Goal: Task Accomplishment & Management: Manage account settings

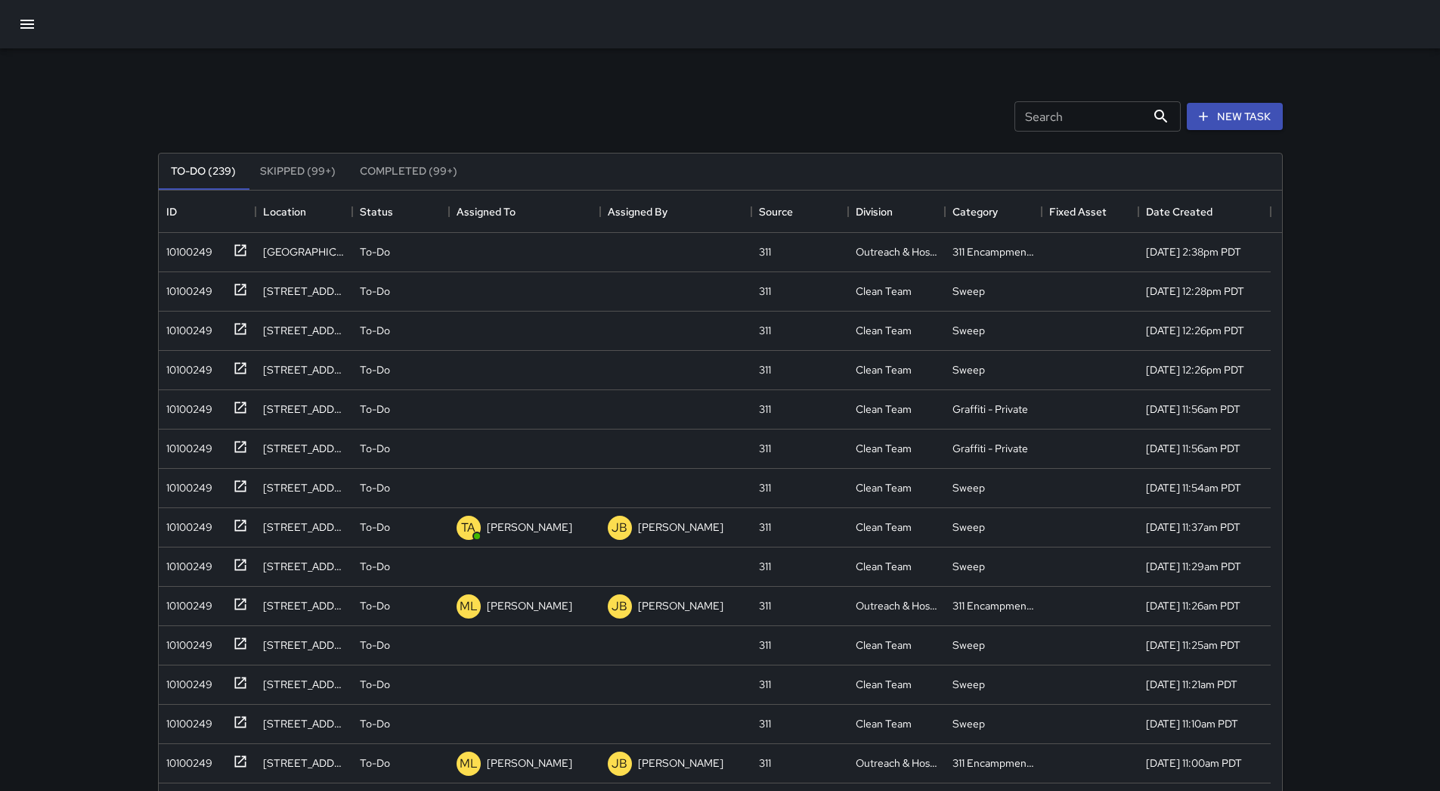
scroll to position [629, 1112]
click at [525, 205] on icon "Sort" at bounding box center [526, 212] width 14 height 14
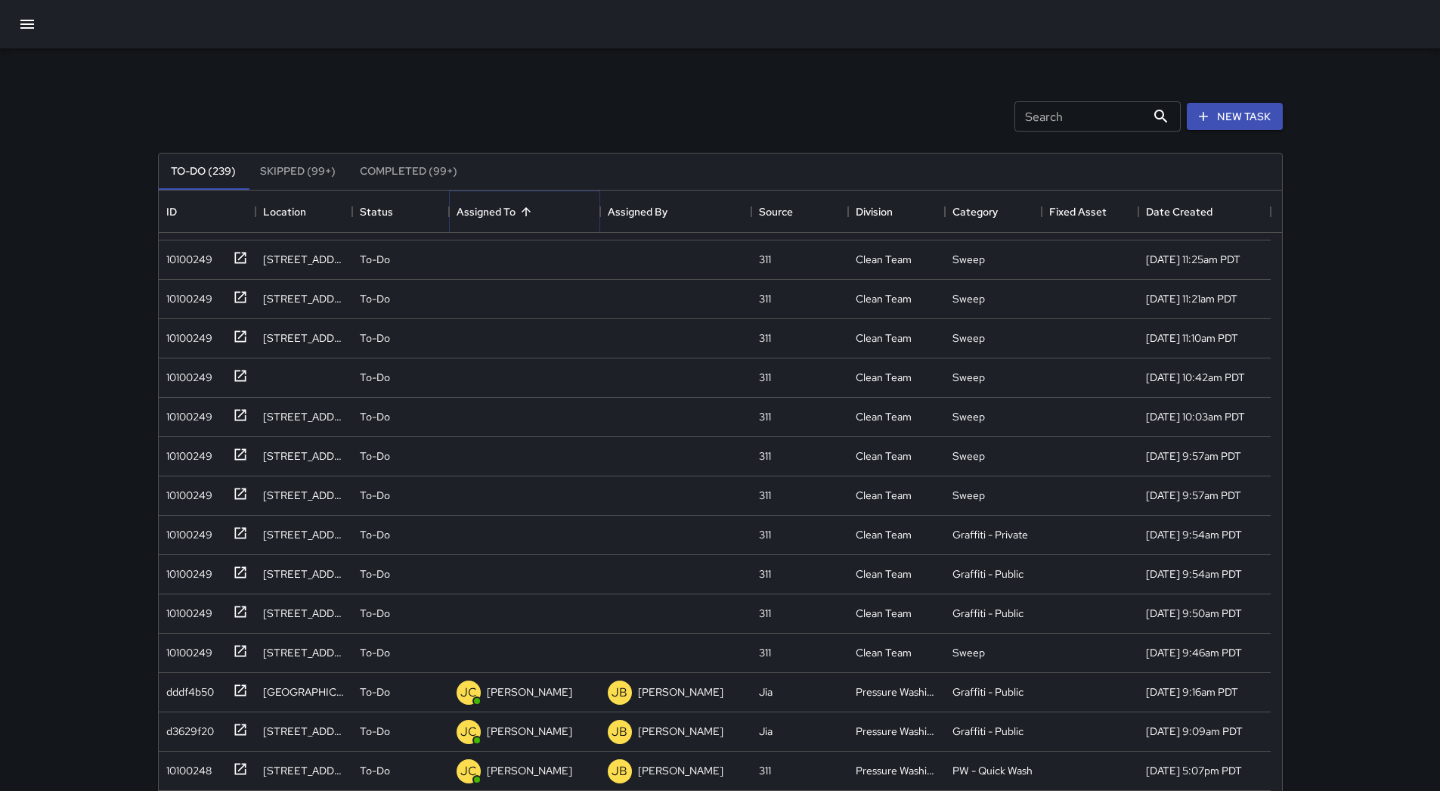
scroll to position [0, 0]
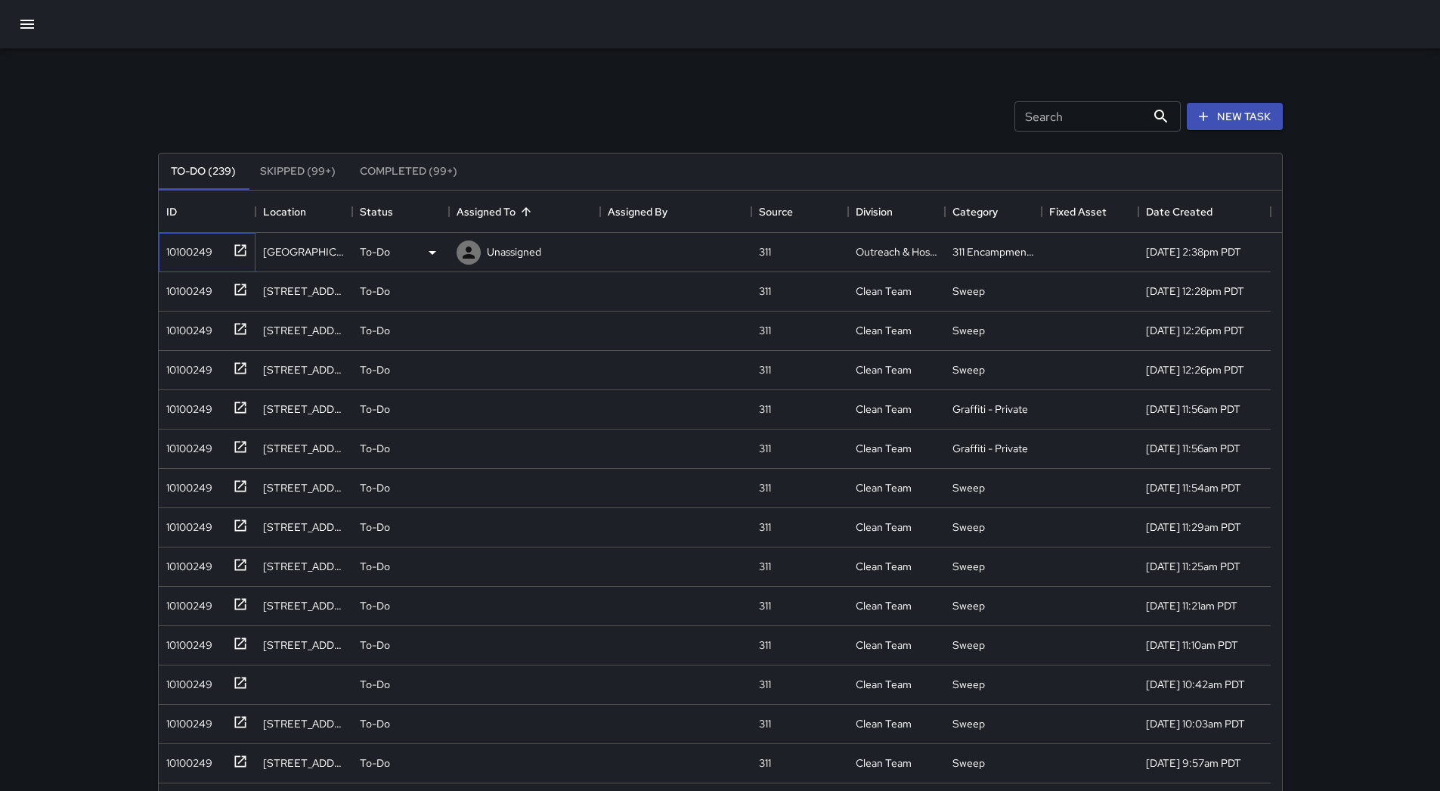
click at [223, 246] on div "10100249" at bounding box center [204, 249] width 88 height 25
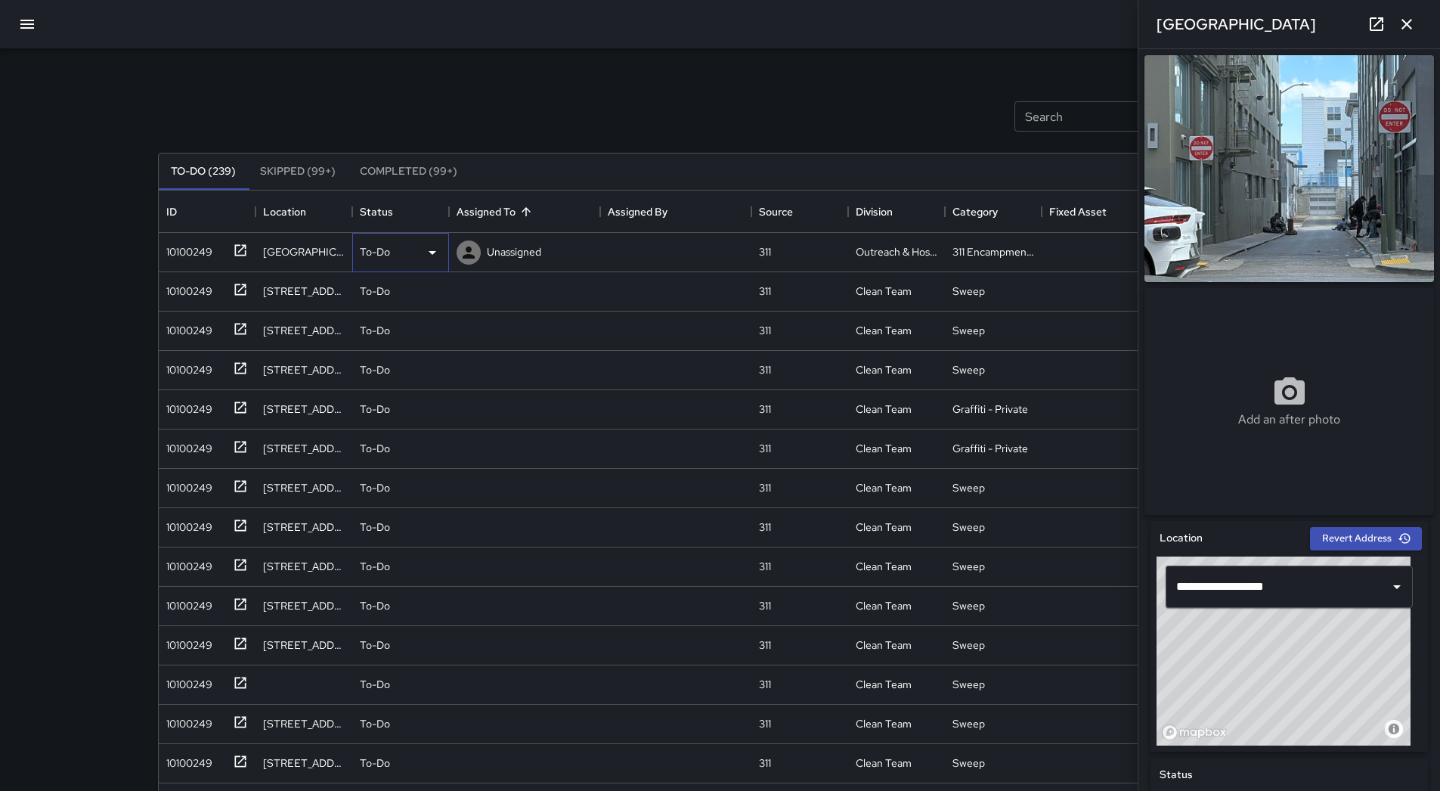
click at [420, 244] on div "To-Do" at bounding box center [401, 252] width 82 height 18
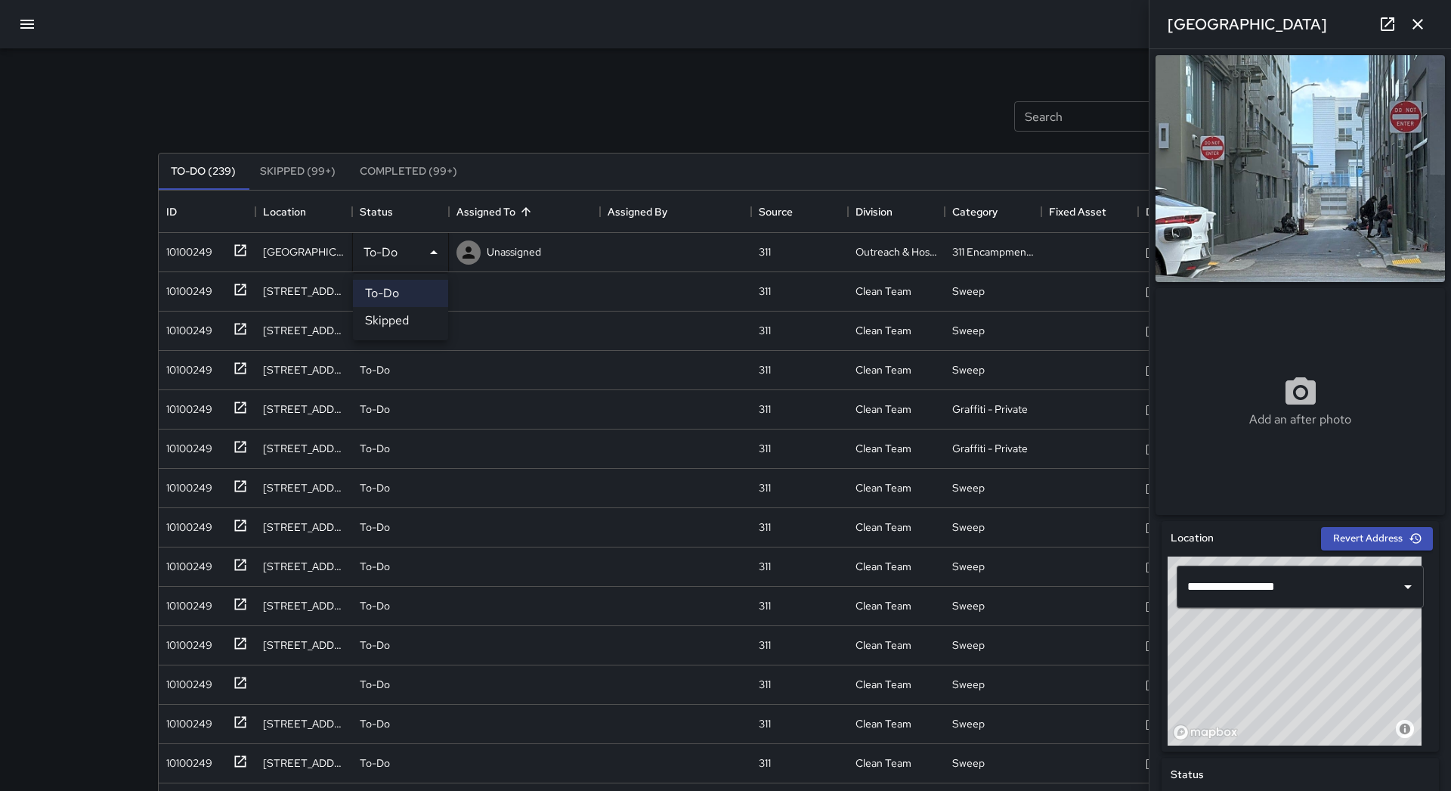
click at [439, 321] on li "Skipped" at bounding box center [400, 320] width 95 height 27
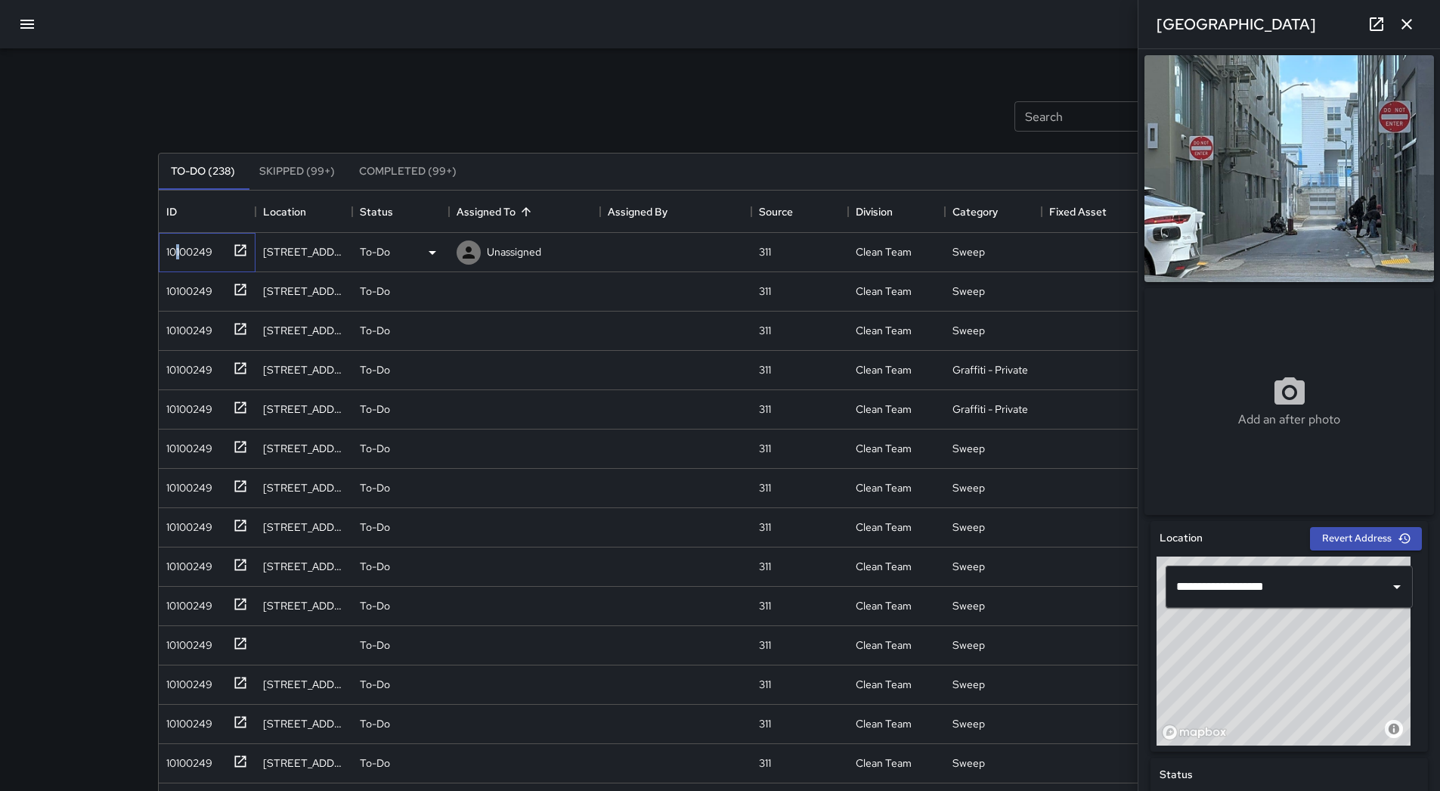
click at [178, 257] on div "10100249" at bounding box center [186, 248] width 52 height 21
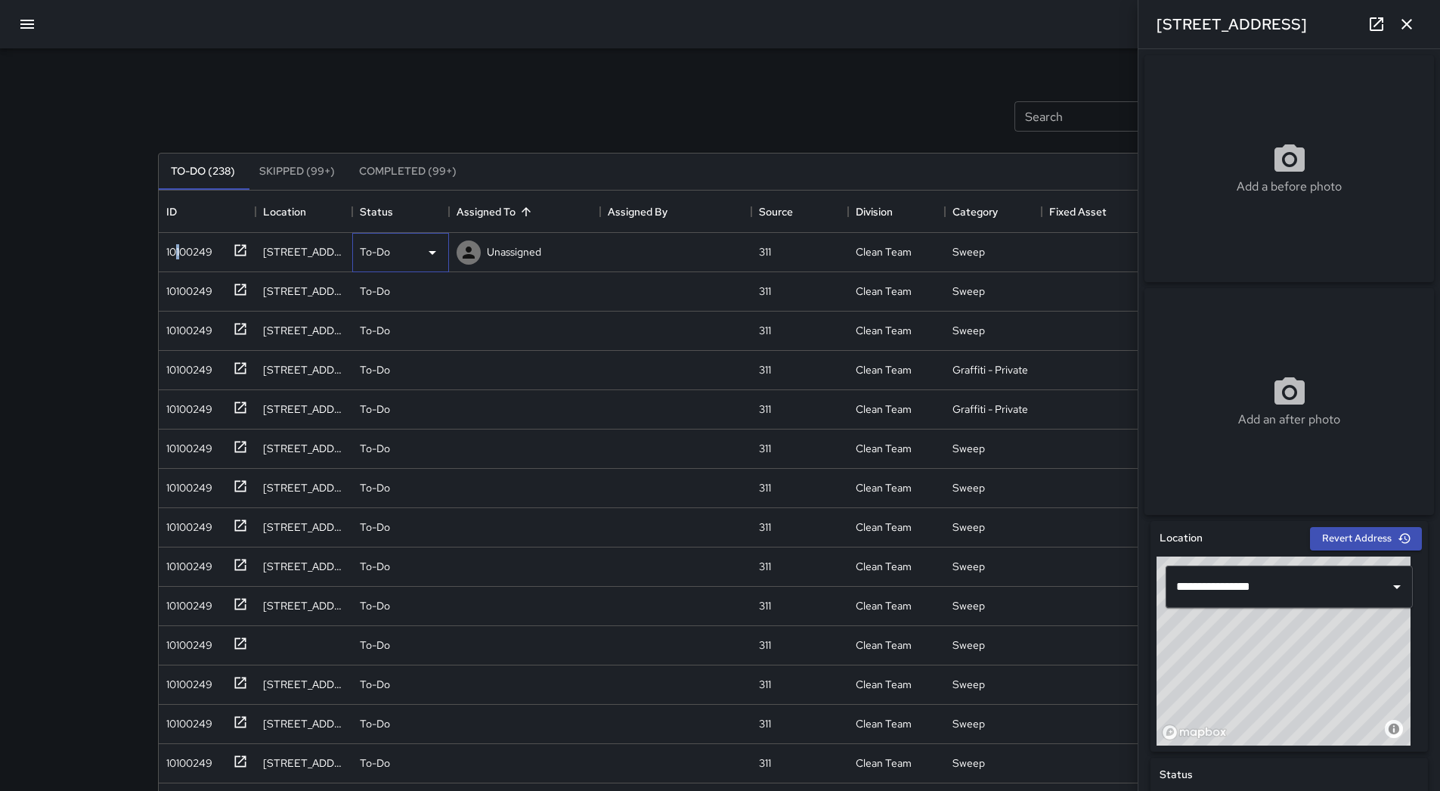
click at [432, 247] on icon at bounding box center [432, 252] width 18 height 18
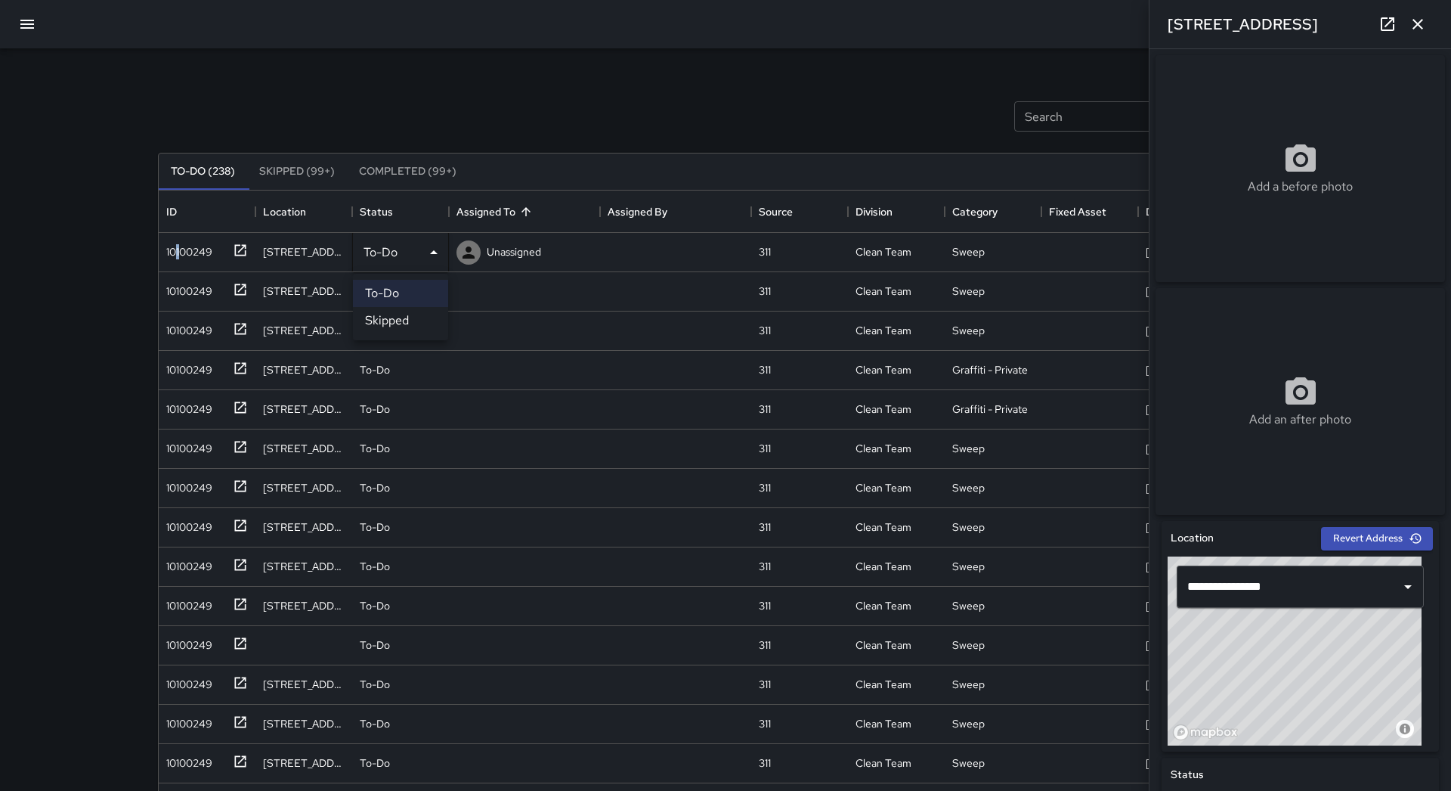
click at [427, 318] on li "Skipped" at bounding box center [400, 320] width 95 height 27
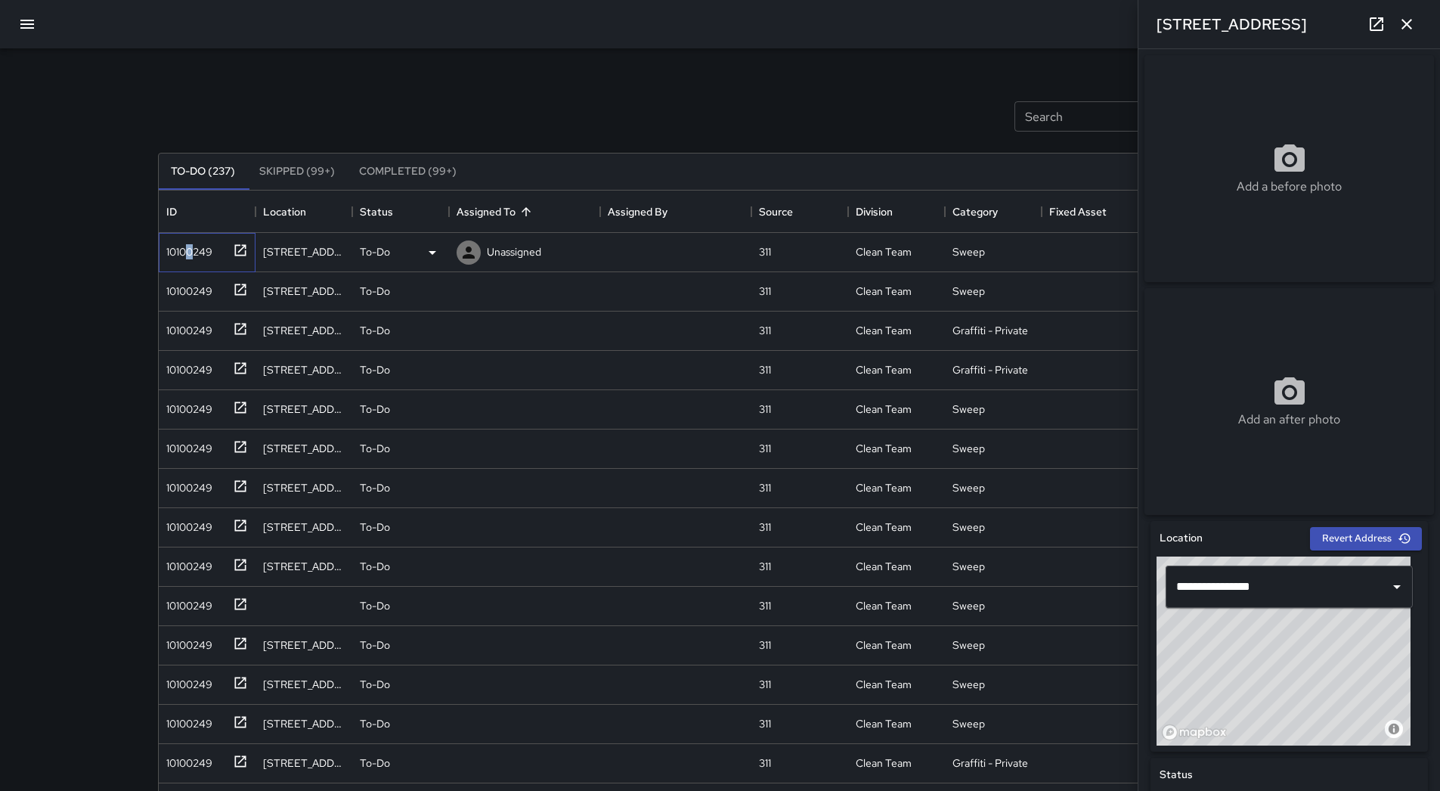
click at [190, 248] on div "10100249" at bounding box center [186, 248] width 52 height 21
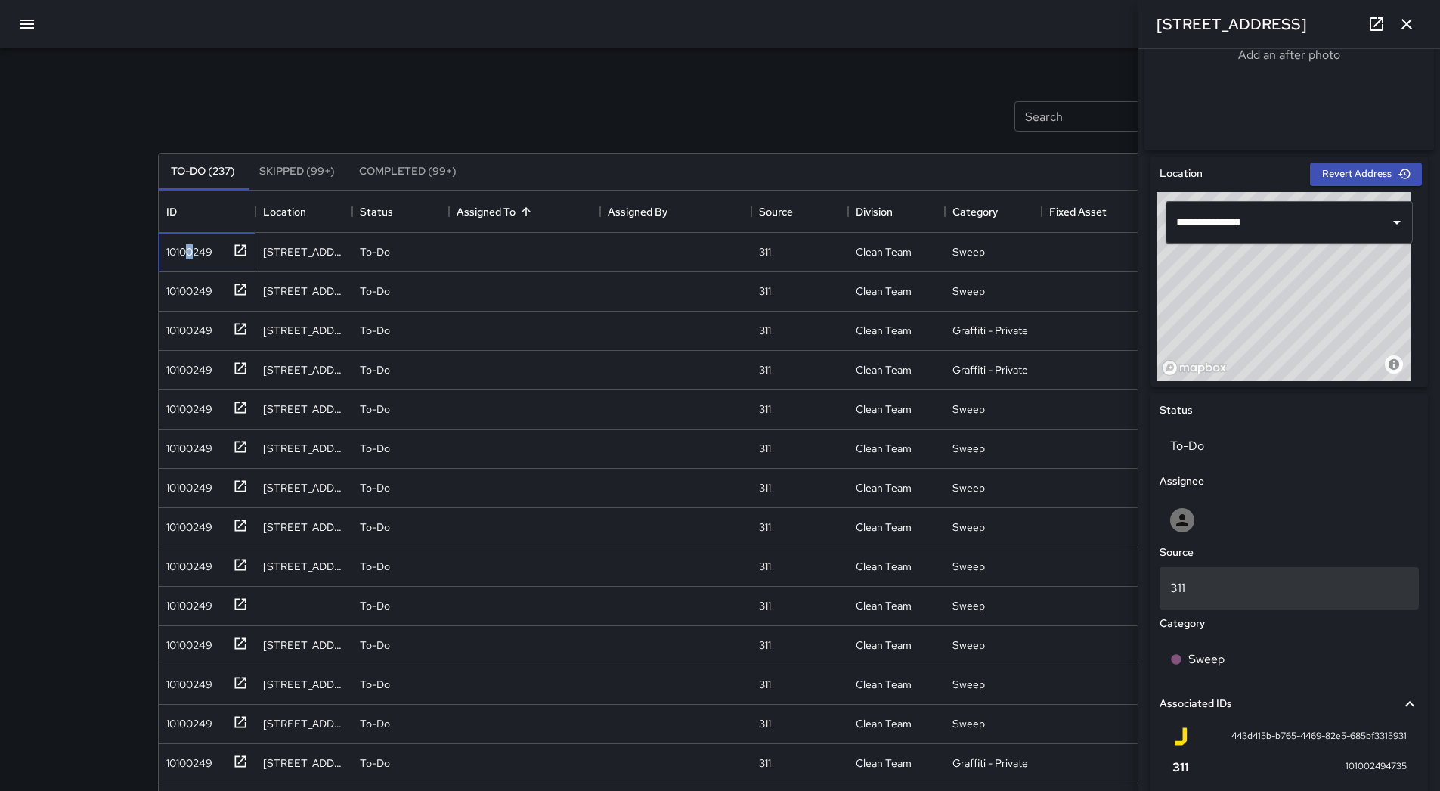
scroll to position [529, 0]
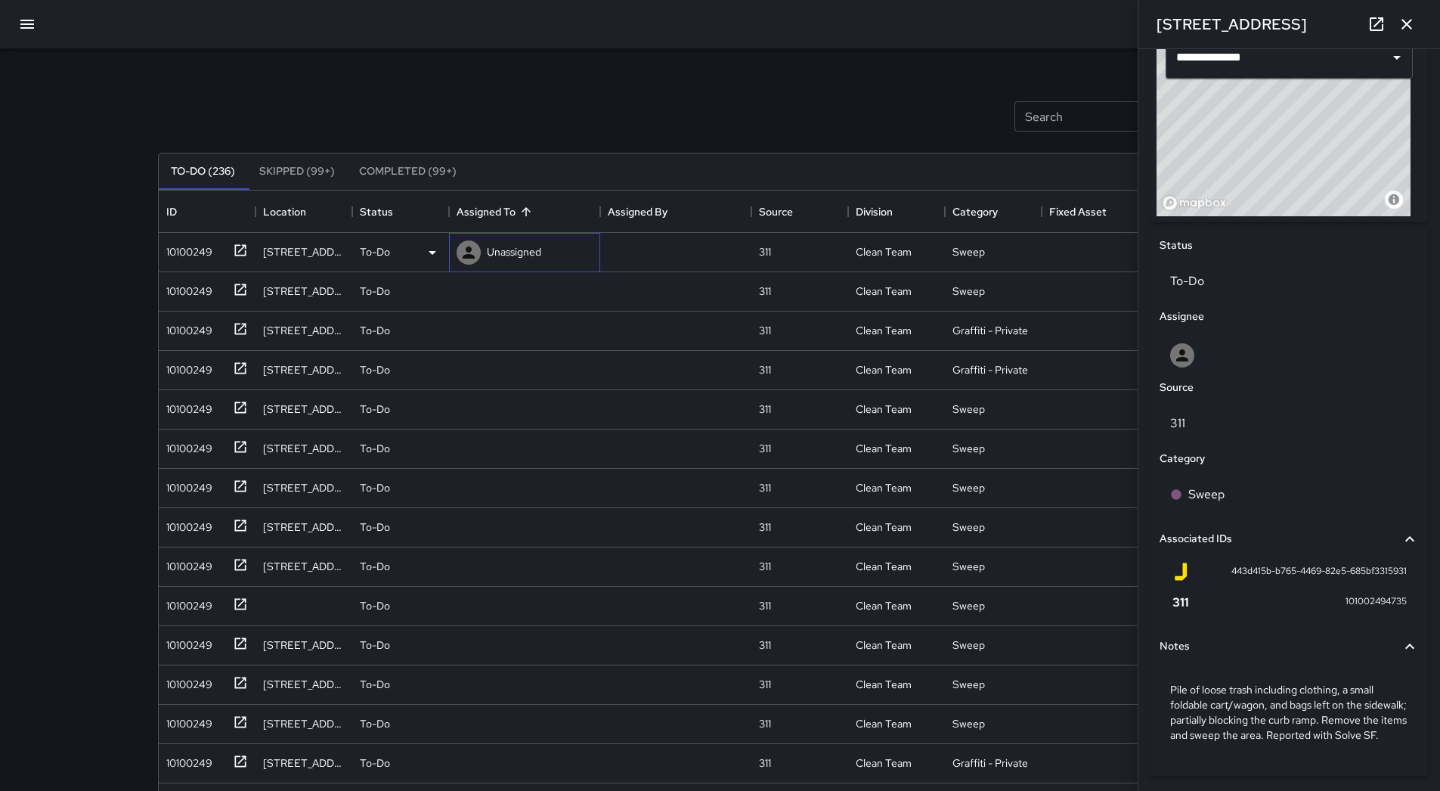
click at [565, 245] on div "Unassigned" at bounding box center [524, 252] width 151 height 39
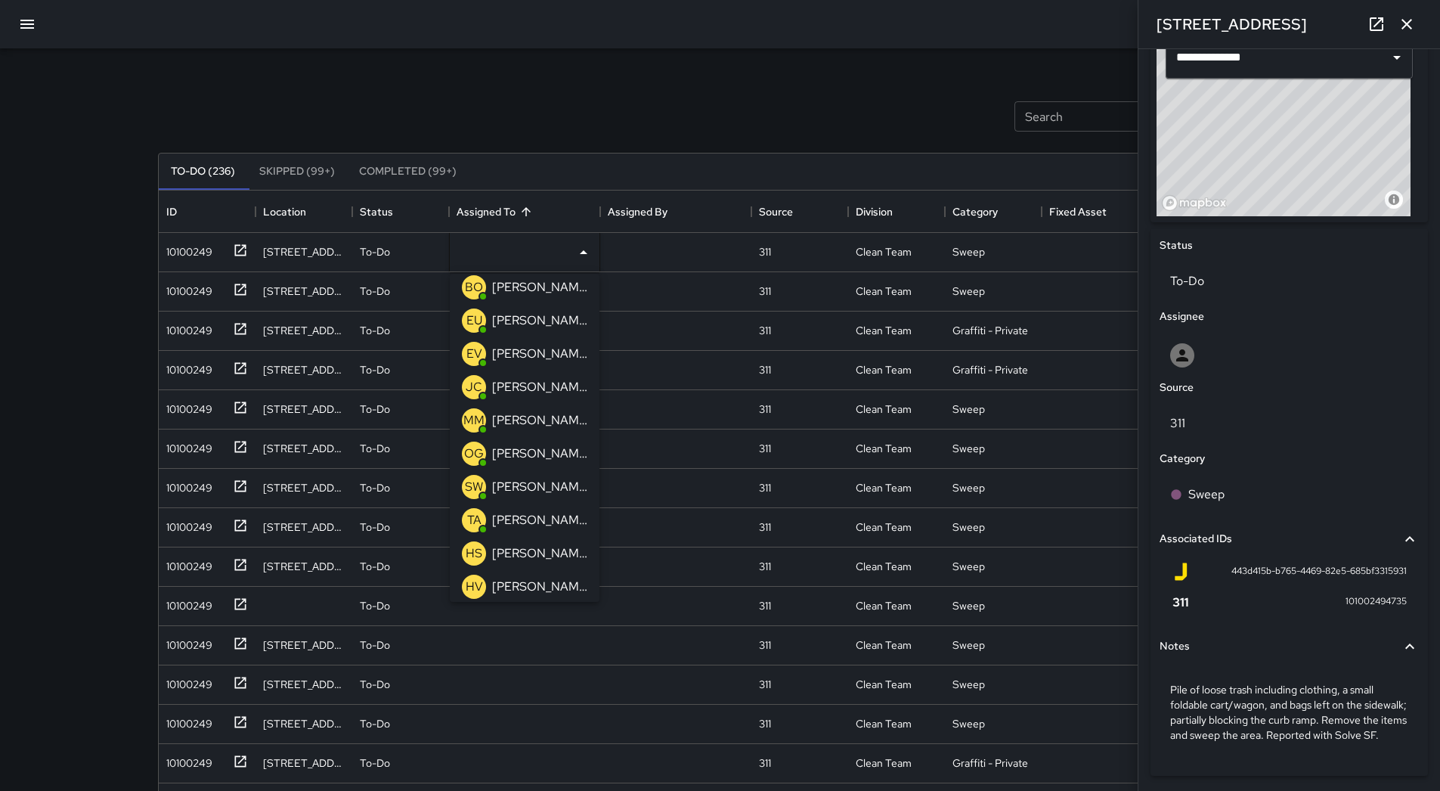
scroll to position [0, 0]
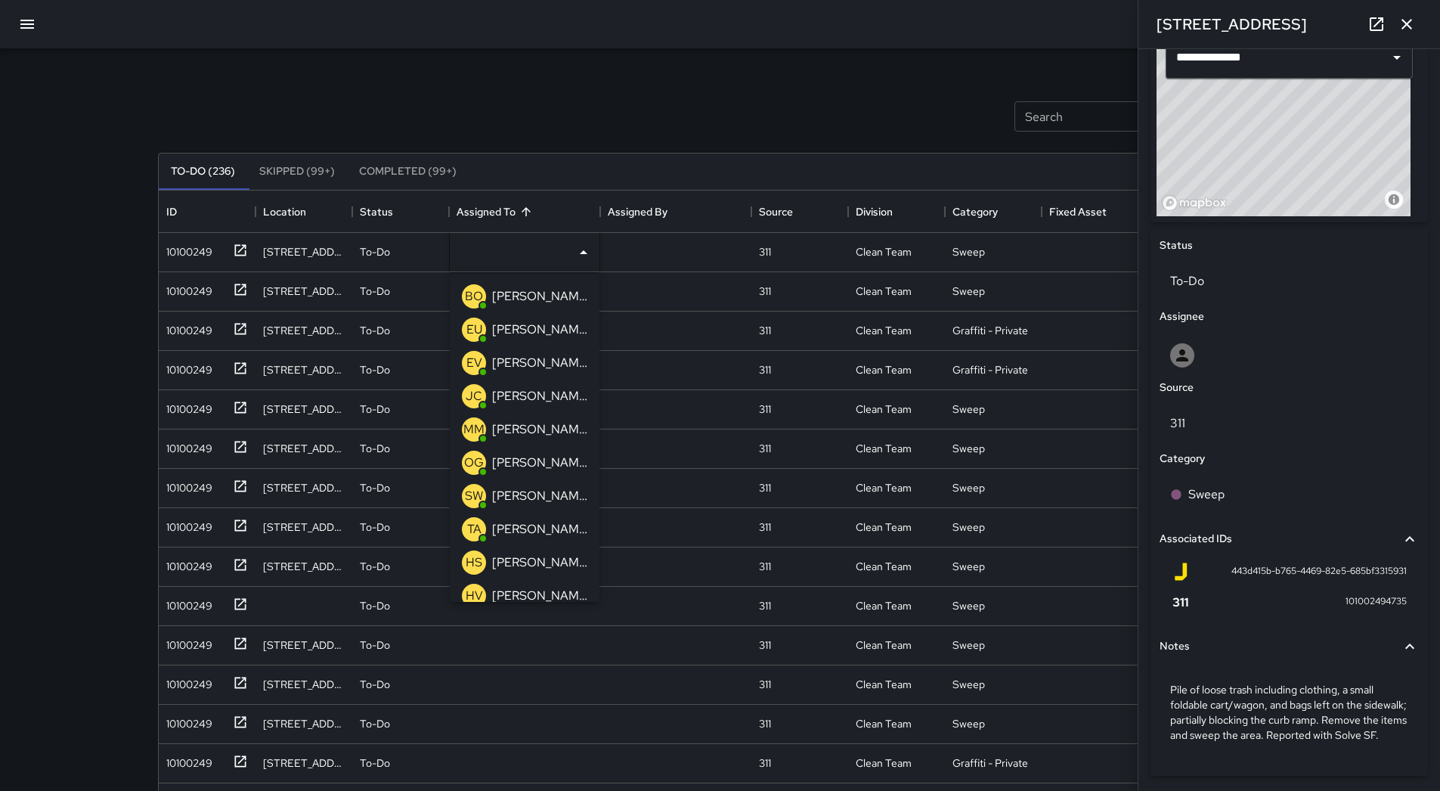
drag, startPoint x: 540, startPoint y: 458, endPoint x: 464, endPoint y: 445, distance: 76.7
click at [540, 460] on p "[PERSON_NAME]" at bounding box center [539, 463] width 95 height 18
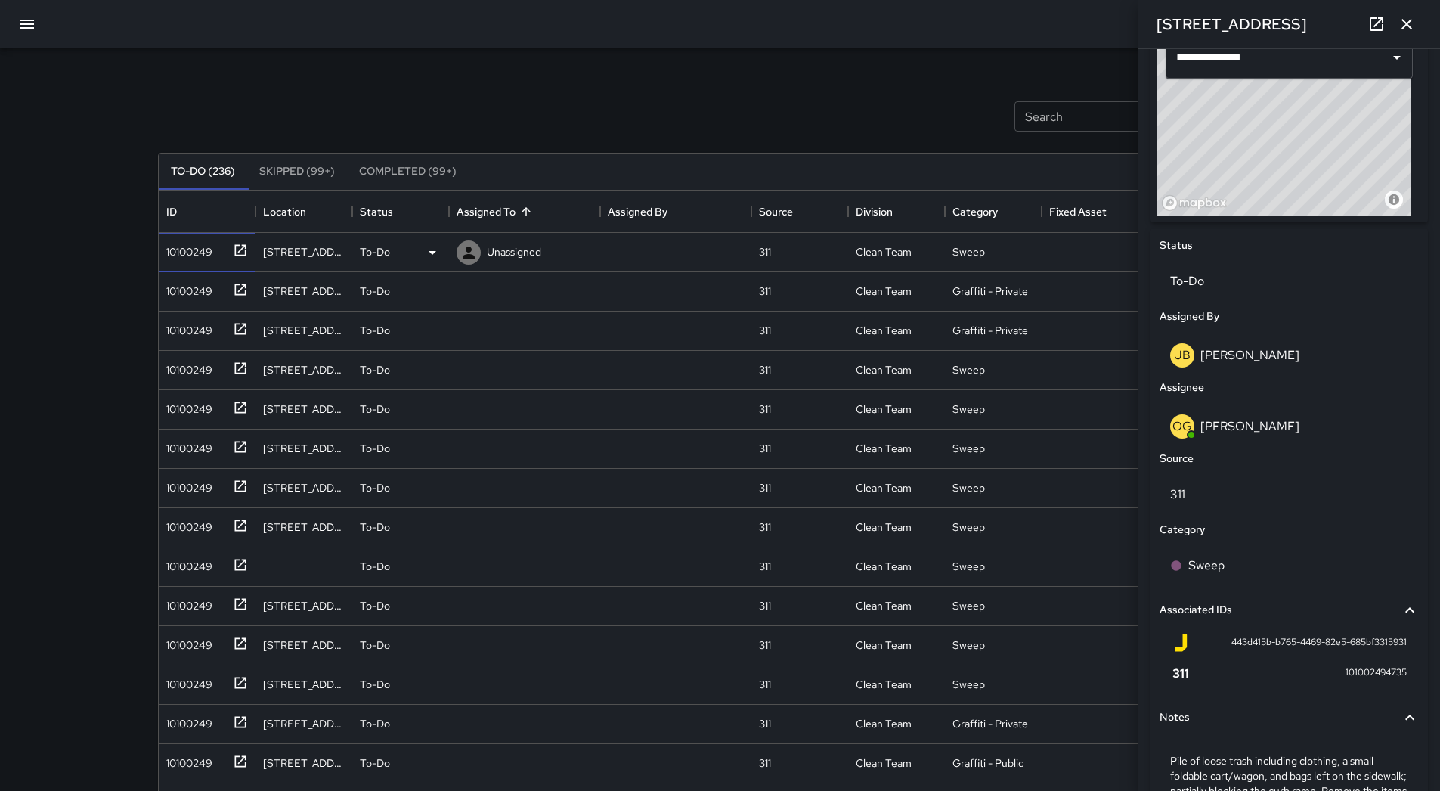
click at [188, 250] on div "10100249" at bounding box center [186, 248] width 52 height 21
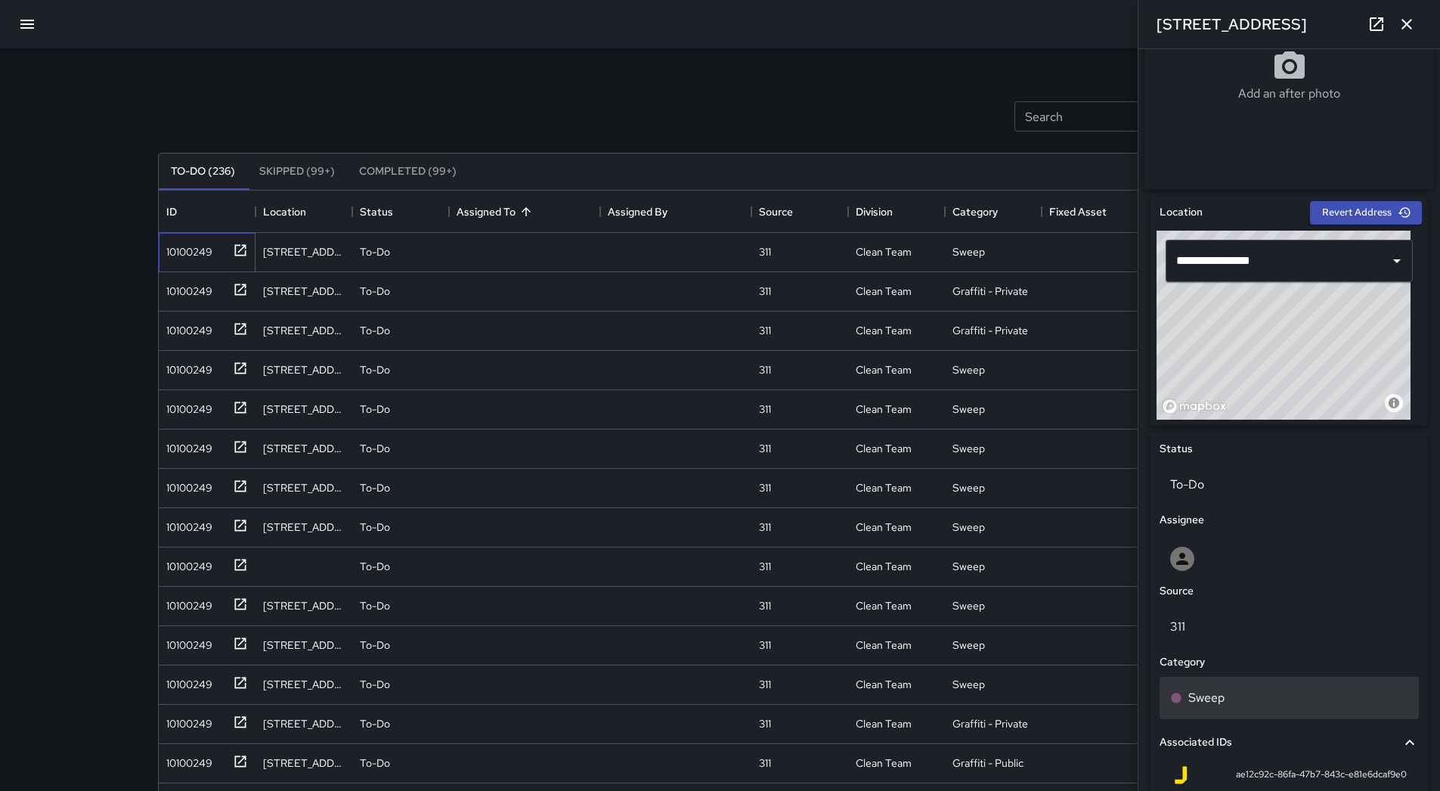
scroll to position [529, 0]
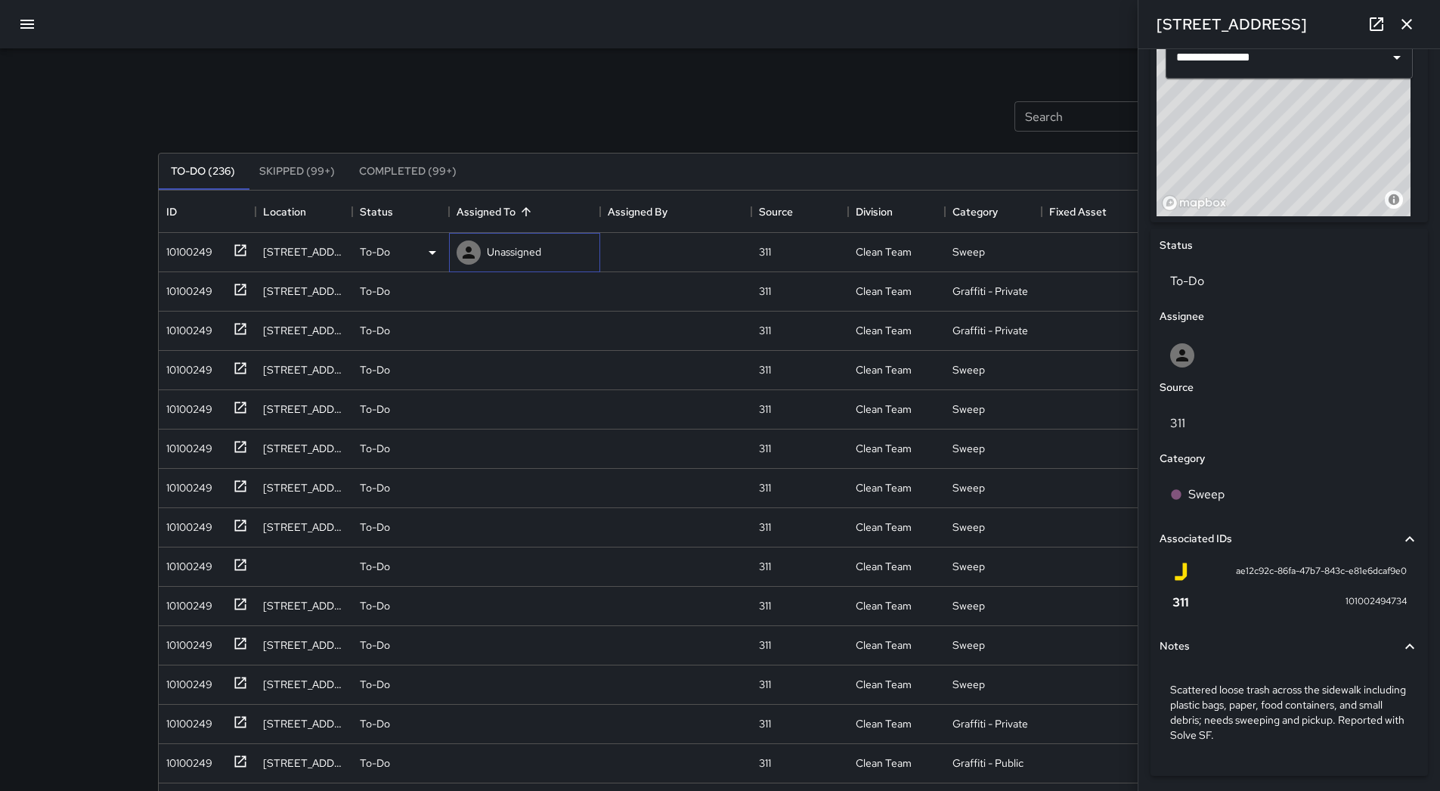
click at [524, 251] on p "Unassigned" at bounding box center [514, 251] width 54 height 15
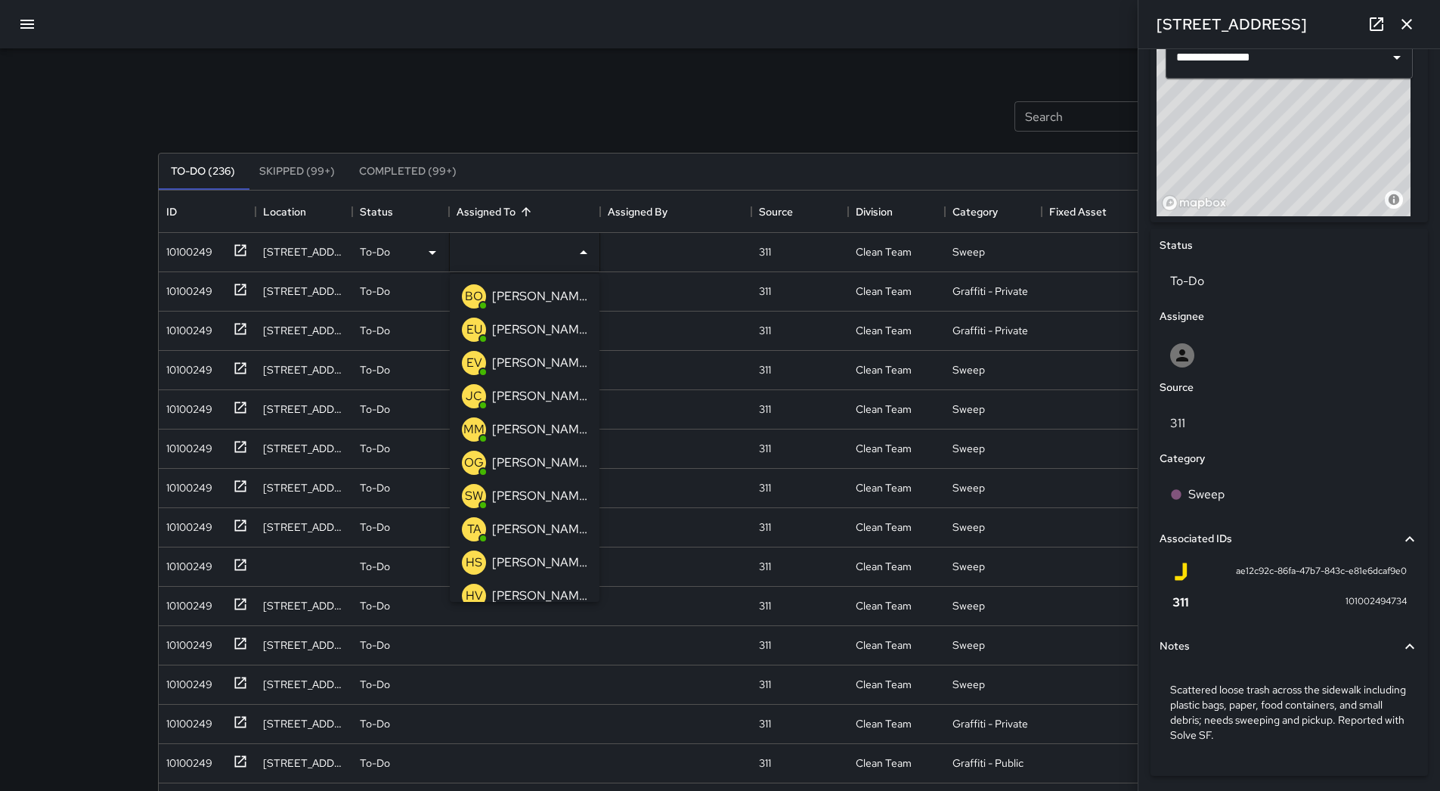
click at [539, 454] on p "[PERSON_NAME]" at bounding box center [539, 463] width 95 height 18
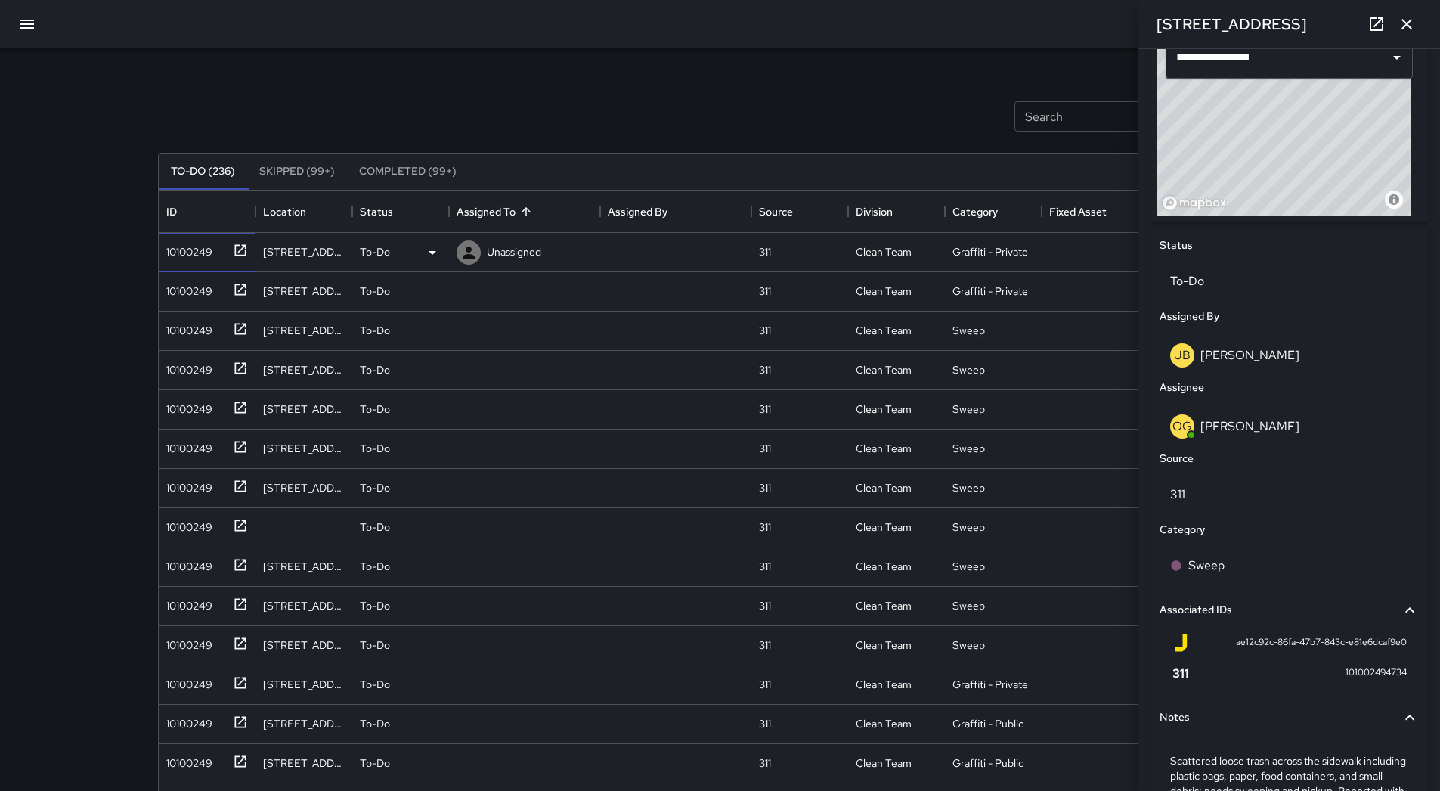
click at [219, 249] on div "10100249" at bounding box center [204, 249] width 88 height 25
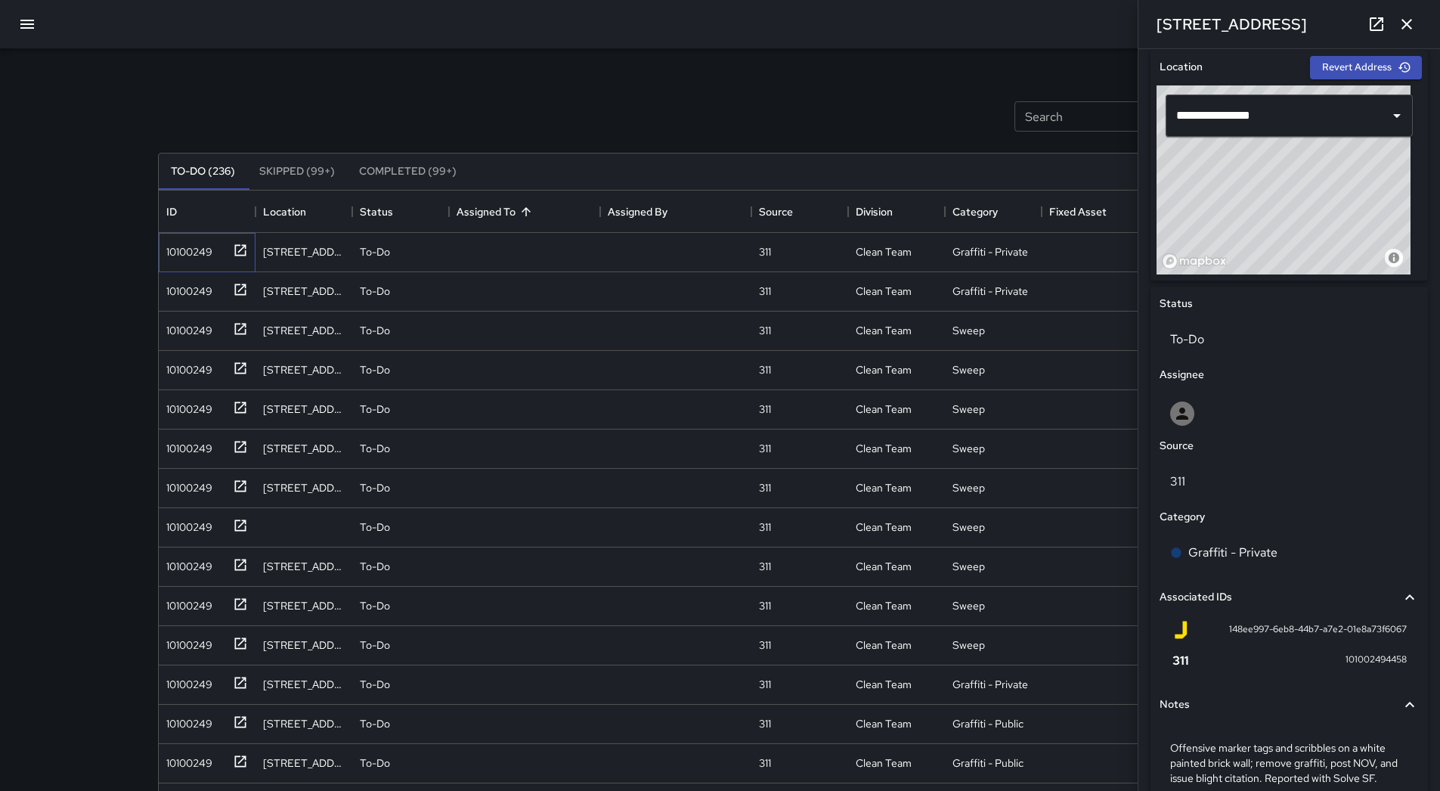
scroll to position [565, 0]
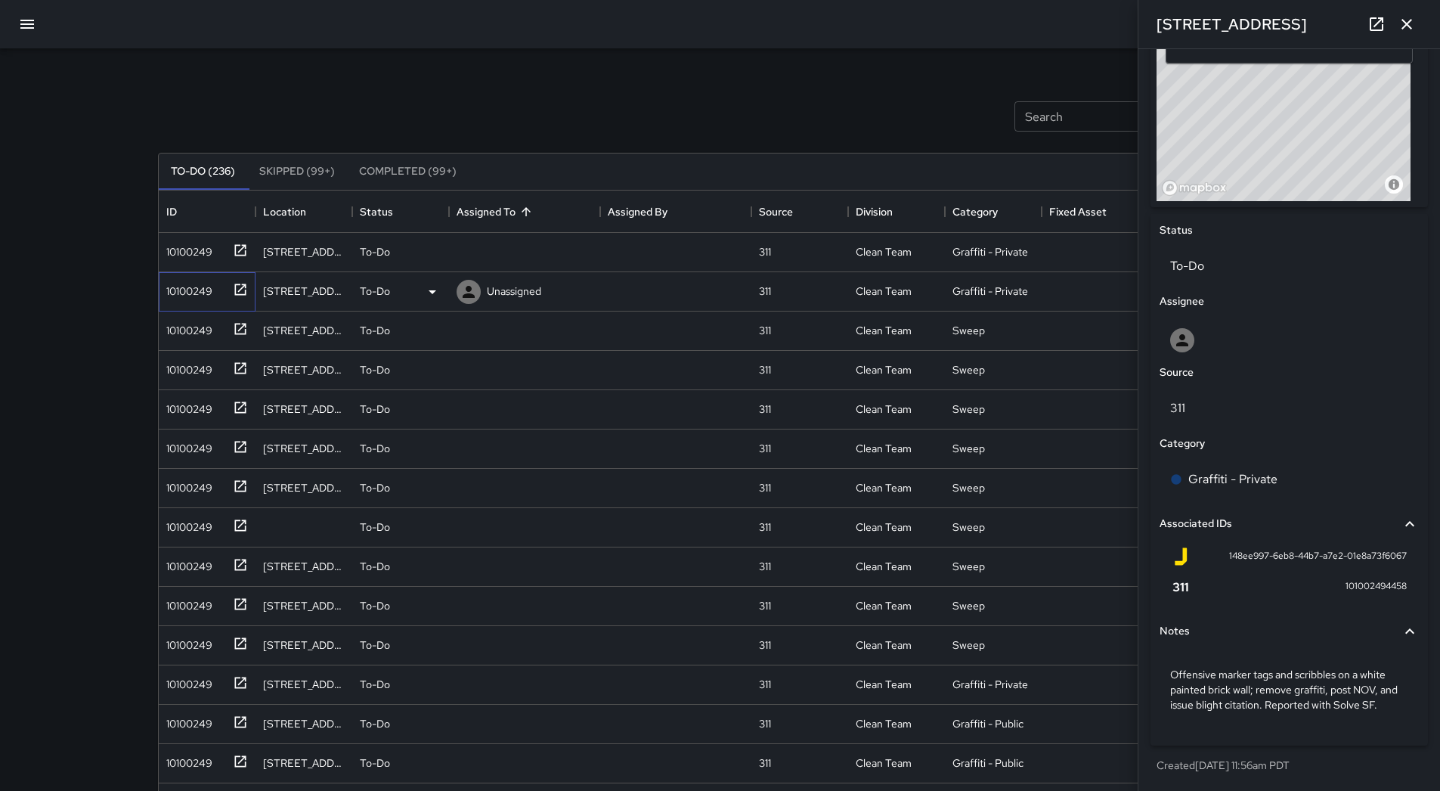
click at [187, 295] on div "10100249" at bounding box center [186, 287] width 52 height 21
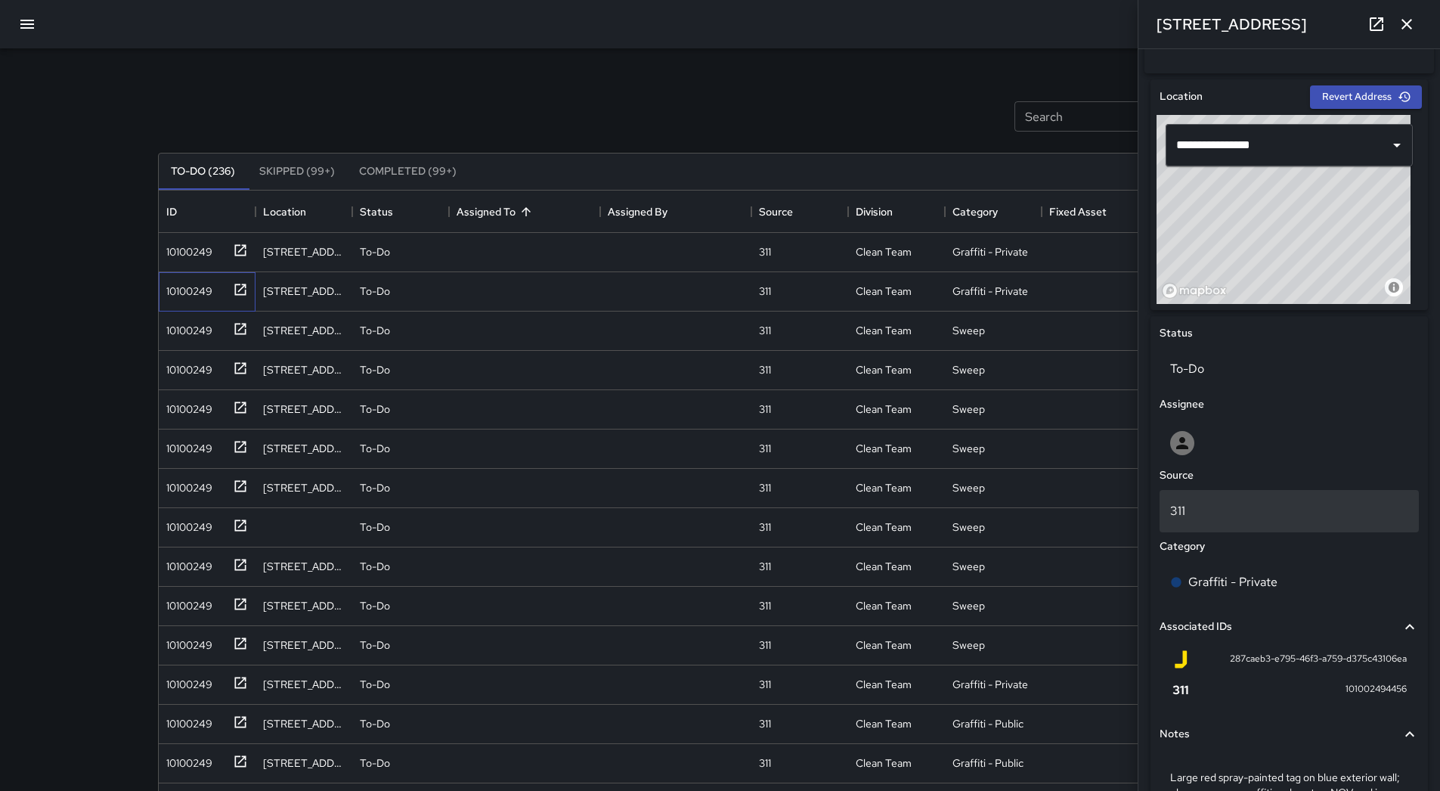
scroll to position [263, 0]
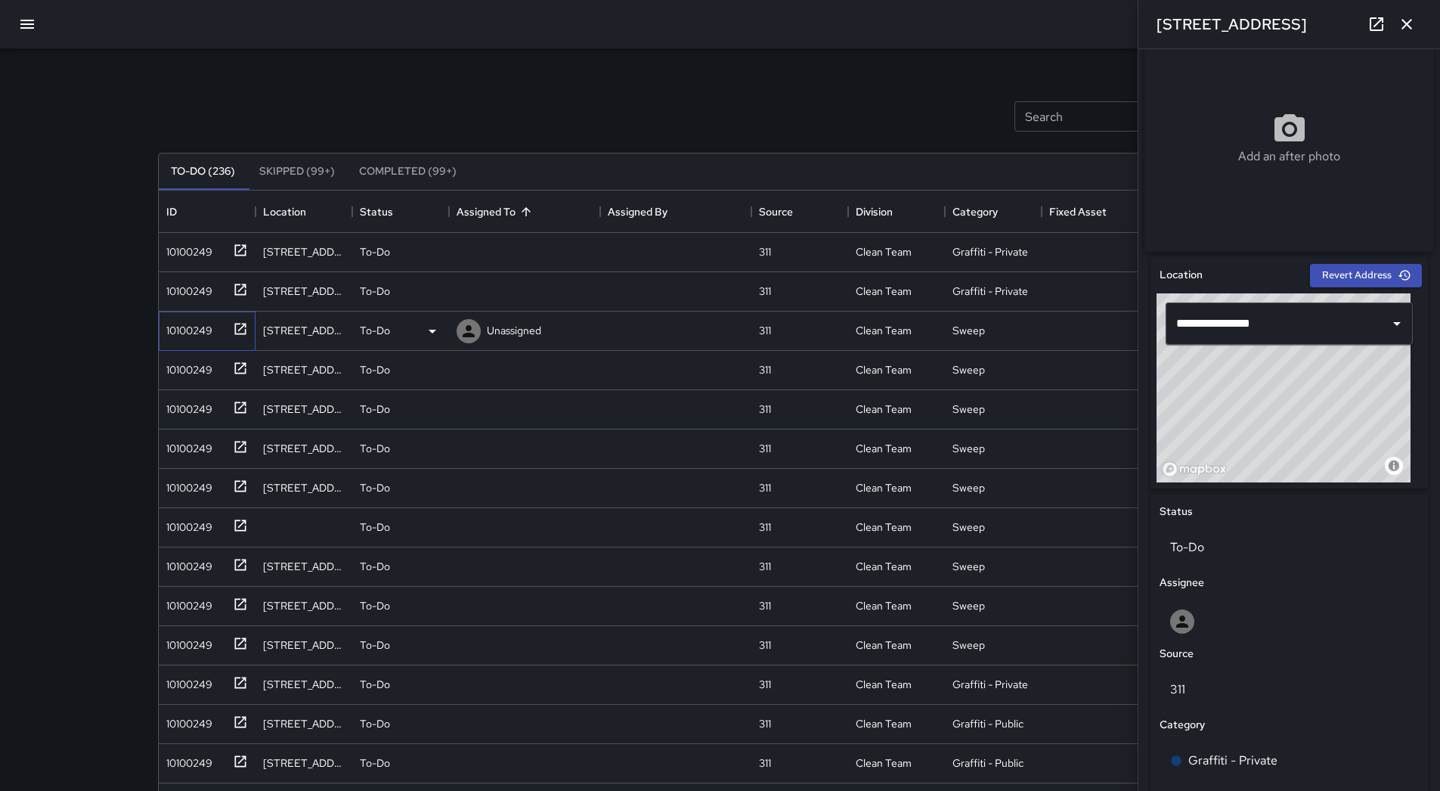
click at [208, 325] on div "10100249" at bounding box center [186, 327] width 52 height 21
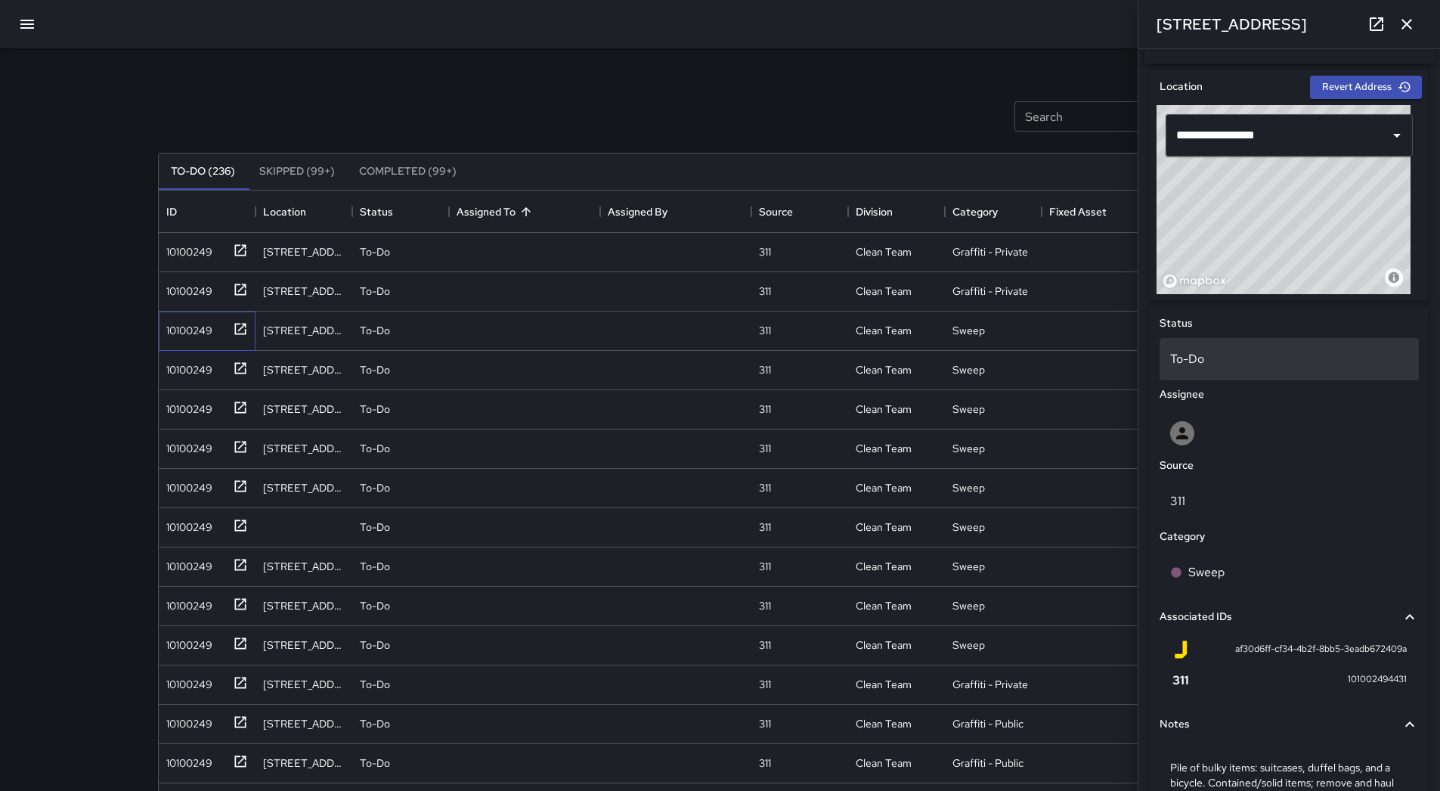
scroll to position [550, 0]
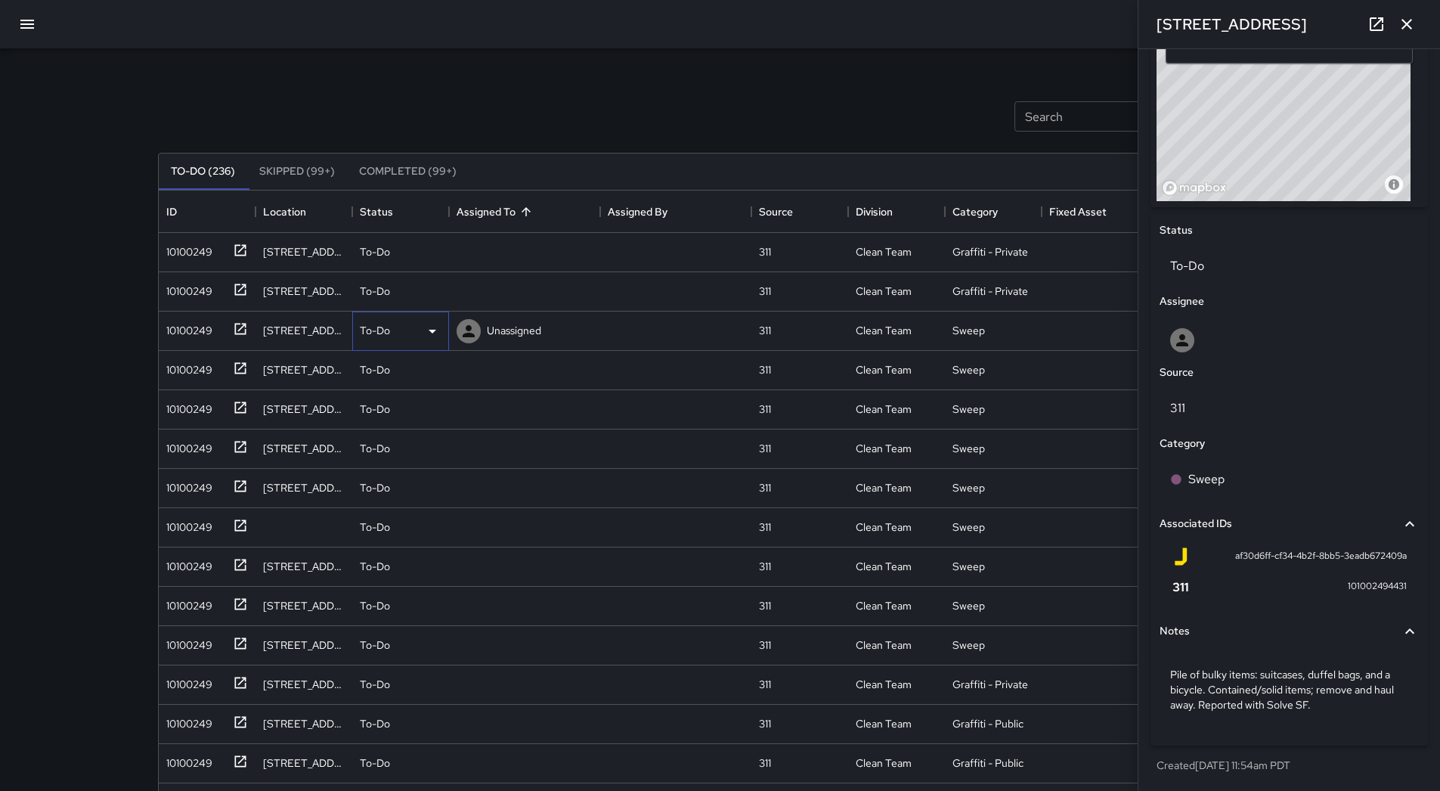
click at [429, 333] on icon at bounding box center [432, 331] width 18 height 18
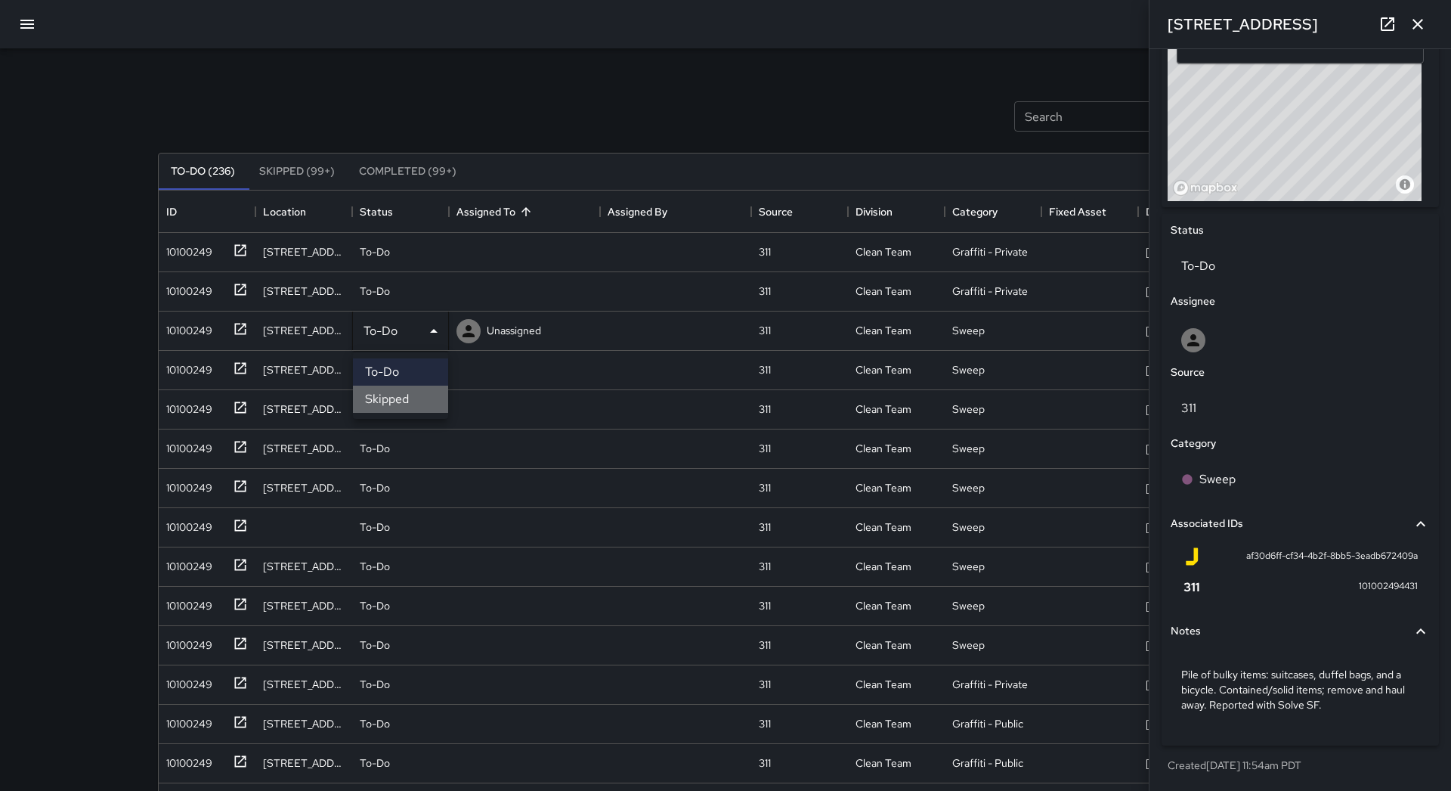
click at [410, 389] on li "Skipped" at bounding box center [400, 399] width 95 height 27
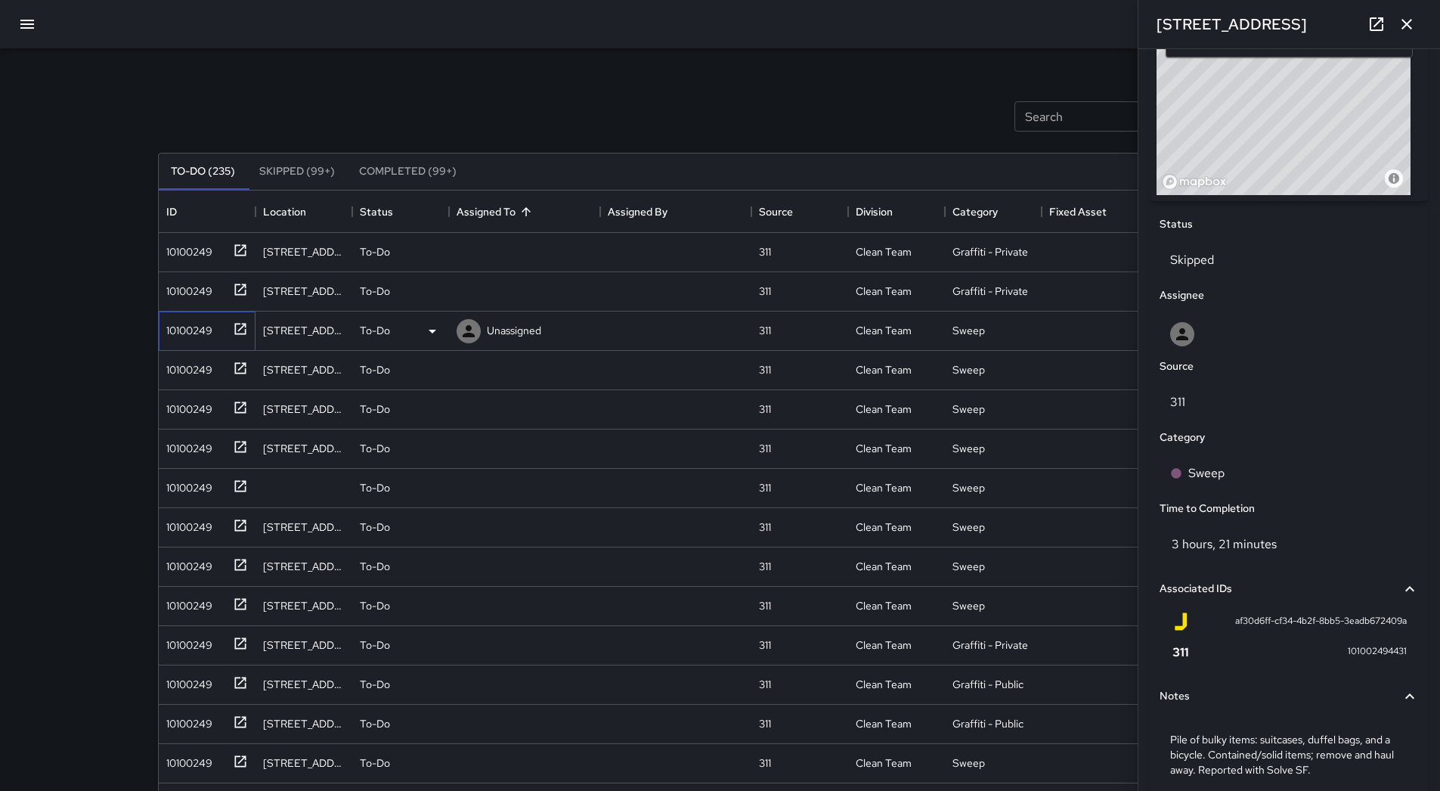
click at [199, 339] on div "10100249" at bounding box center [204, 327] width 88 height 25
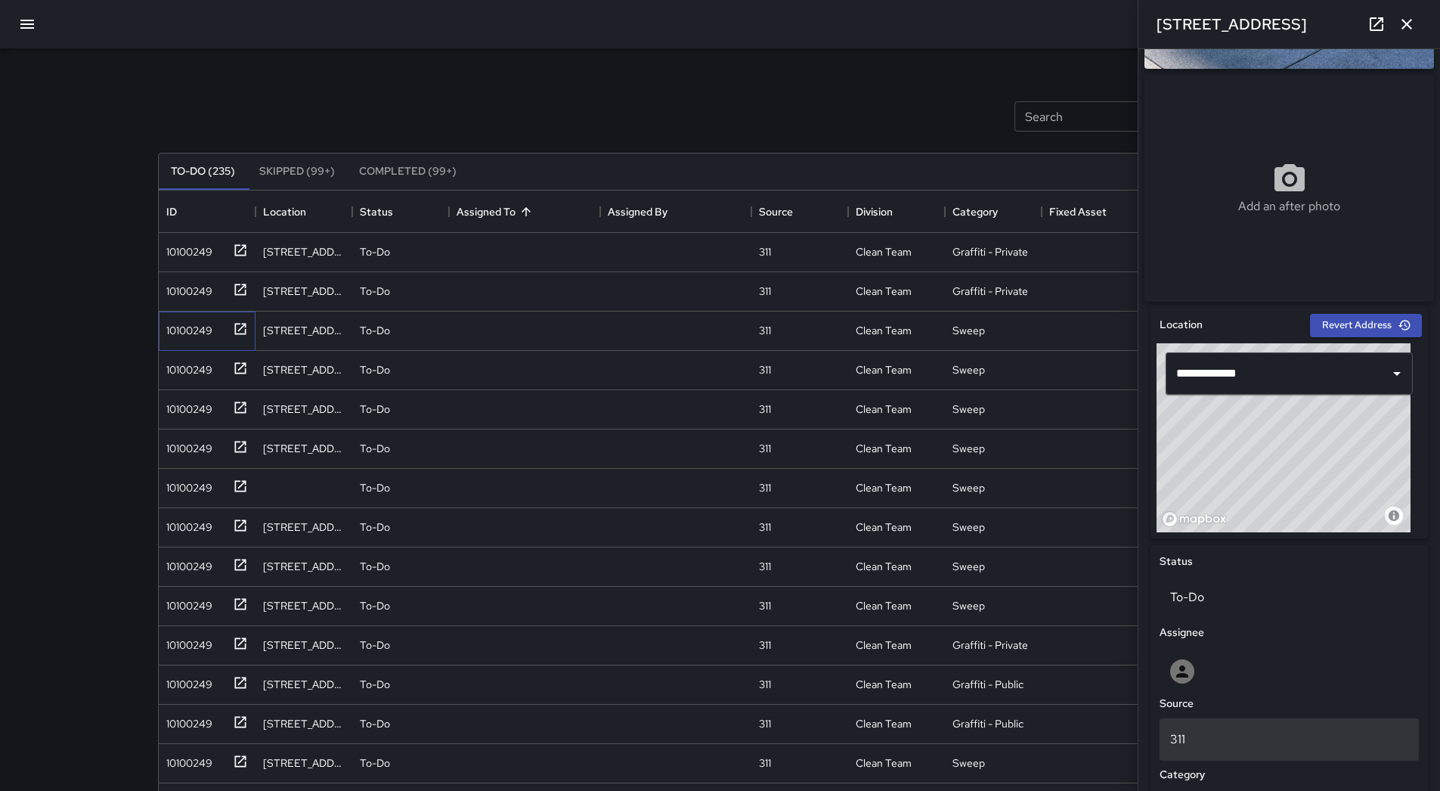
scroll to position [520, 0]
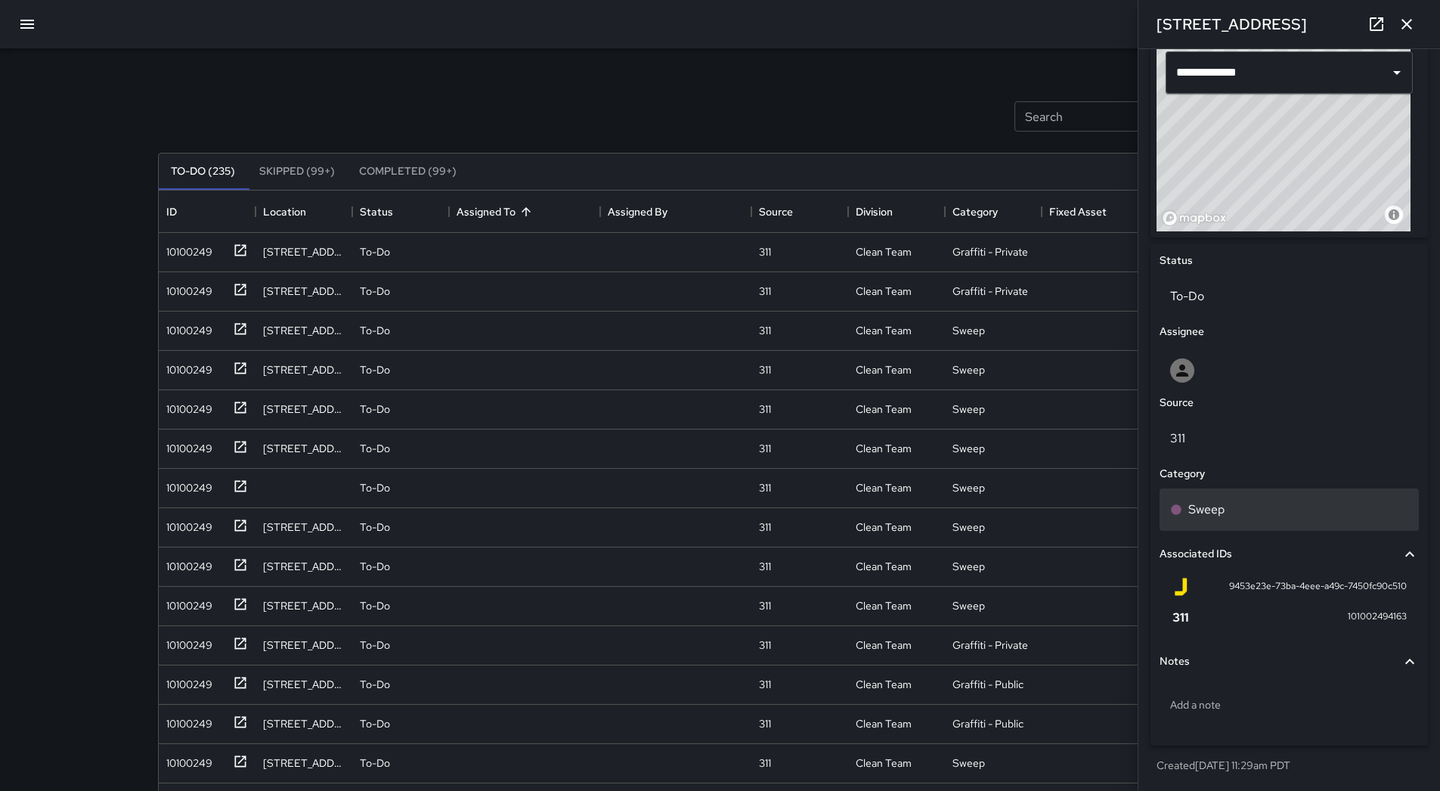
click at [1216, 498] on div "Sweep" at bounding box center [1289, 509] width 259 height 42
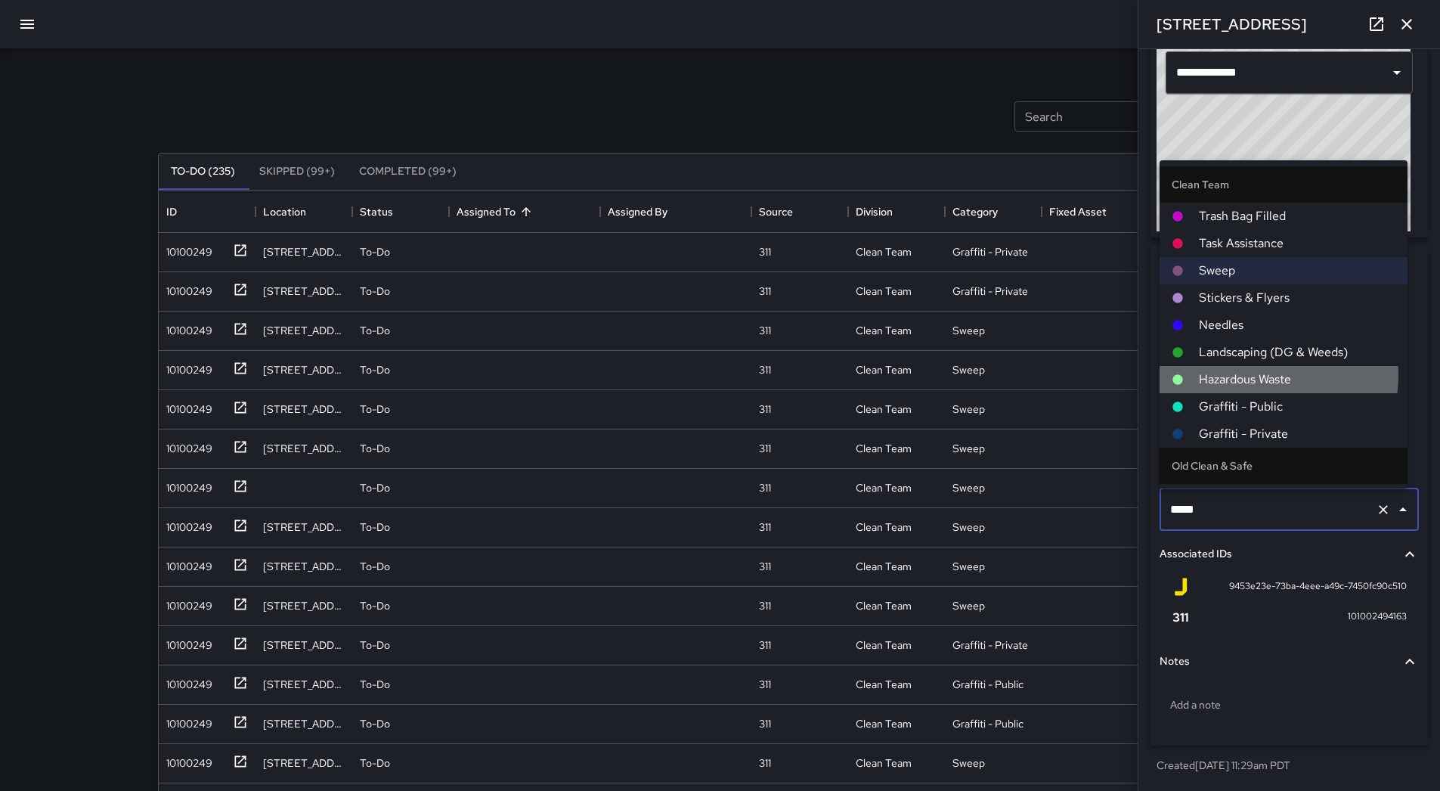
click at [1261, 376] on span "Hazardous Waste" at bounding box center [1297, 379] width 197 height 18
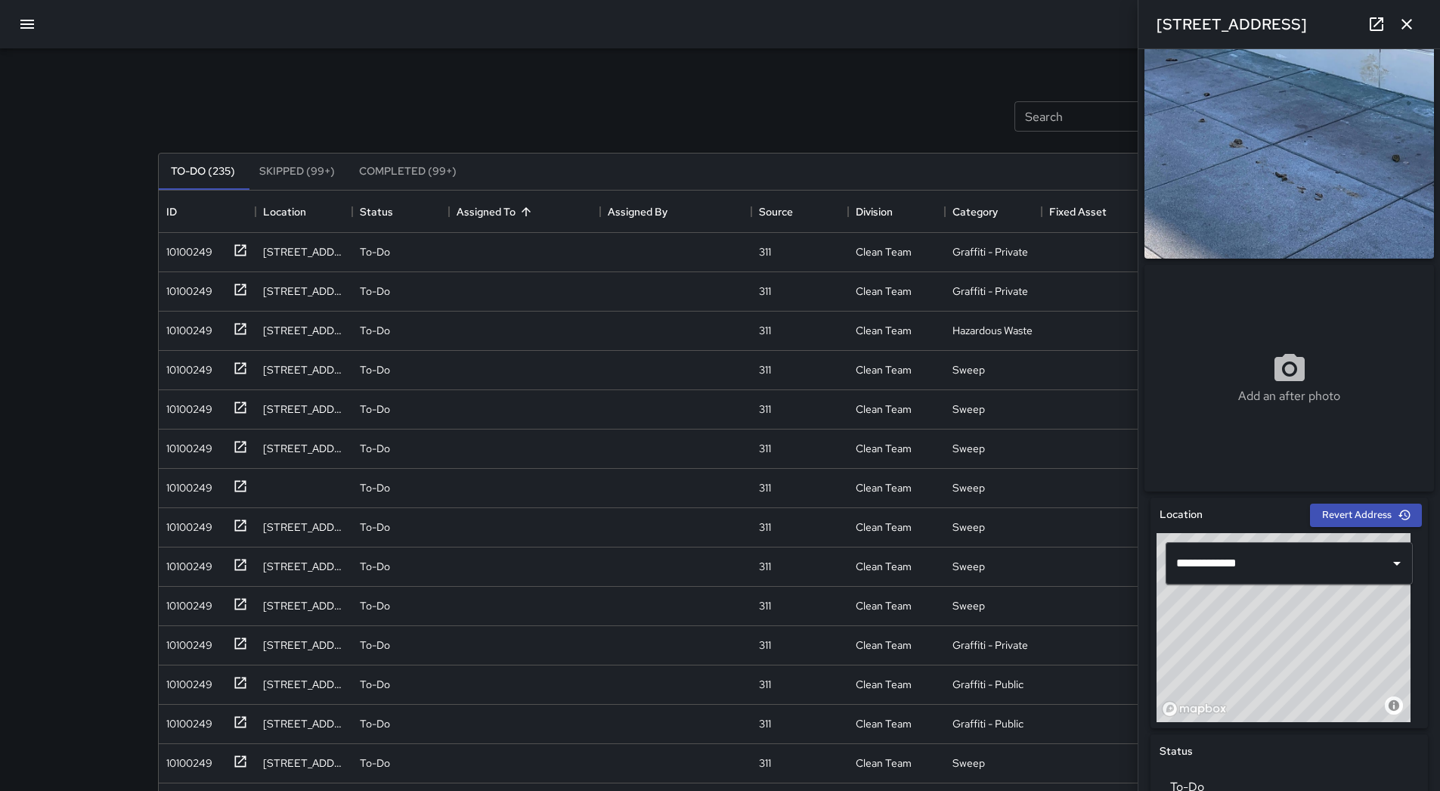
scroll to position [0, 0]
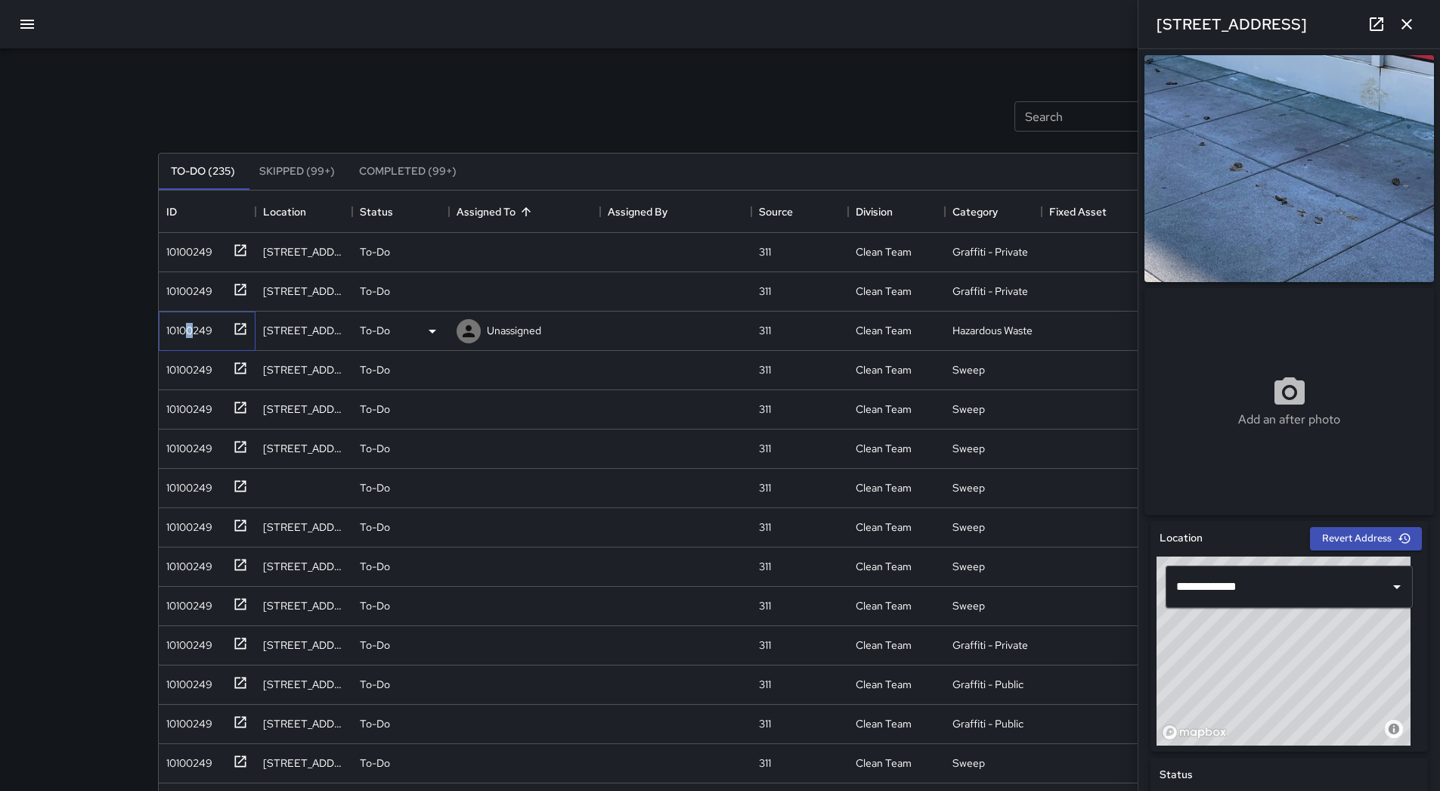
click at [190, 337] on div "10100249" at bounding box center [186, 327] width 52 height 21
click at [540, 323] on p "Unassigned" at bounding box center [514, 330] width 54 height 15
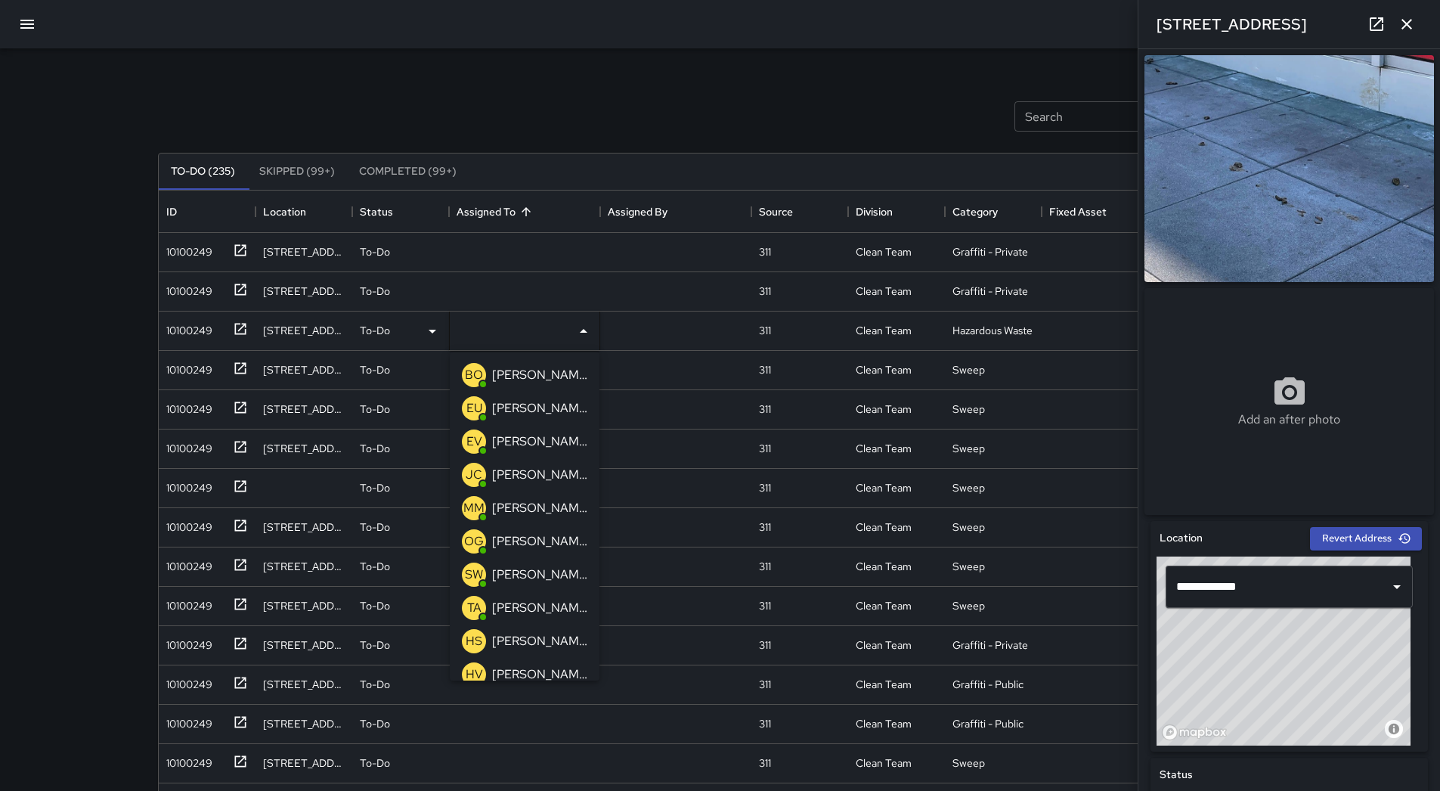
click at [527, 379] on p "[PERSON_NAME] Overall" at bounding box center [539, 375] width 95 height 18
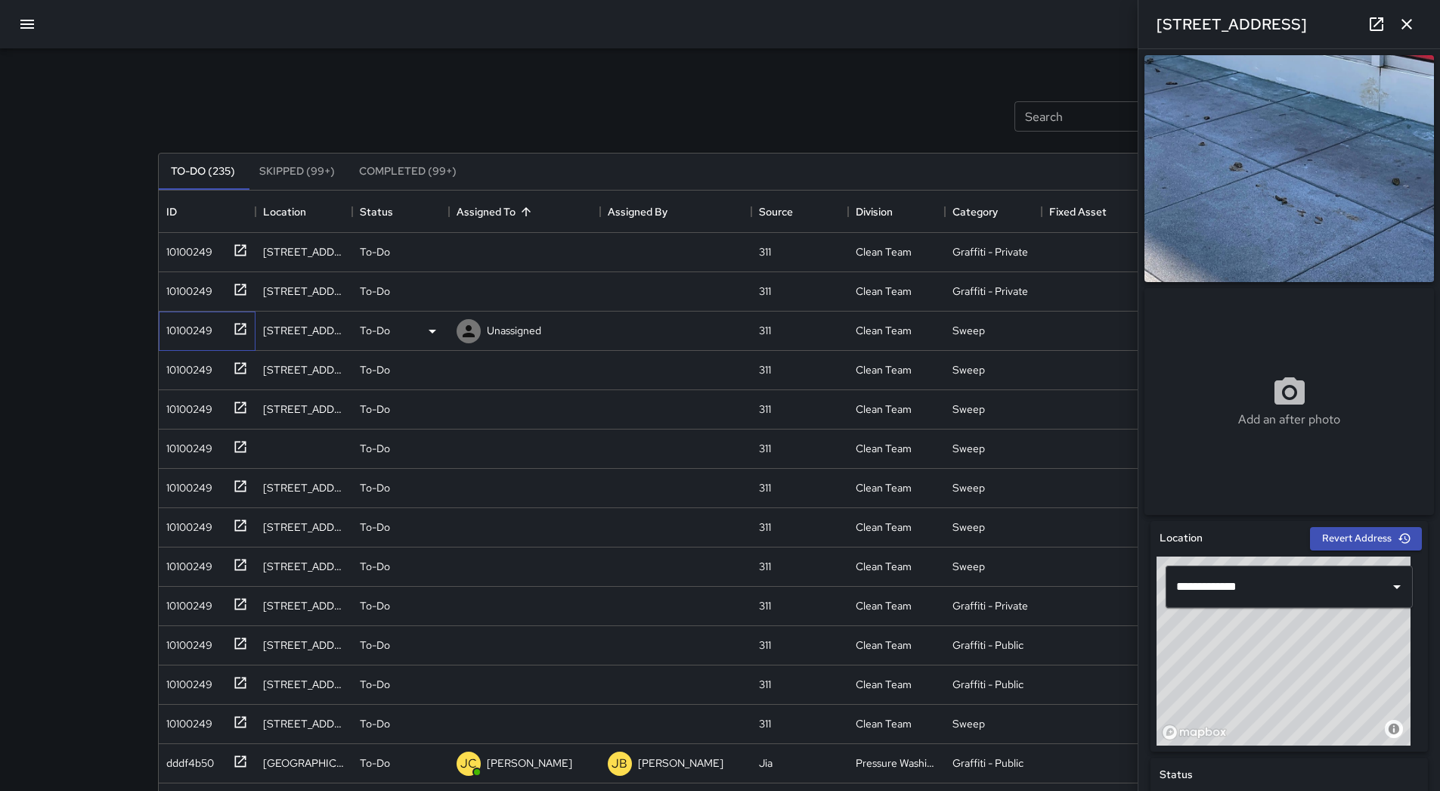
click at [187, 319] on div "10100249" at bounding box center [186, 327] width 52 height 21
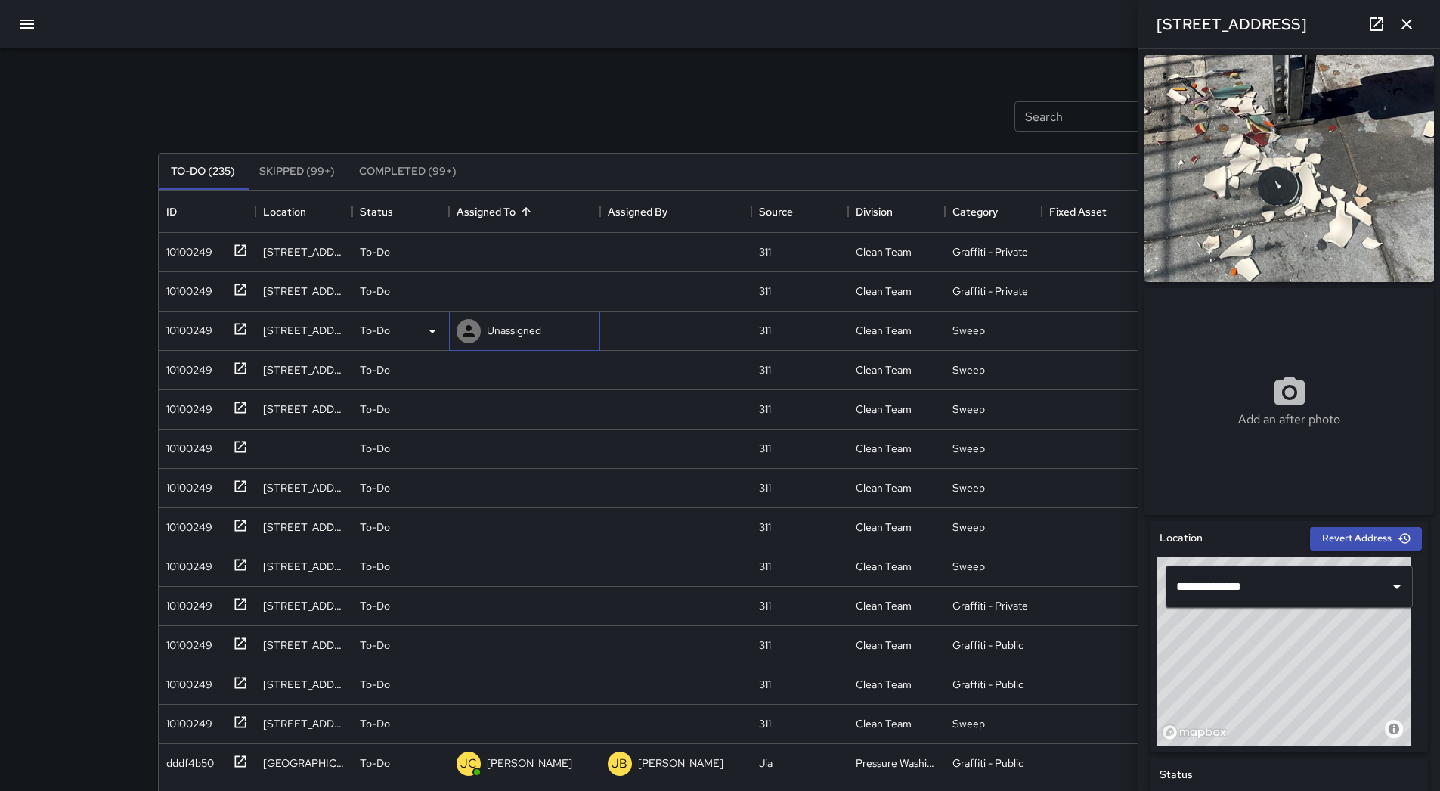
click at [504, 327] on p "Unassigned" at bounding box center [514, 330] width 54 height 15
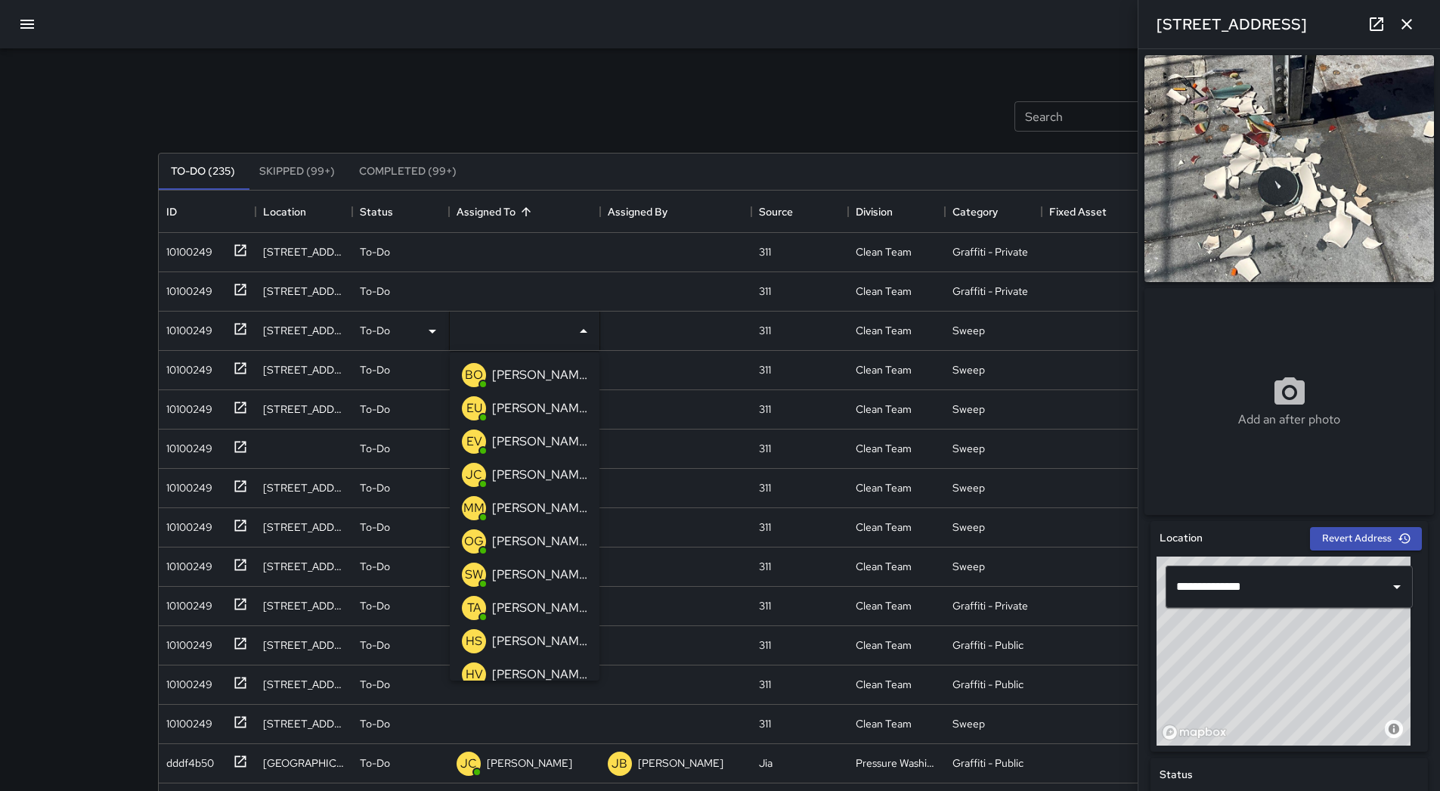
click at [513, 374] on p "[PERSON_NAME] Overall" at bounding box center [539, 375] width 95 height 18
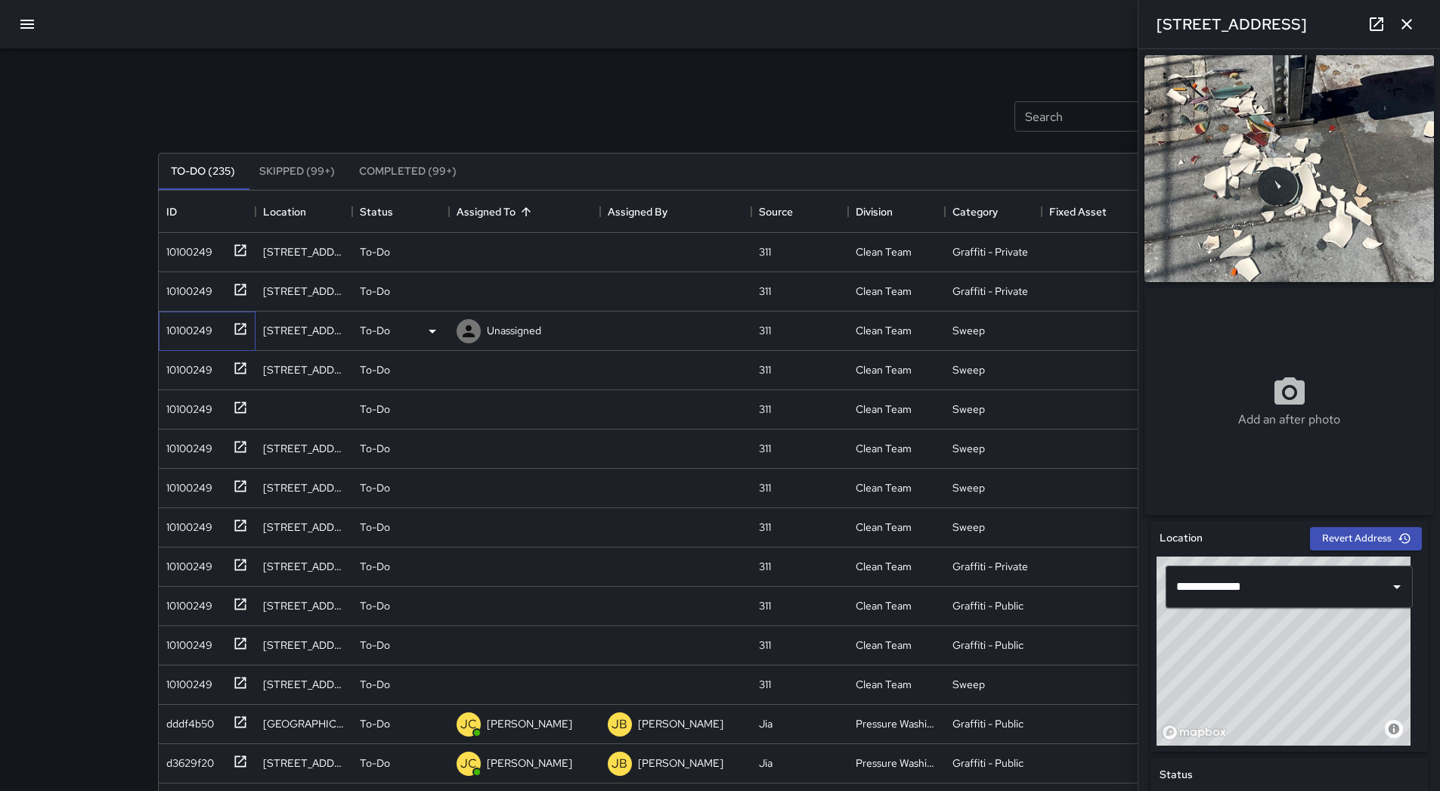
click at [186, 335] on div "10100249" at bounding box center [186, 327] width 52 height 21
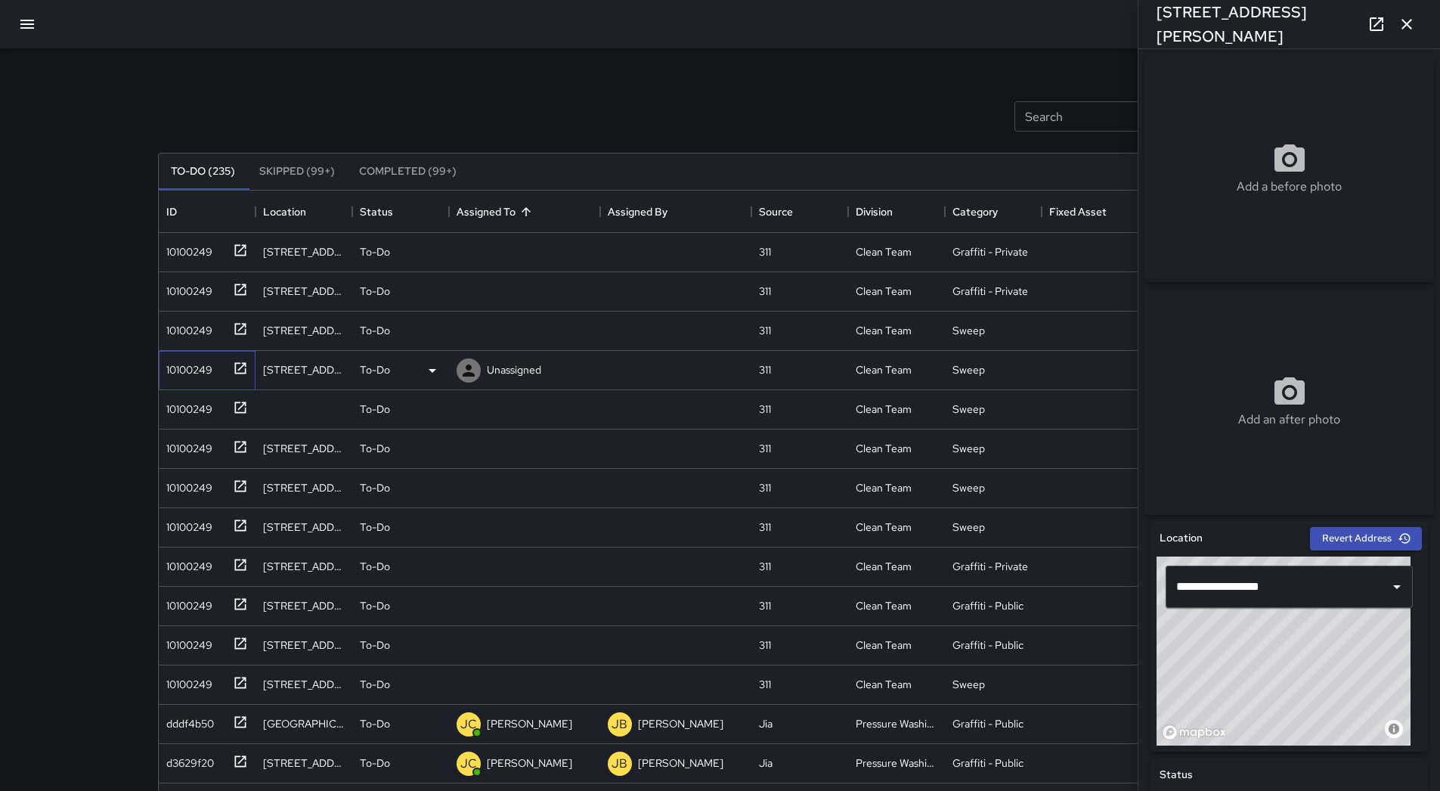
click at [199, 368] on div "10100249" at bounding box center [186, 366] width 52 height 21
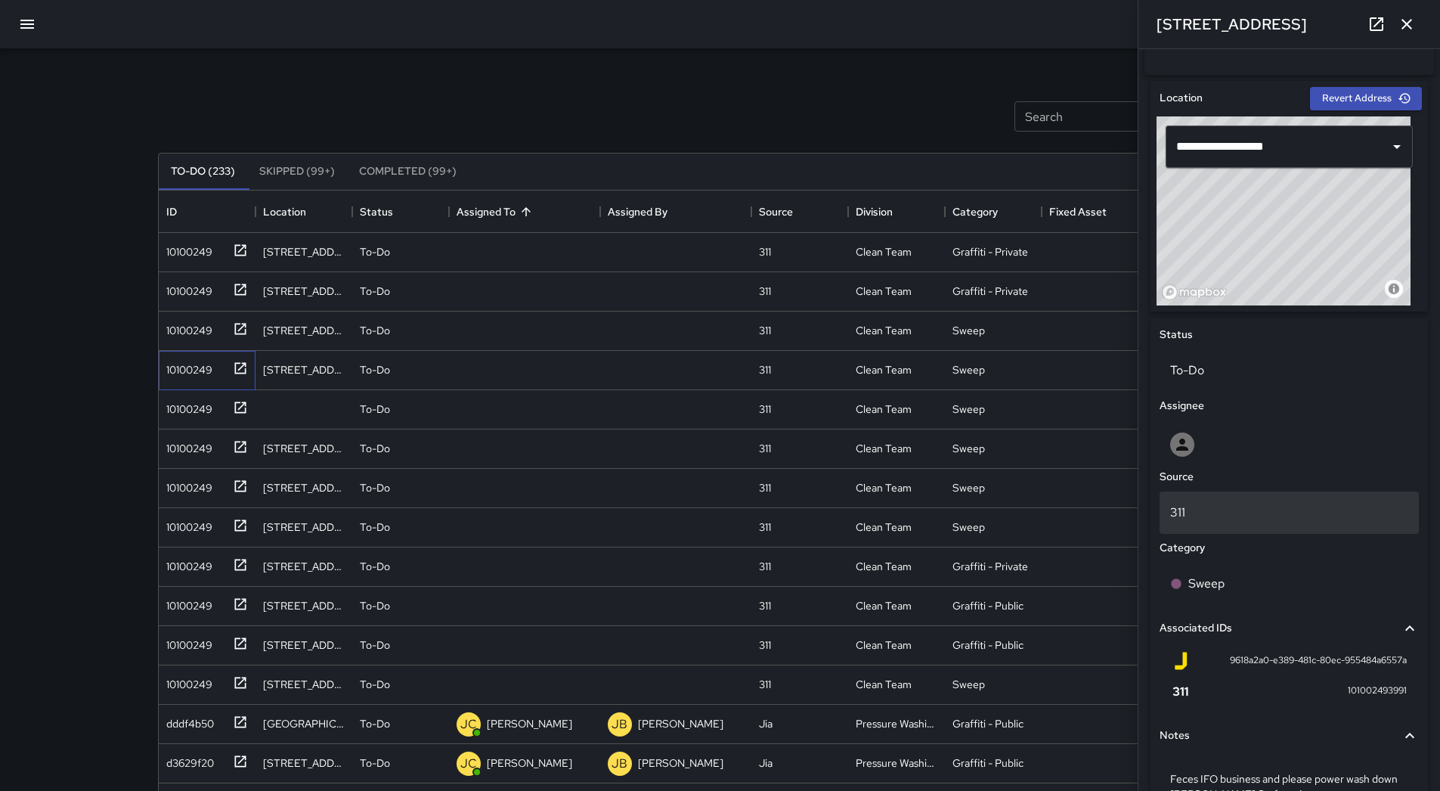
scroll to position [233, 0]
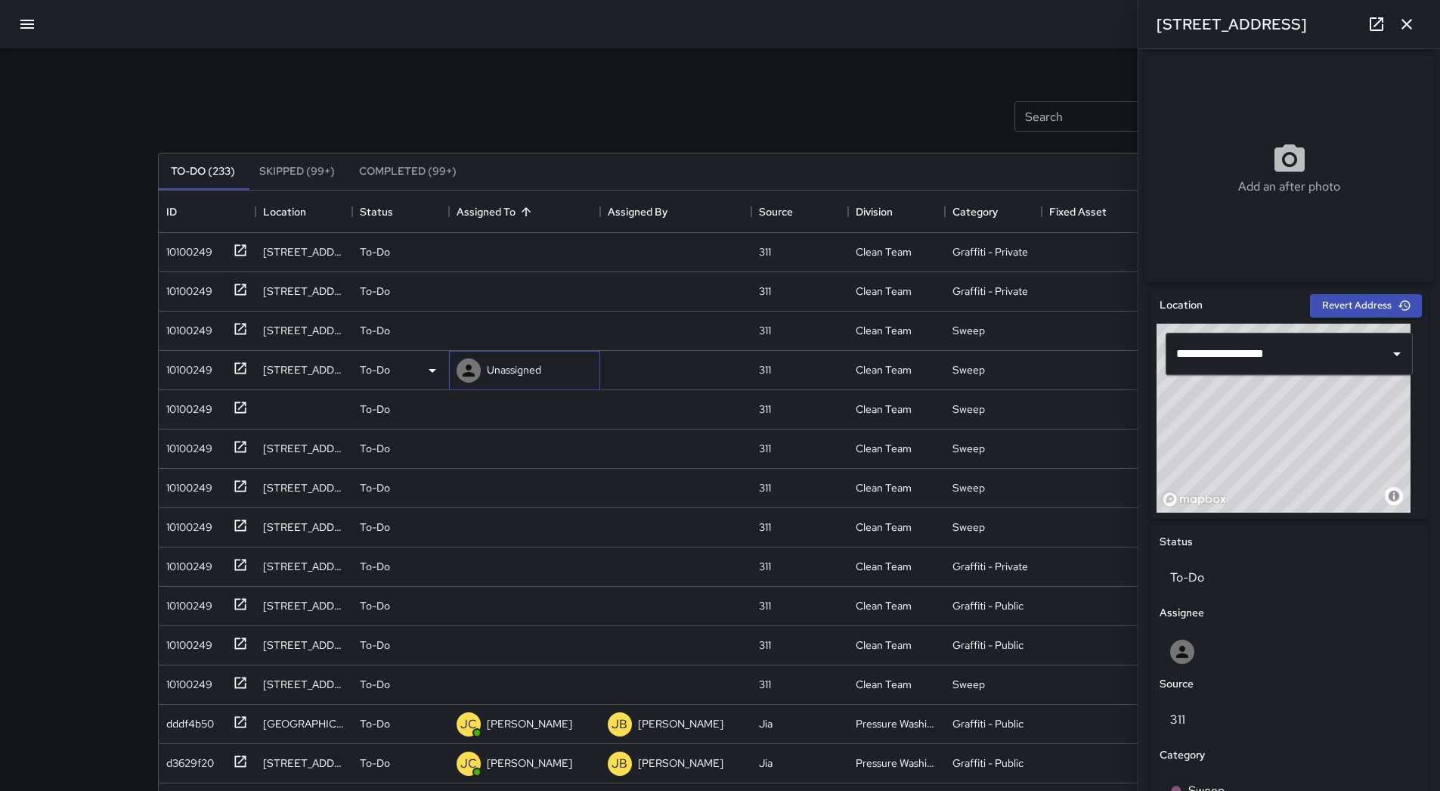
click at [500, 374] on p "Unassigned" at bounding box center [514, 369] width 54 height 15
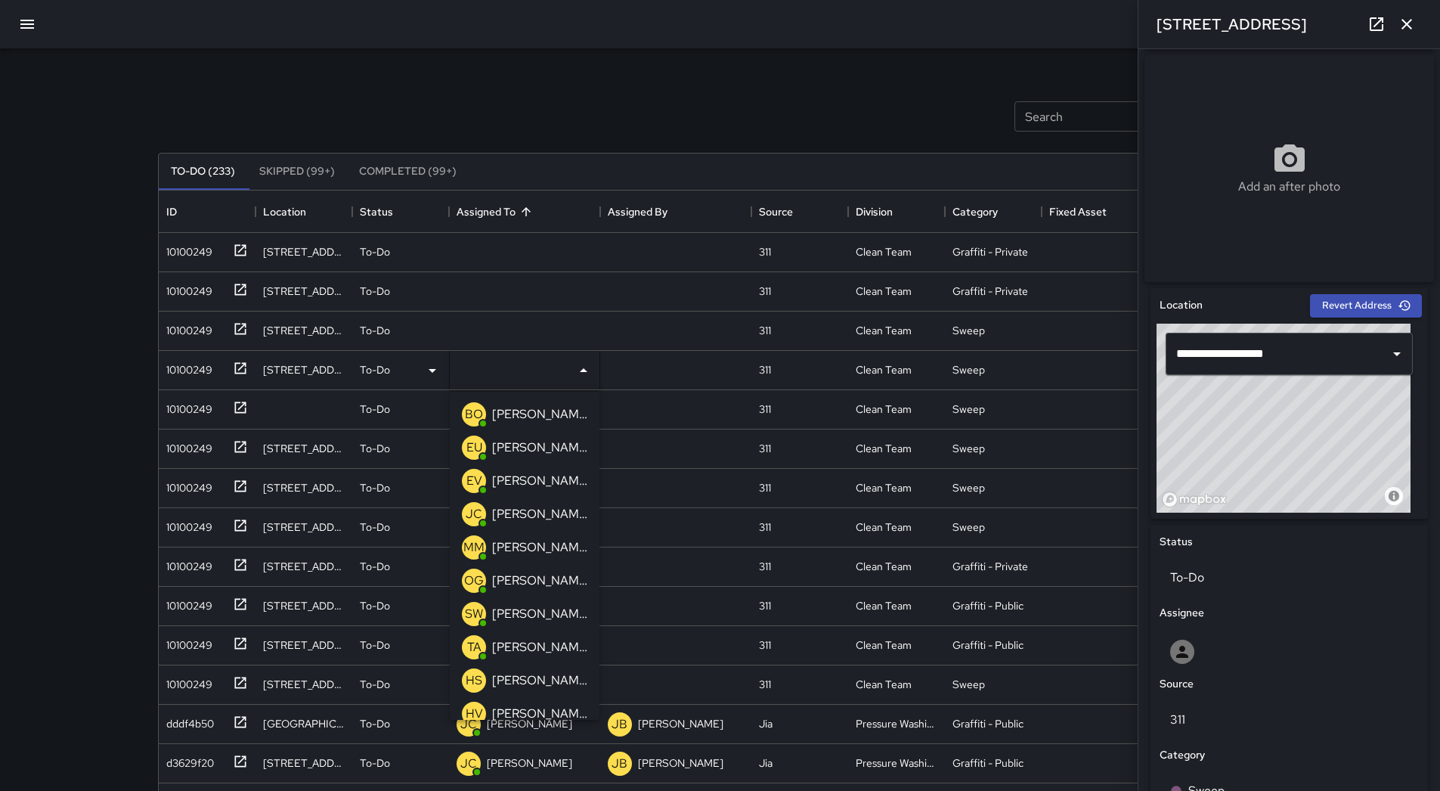
click at [550, 518] on p "[PERSON_NAME]" at bounding box center [539, 514] width 95 height 18
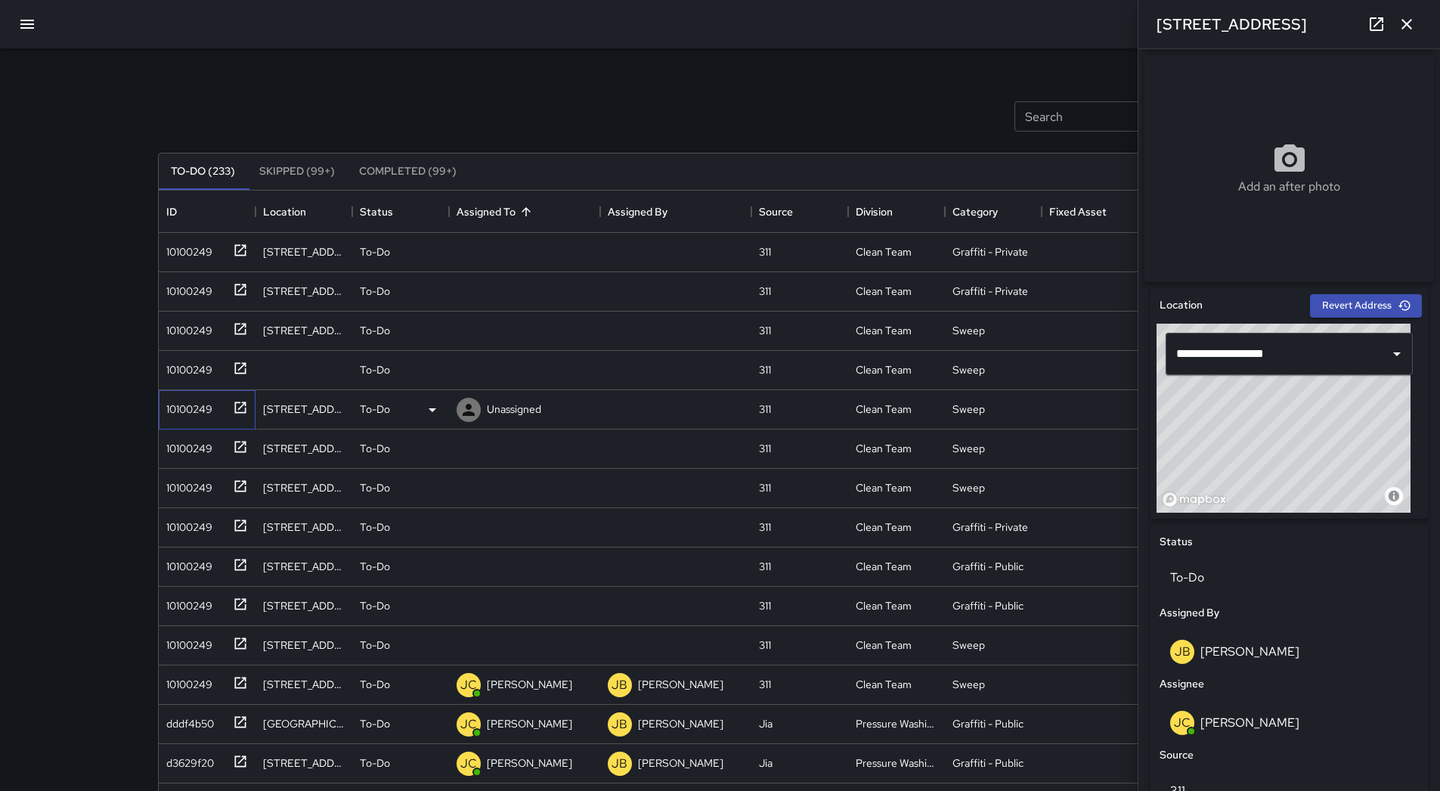
click at [183, 400] on div "10100249" at bounding box center [186, 405] width 52 height 21
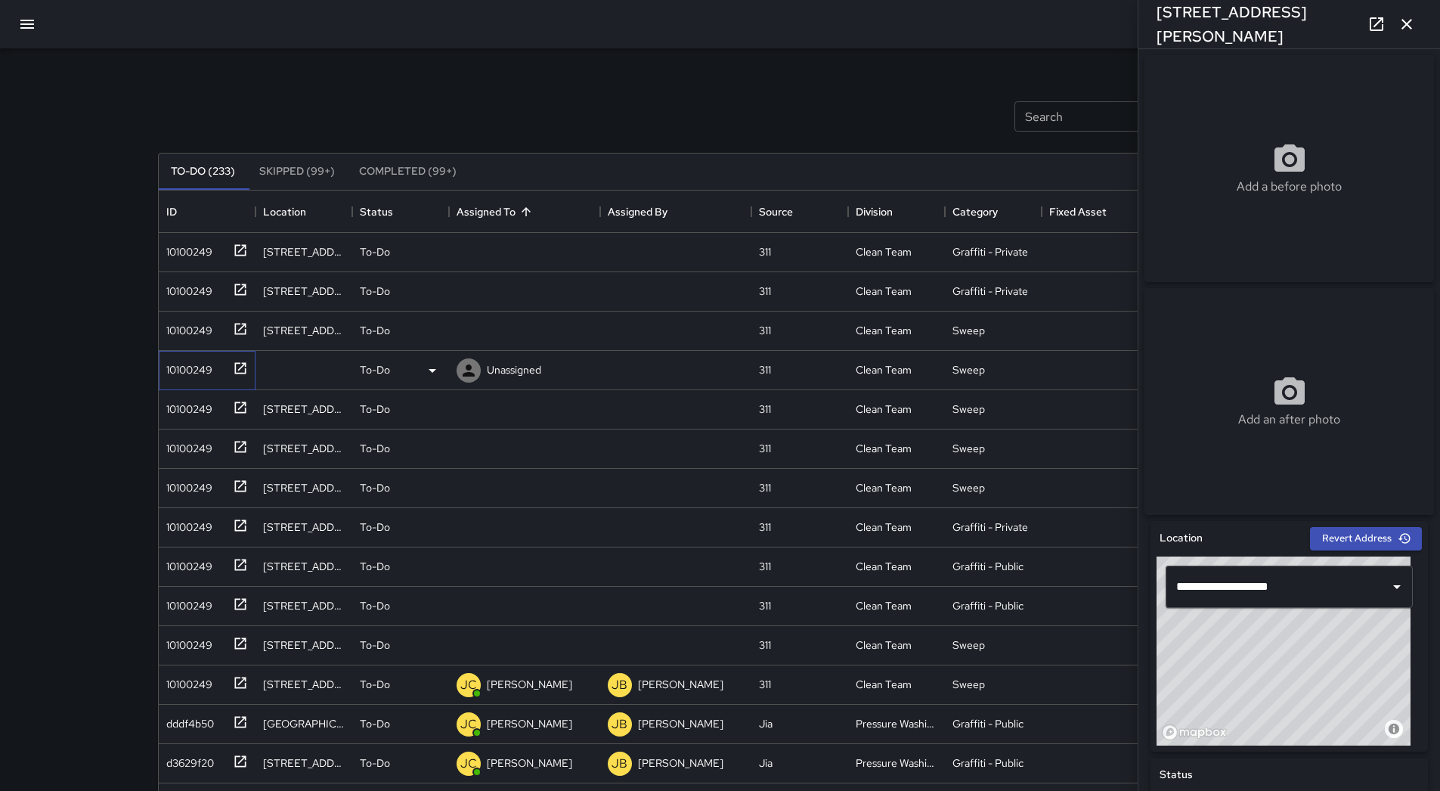
click at [185, 369] on div "10100249" at bounding box center [186, 366] width 52 height 21
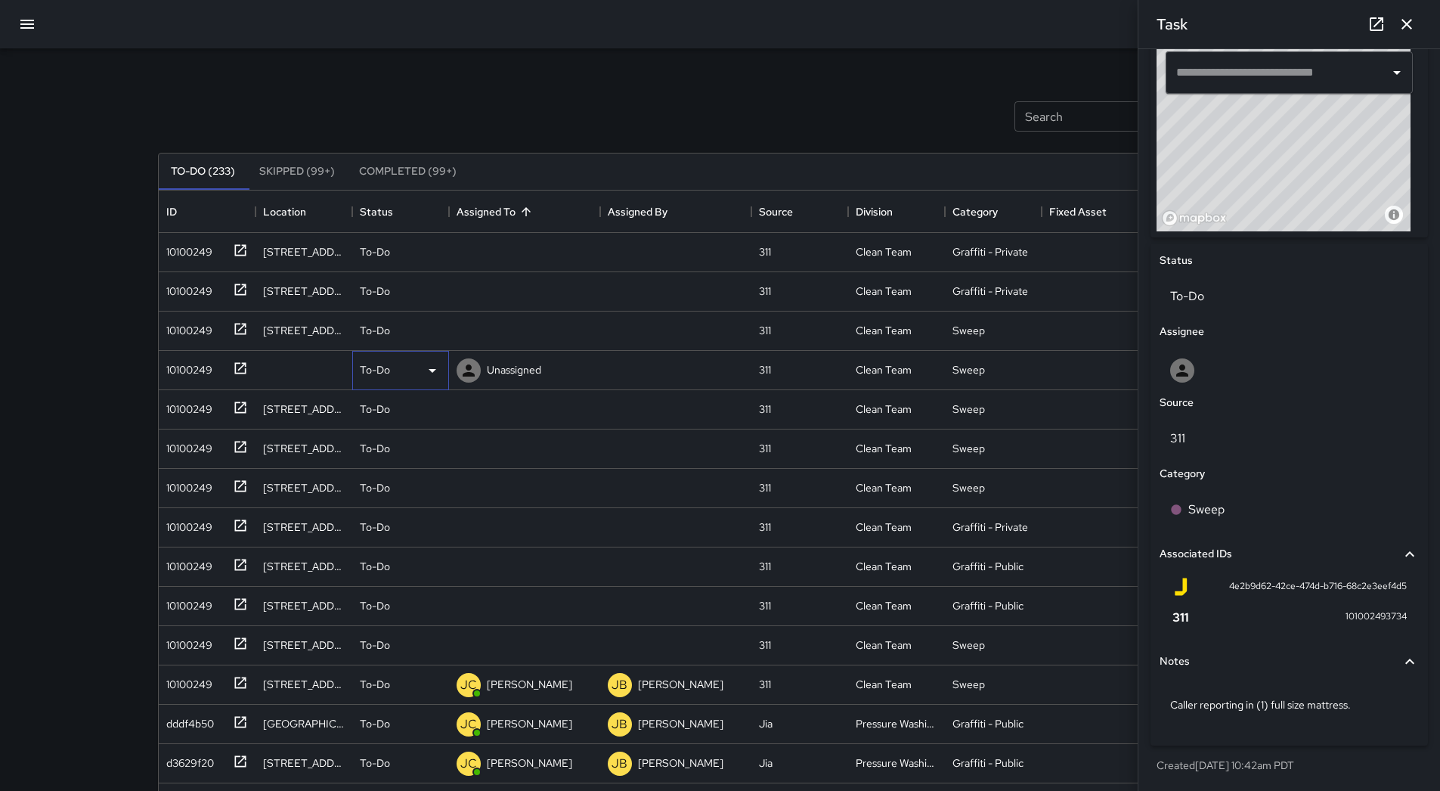
click at [420, 370] on div "To-Do" at bounding box center [401, 370] width 82 height 18
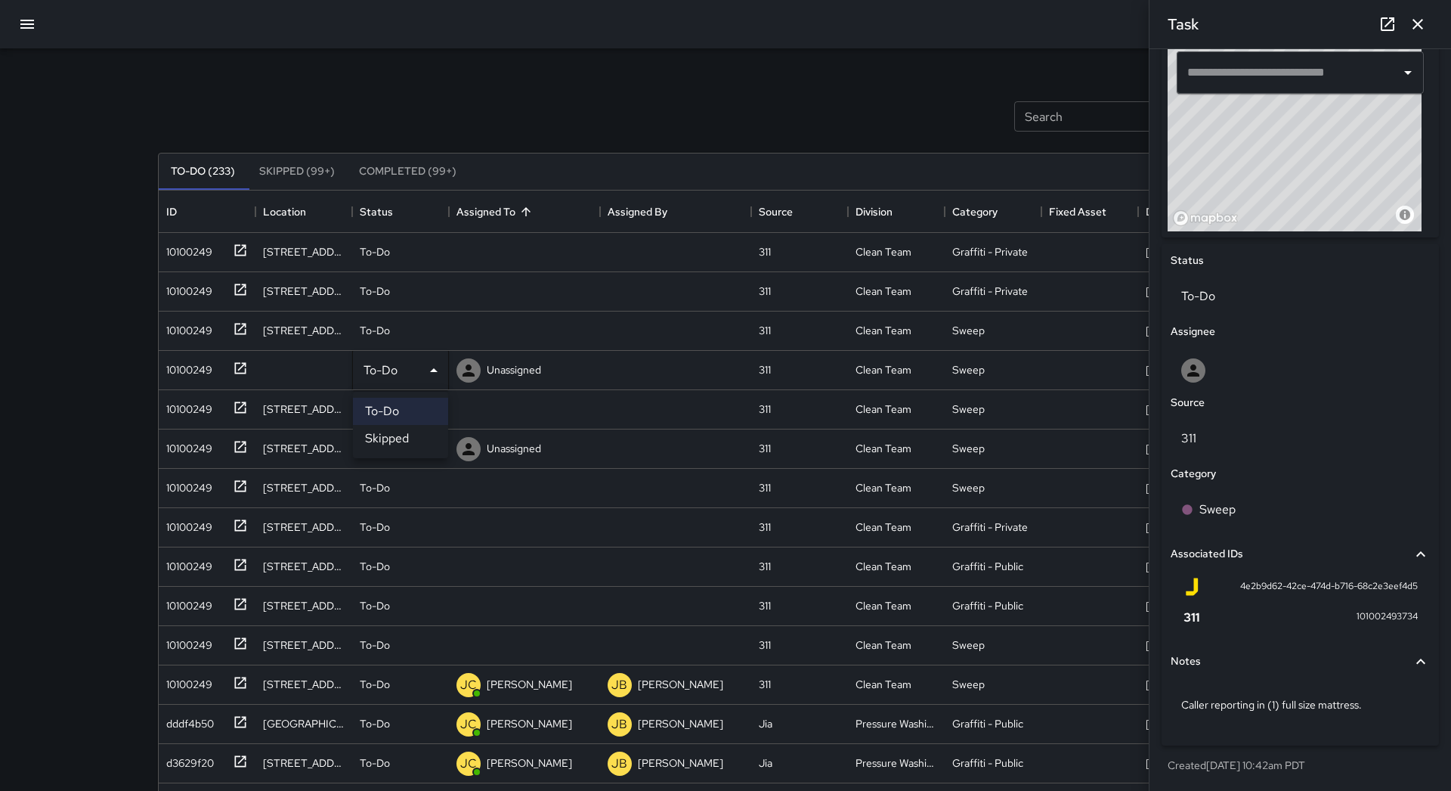
drag, startPoint x: 408, startPoint y: 436, endPoint x: 390, endPoint y: 437, distance: 18.2
click at [407, 437] on li "Skipped" at bounding box center [400, 438] width 95 height 27
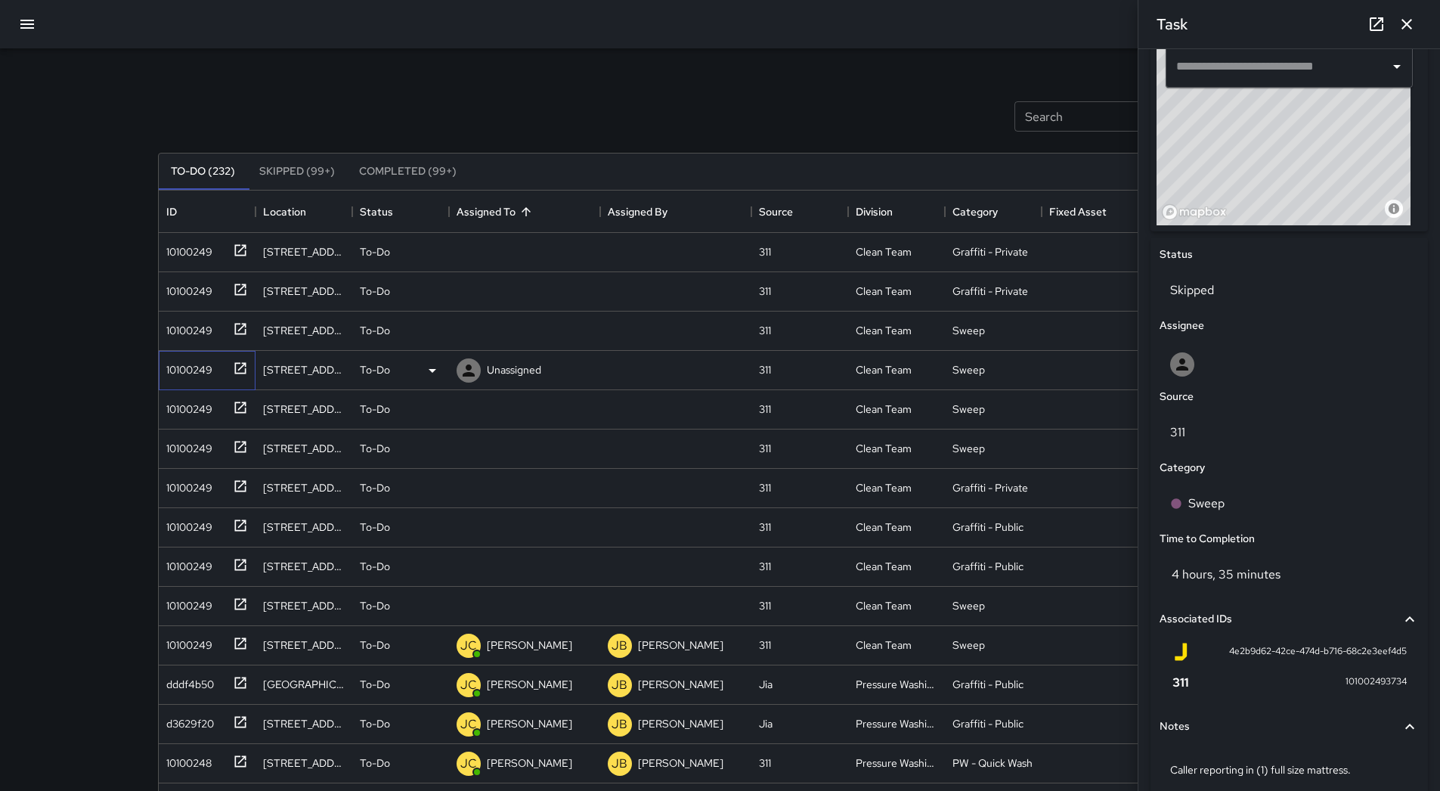
click at [196, 376] on div "10100249" at bounding box center [186, 366] width 52 height 21
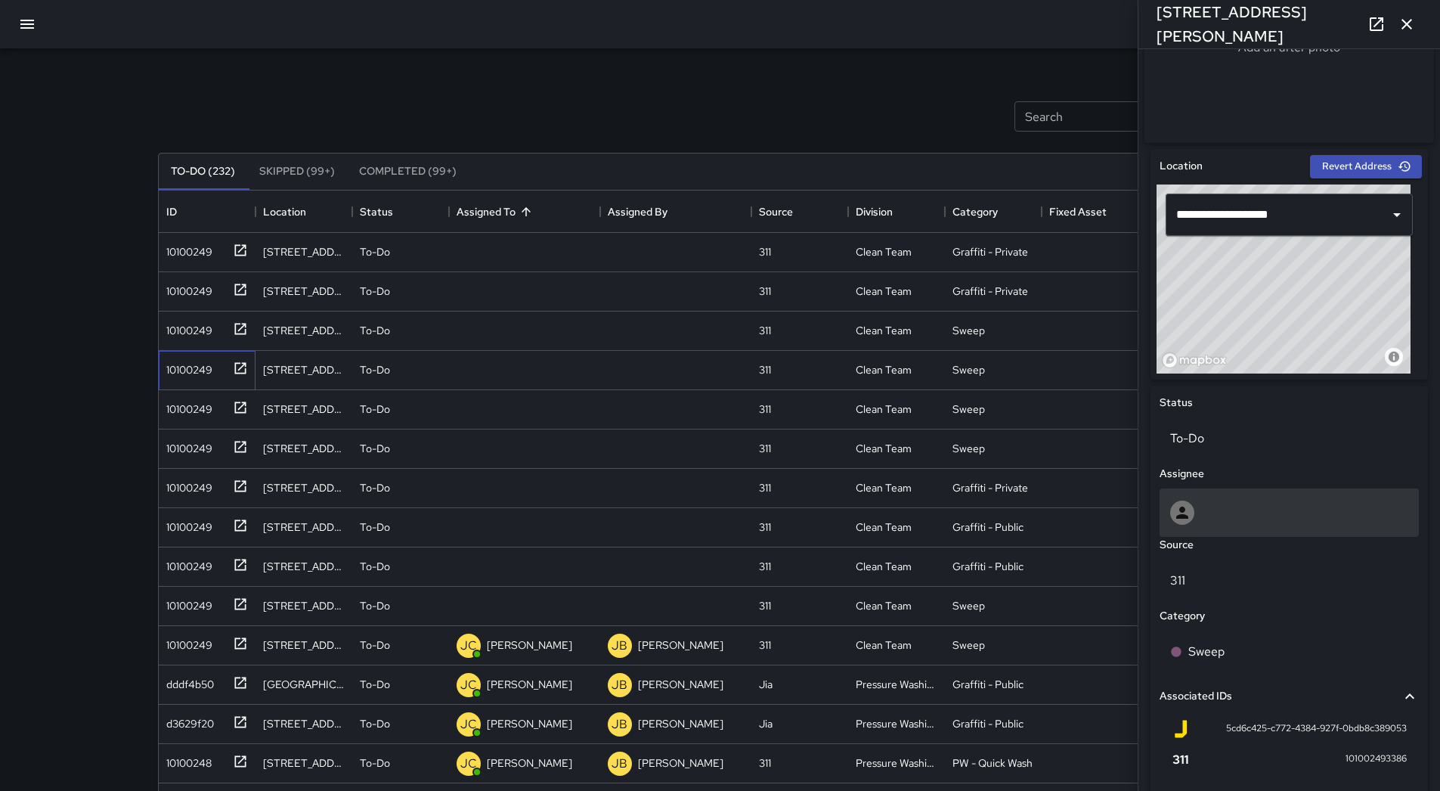
scroll to position [581, 0]
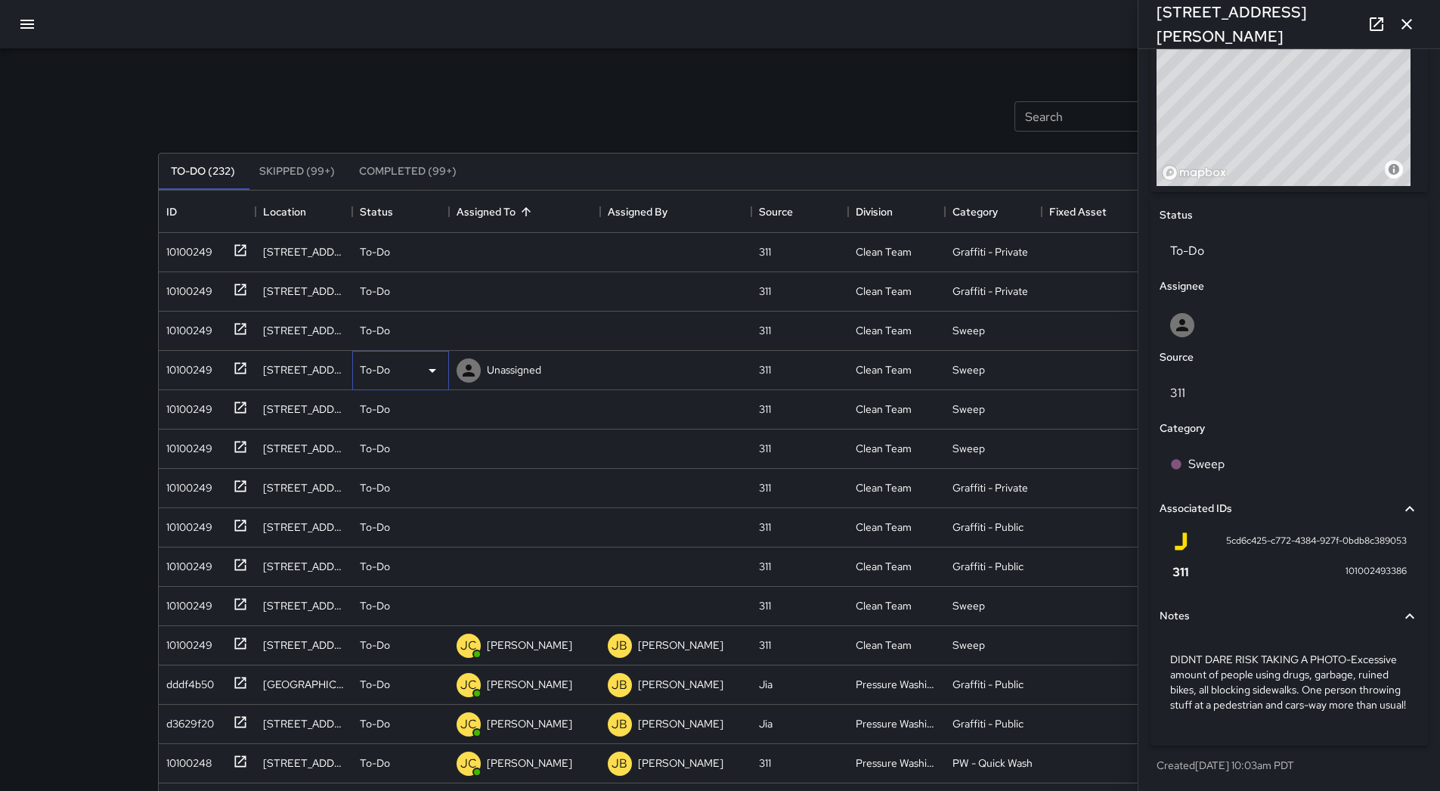
click at [429, 374] on icon at bounding box center [432, 370] width 18 height 18
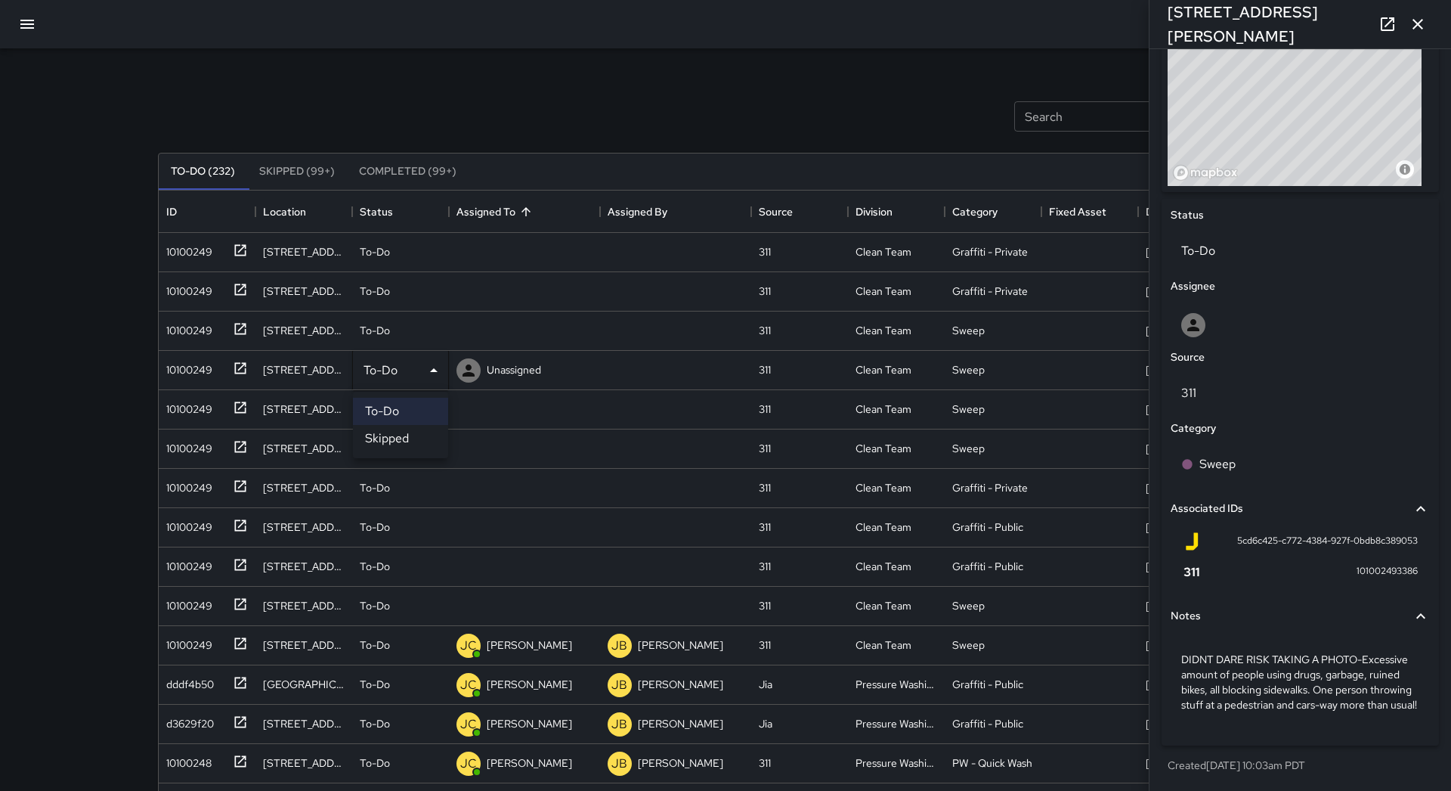
click at [424, 441] on li "Skipped" at bounding box center [400, 438] width 95 height 27
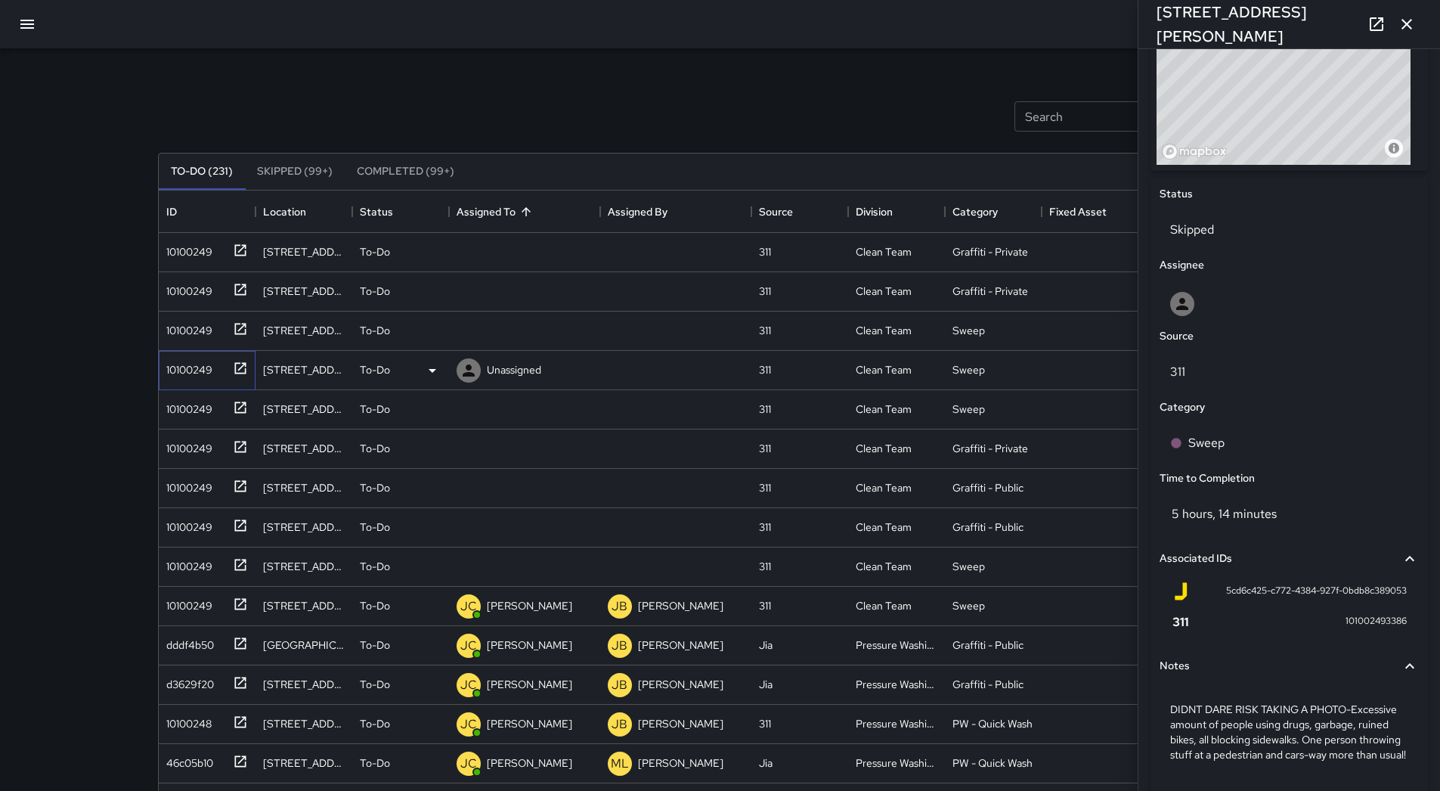
click at [206, 371] on div "10100249" at bounding box center [186, 366] width 52 height 21
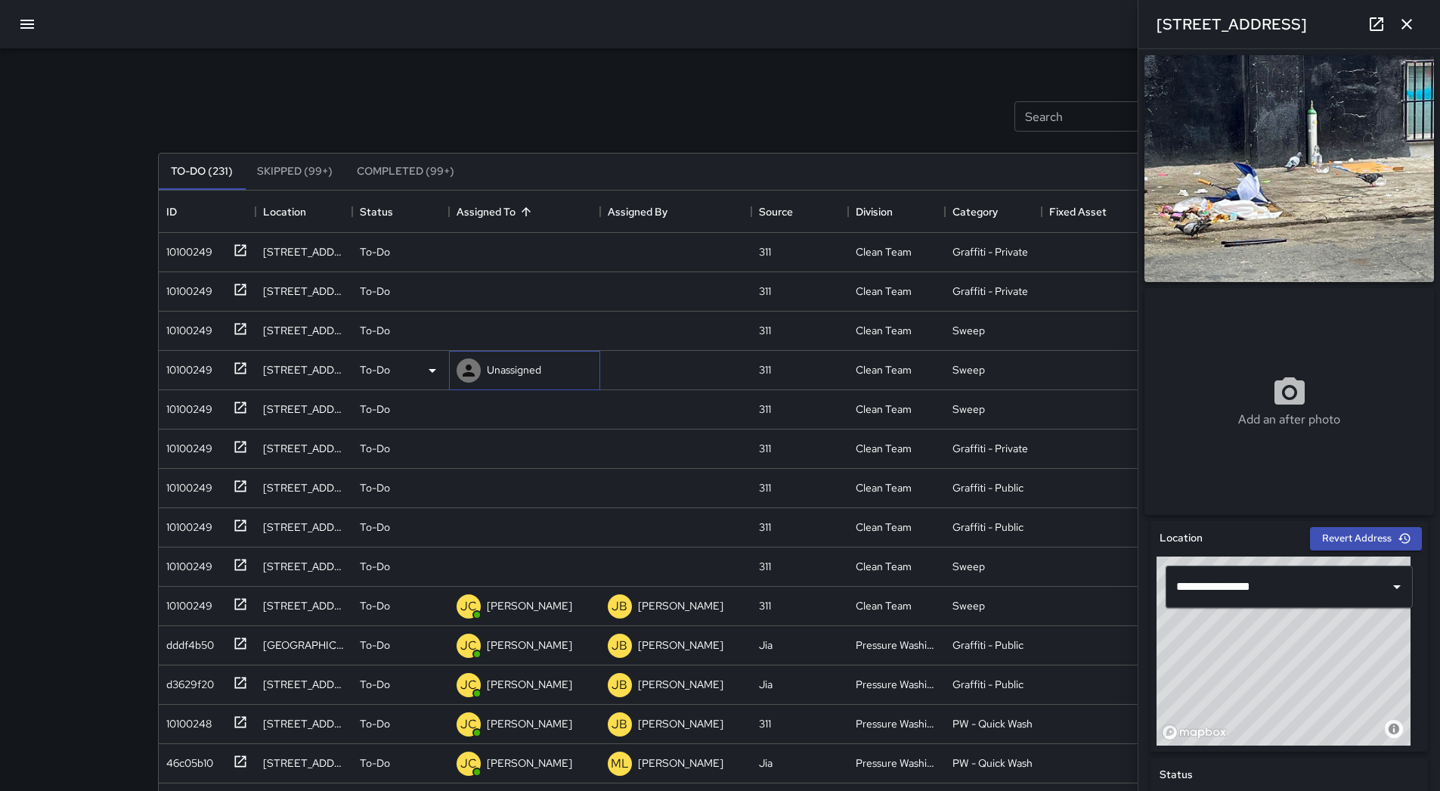
click at [492, 374] on p "Unassigned" at bounding box center [514, 369] width 54 height 15
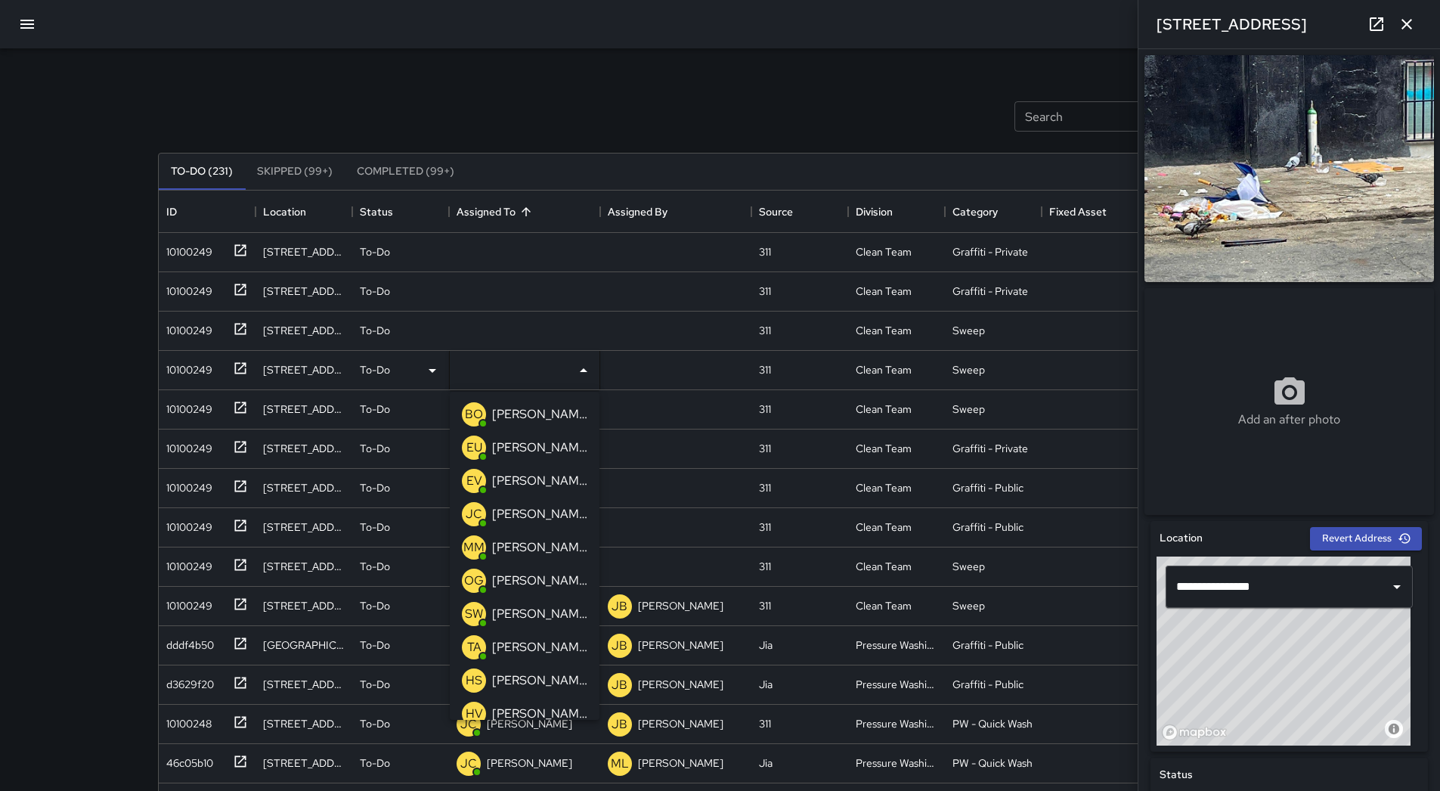
click at [528, 575] on p "[PERSON_NAME]" at bounding box center [539, 581] width 95 height 18
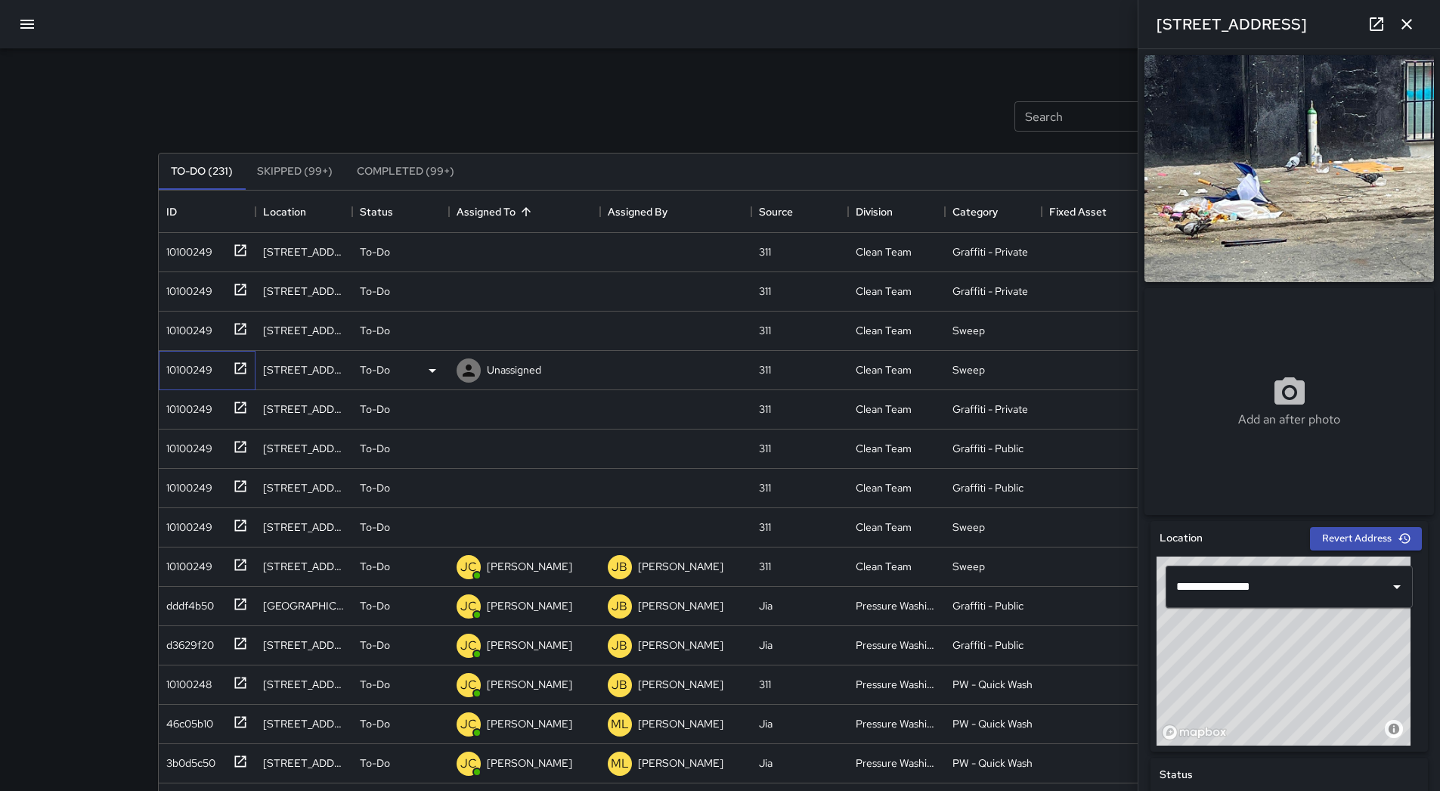
click at [174, 368] on div "10100249" at bounding box center [186, 366] width 52 height 21
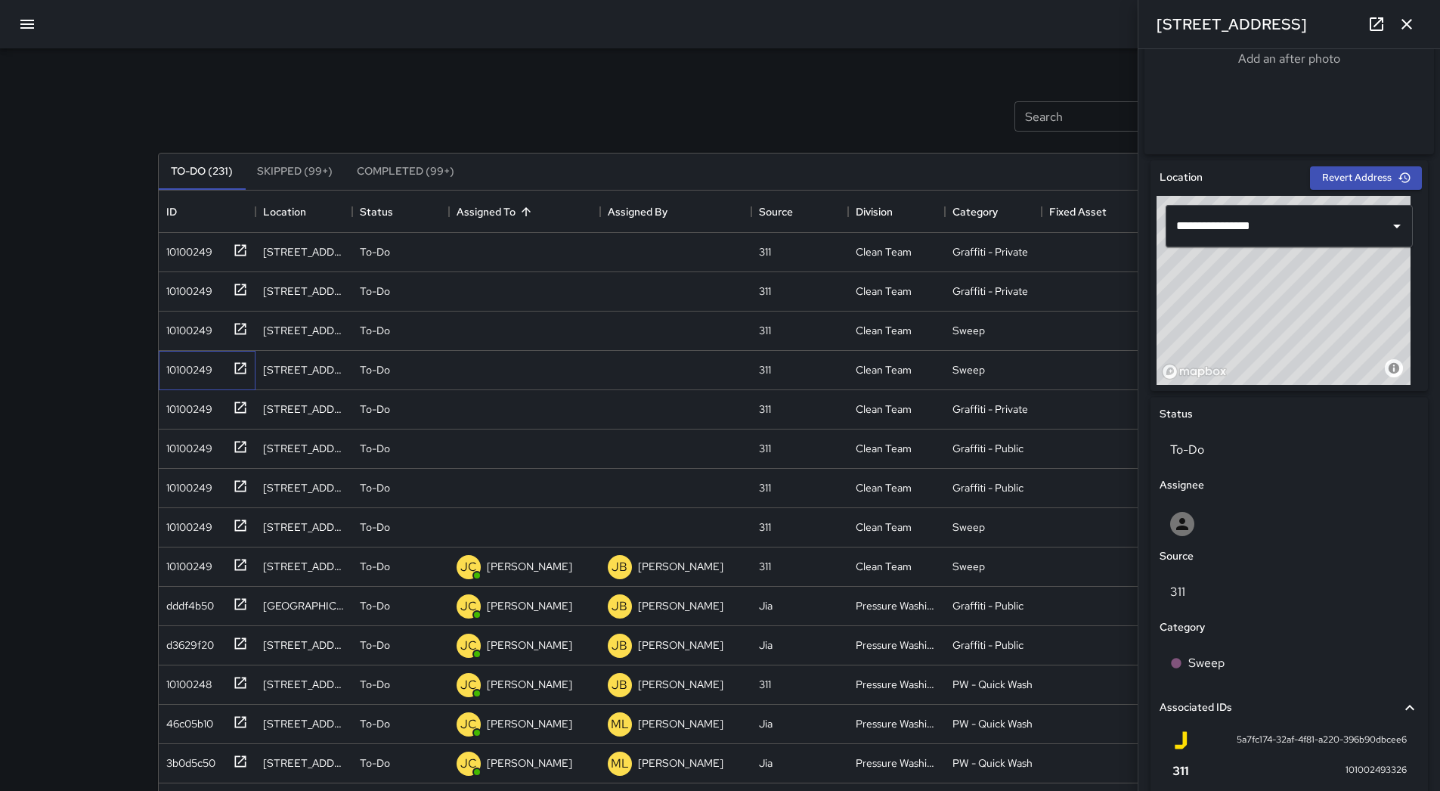
scroll to position [520, 0]
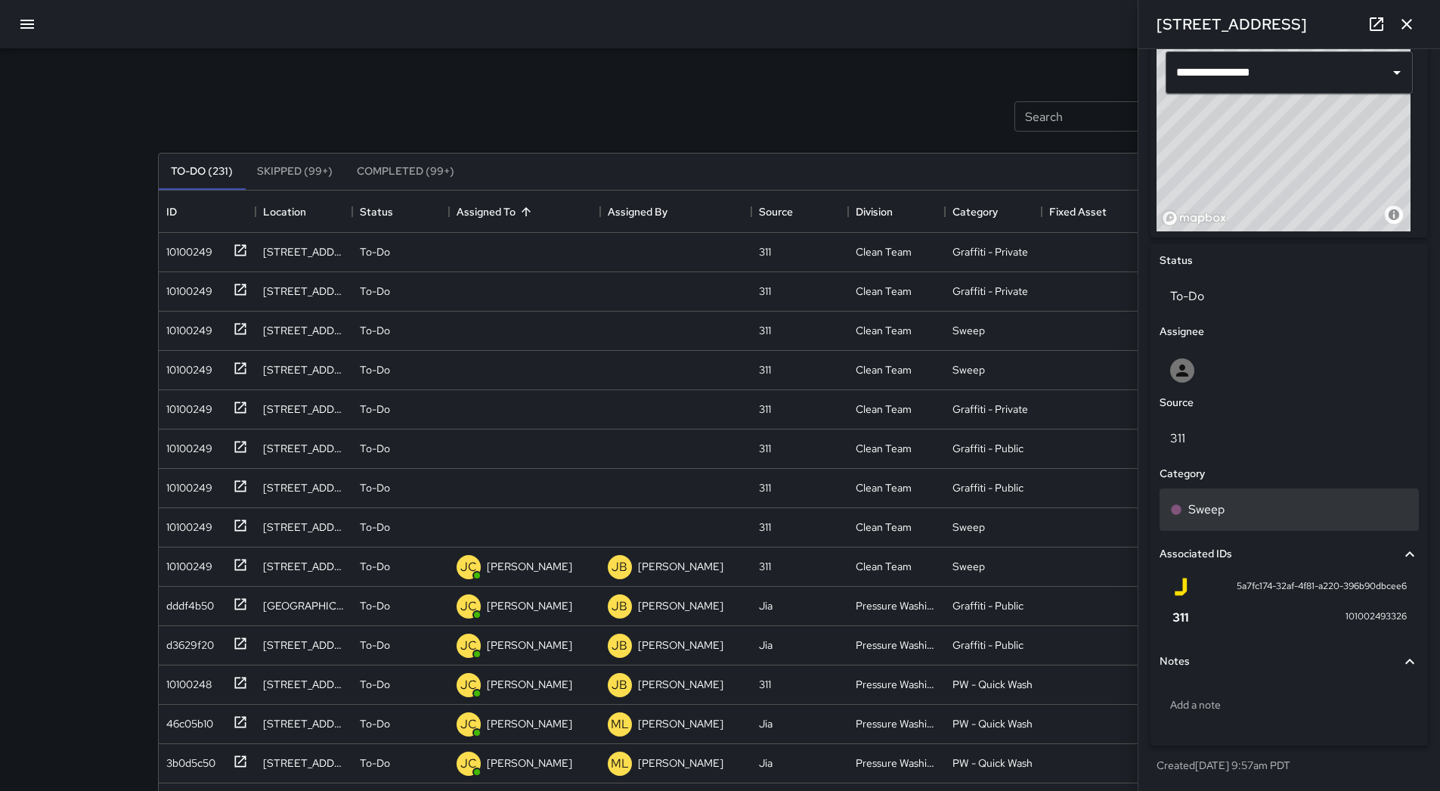
click at [1227, 519] on div "Sweep" at bounding box center [1289, 509] width 259 height 42
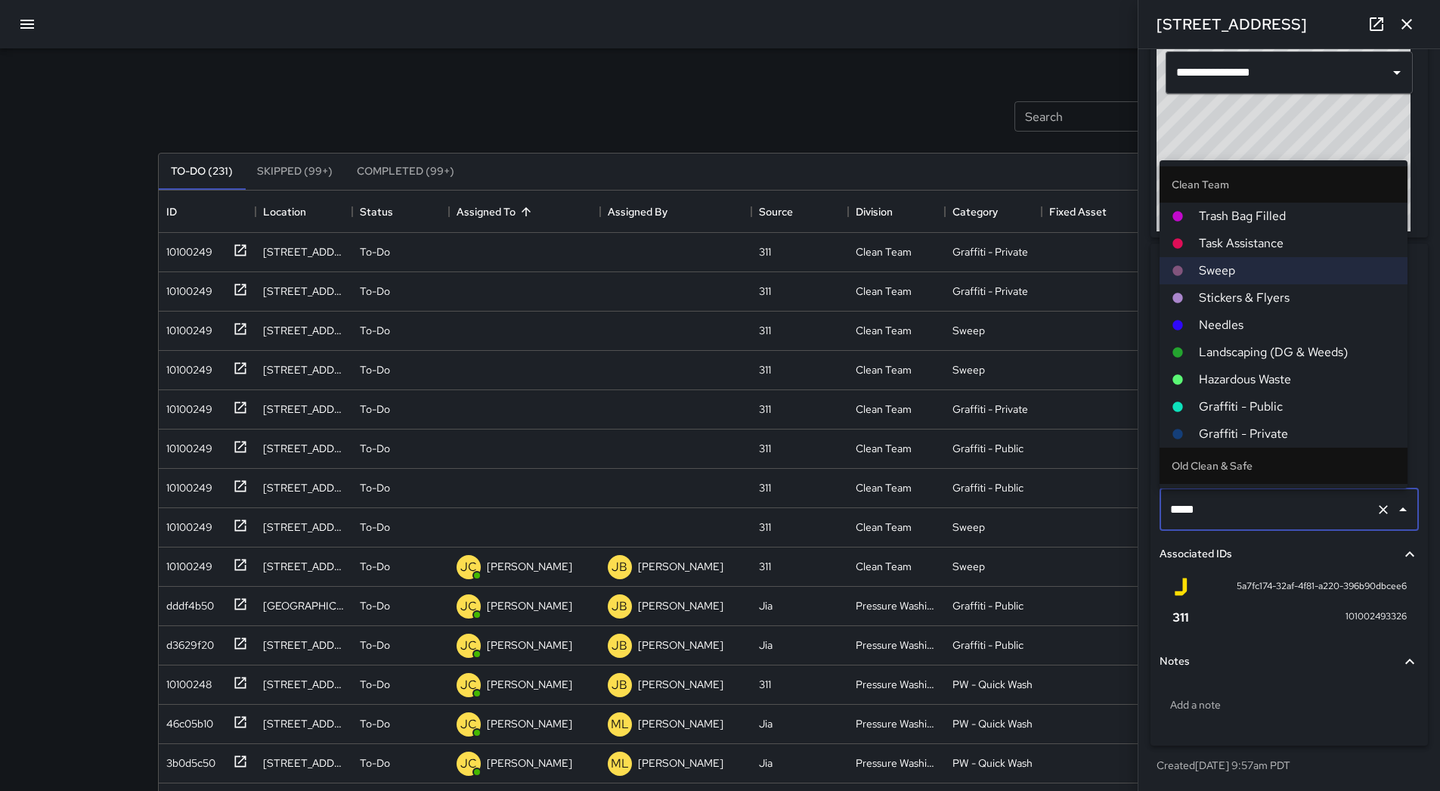
drag, startPoint x: 1244, startPoint y: 377, endPoint x: 1149, endPoint y: 379, distance: 95.3
click at [1244, 378] on span "Hazardous Waste" at bounding box center [1297, 379] width 197 height 18
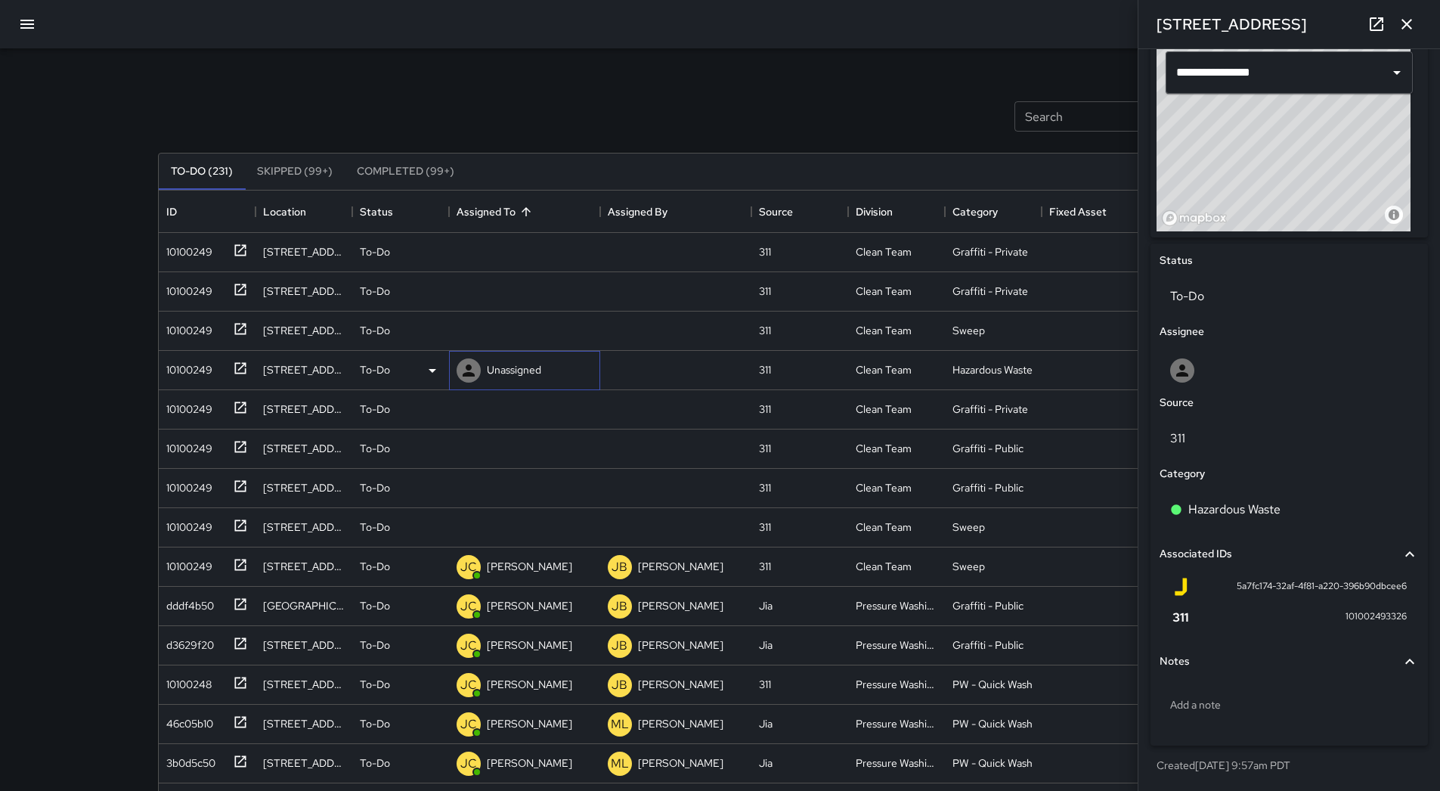
click at [530, 364] on p "Unassigned" at bounding box center [514, 369] width 54 height 15
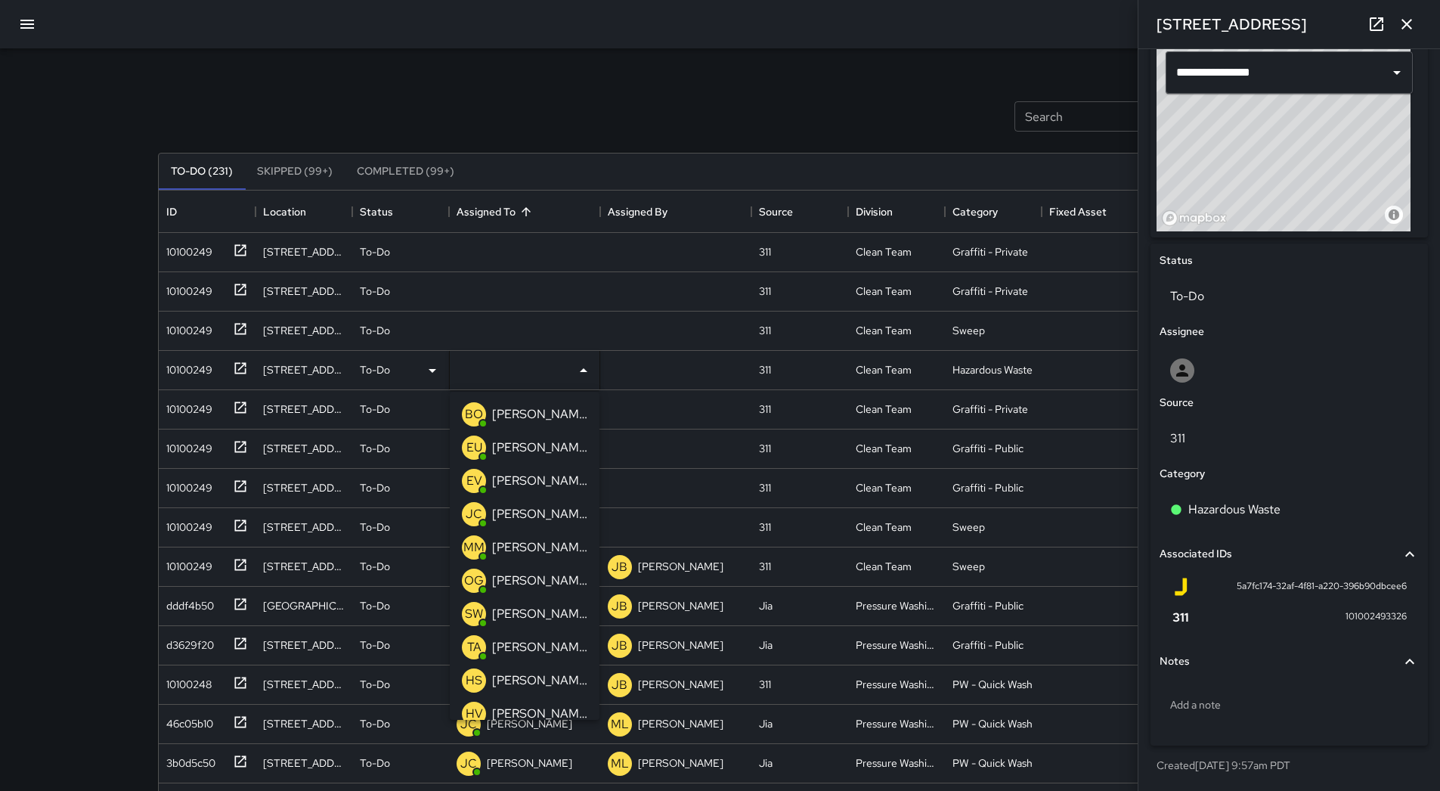
click at [554, 581] on p "[PERSON_NAME]" at bounding box center [539, 581] width 95 height 18
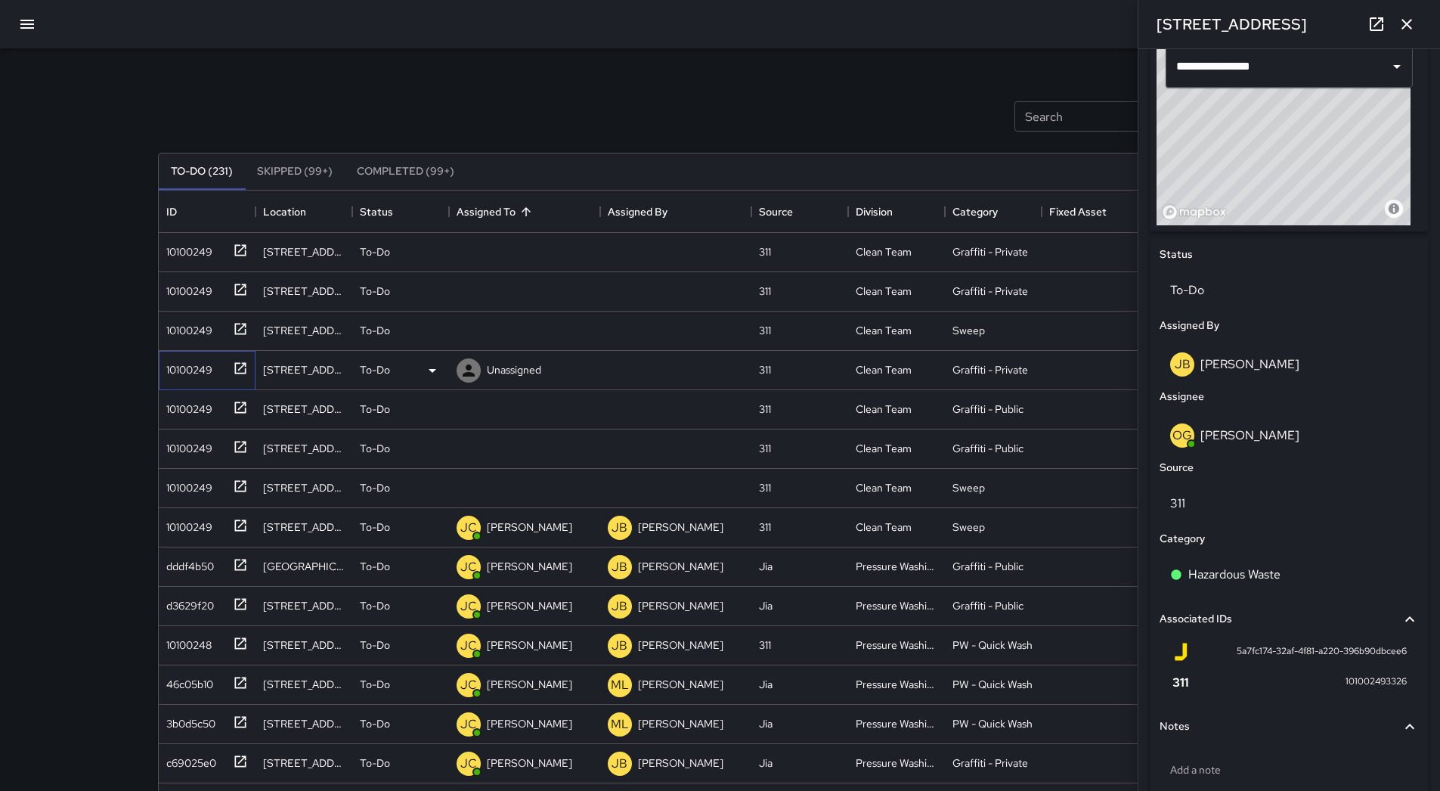
click at [198, 376] on div "10100249" at bounding box center [186, 366] width 52 height 21
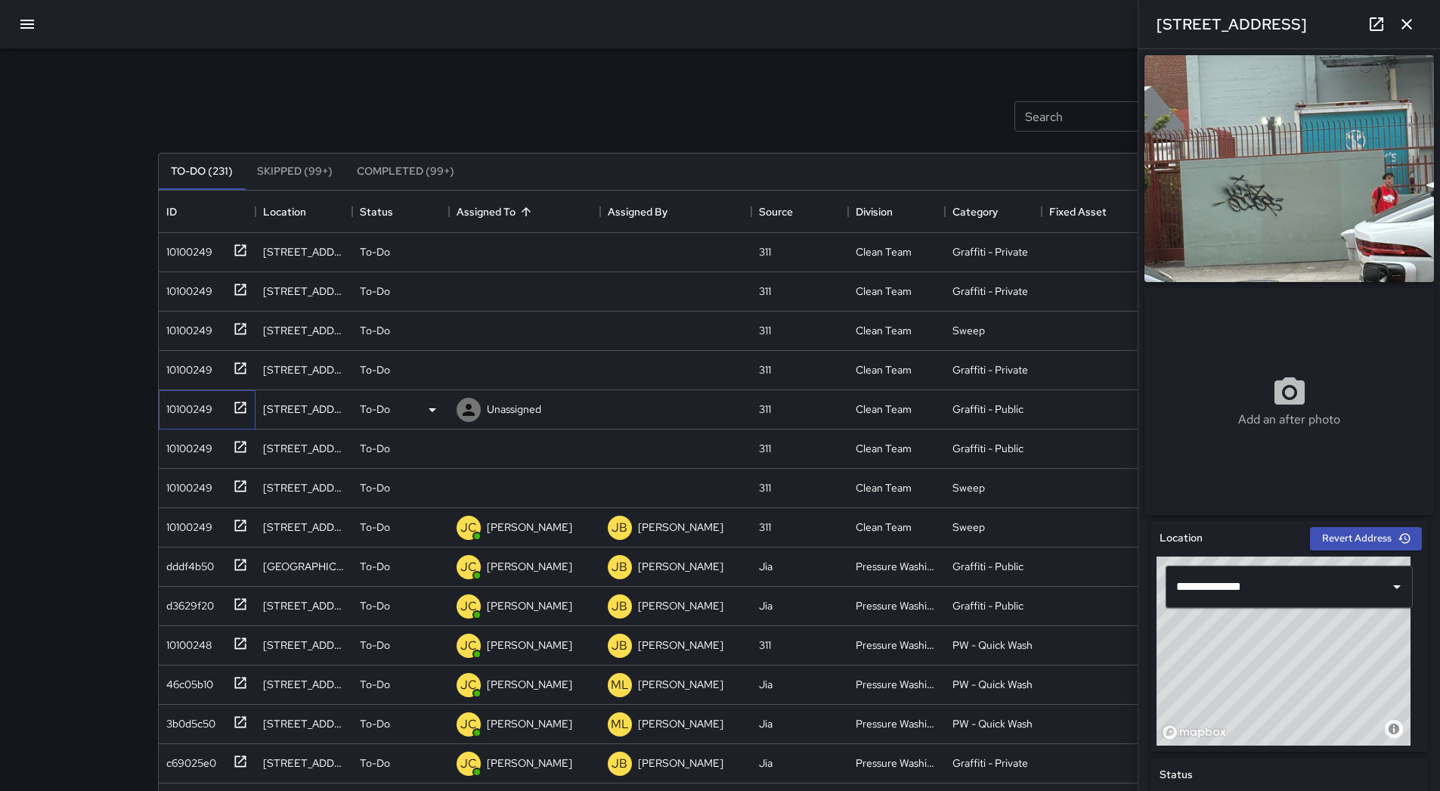
click at [201, 409] on div "10100249" at bounding box center [186, 405] width 52 height 21
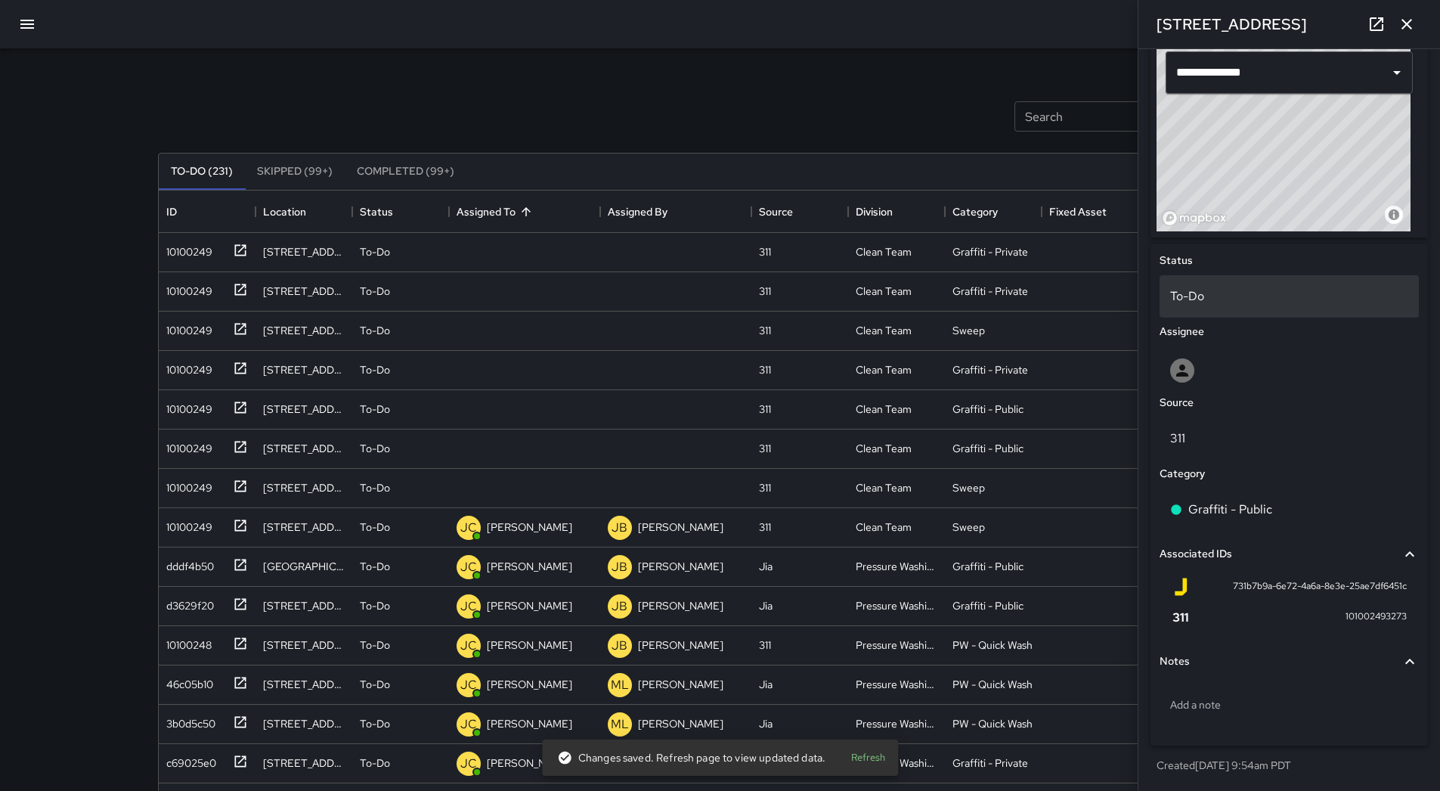
click at [1265, 297] on p "To-Do" at bounding box center [1289, 296] width 238 height 18
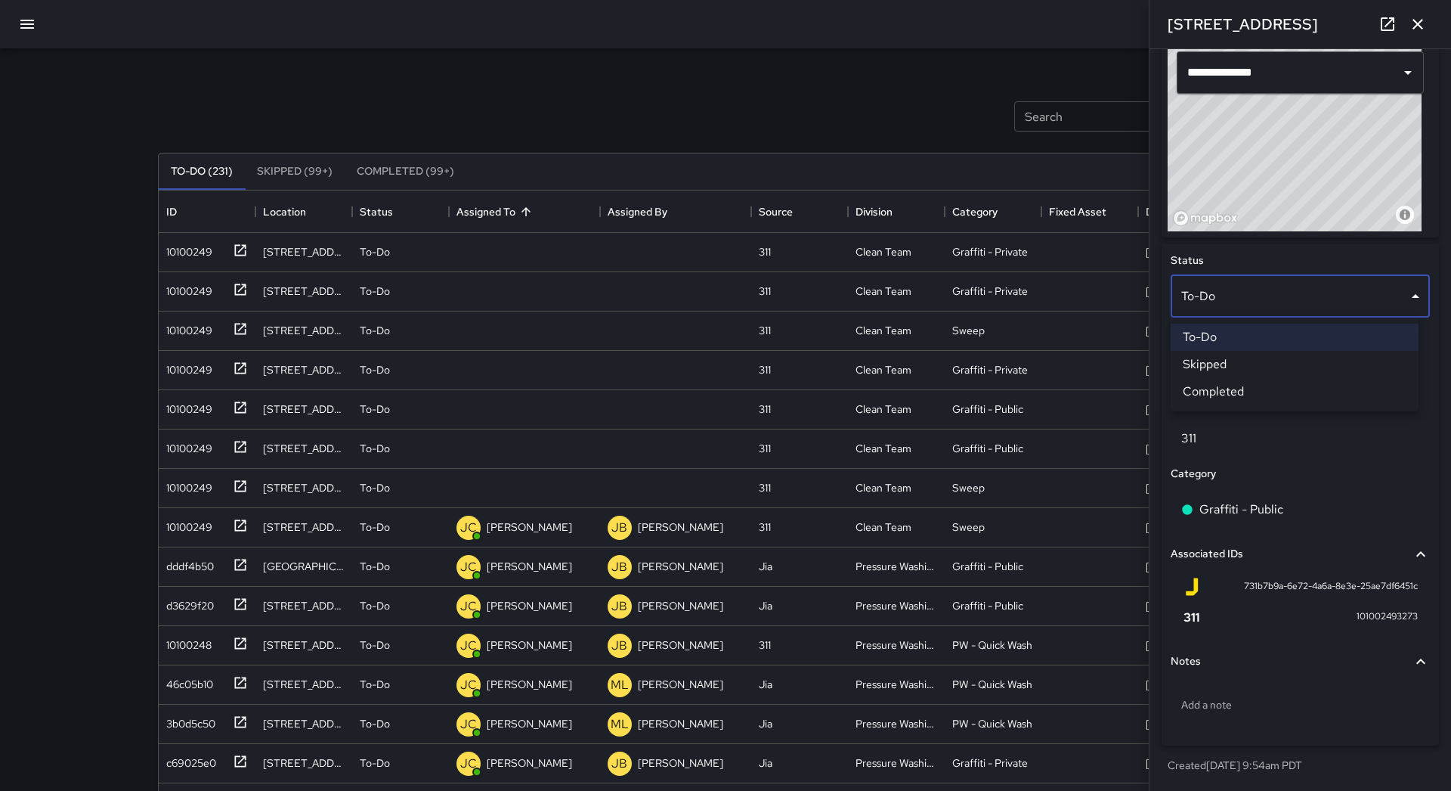
click at [1243, 364] on li "Skipped" at bounding box center [1295, 364] width 248 height 27
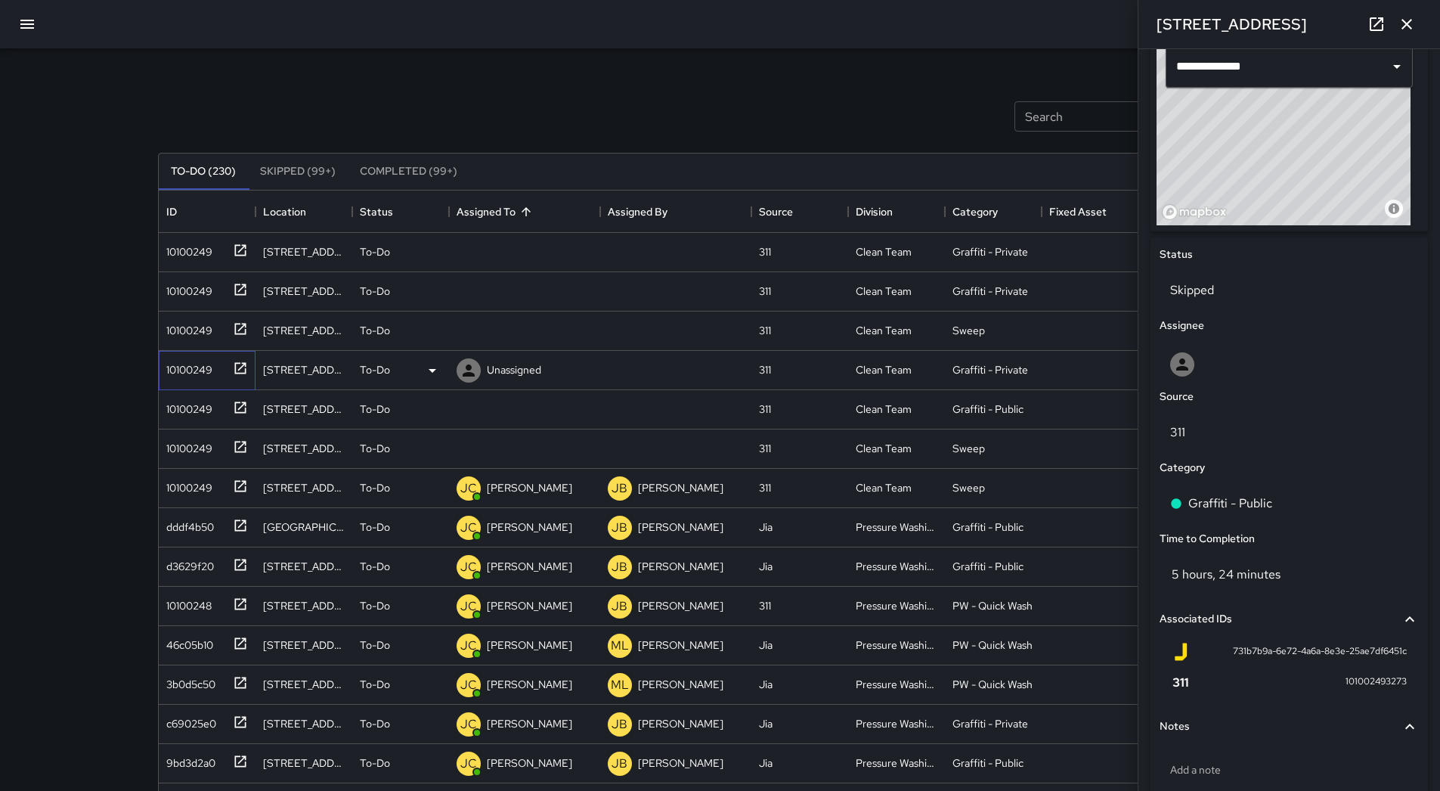
click at [200, 375] on div "10100249" at bounding box center [186, 366] width 52 height 21
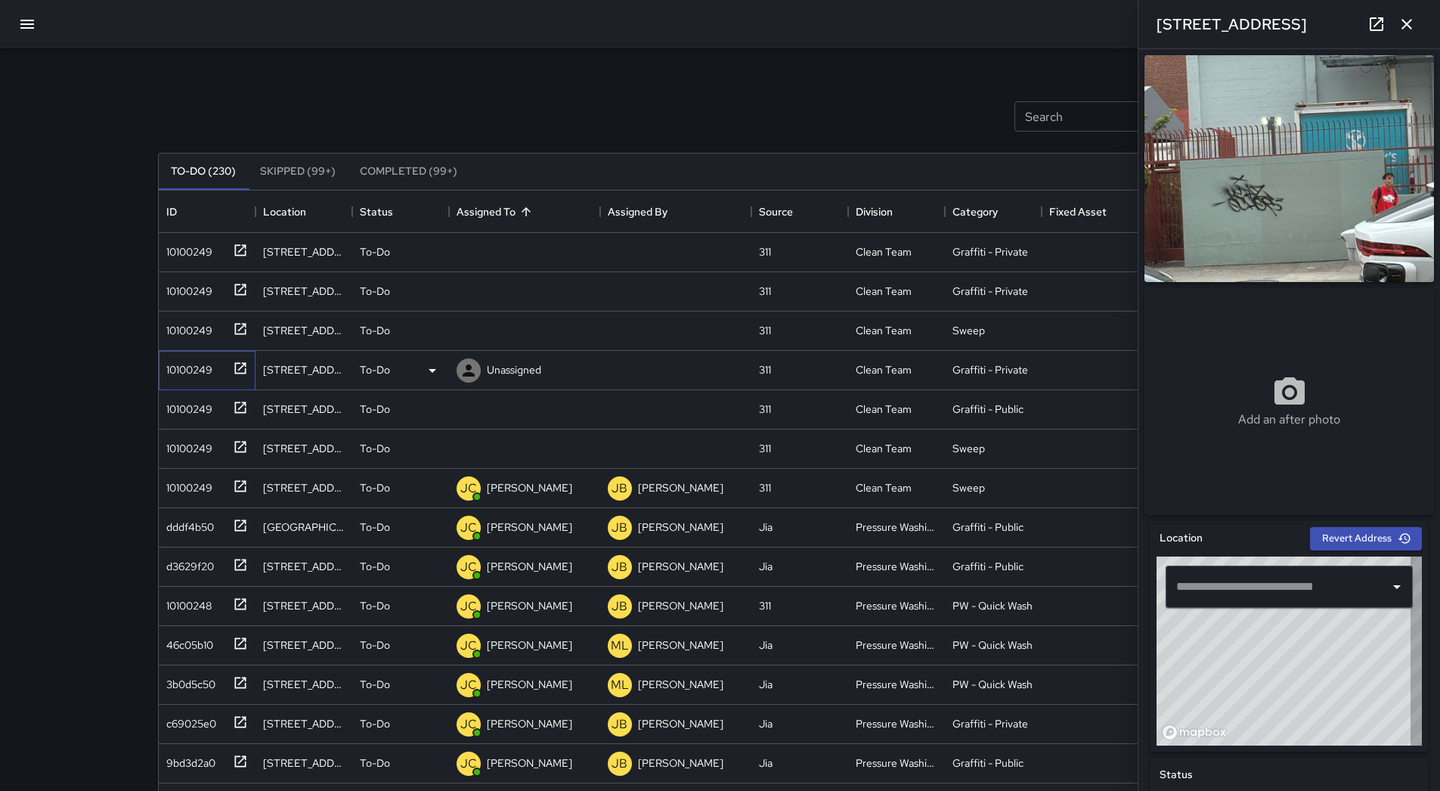
type input "**********"
click at [202, 398] on div "10100249" at bounding box center [186, 405] width 52 height 21
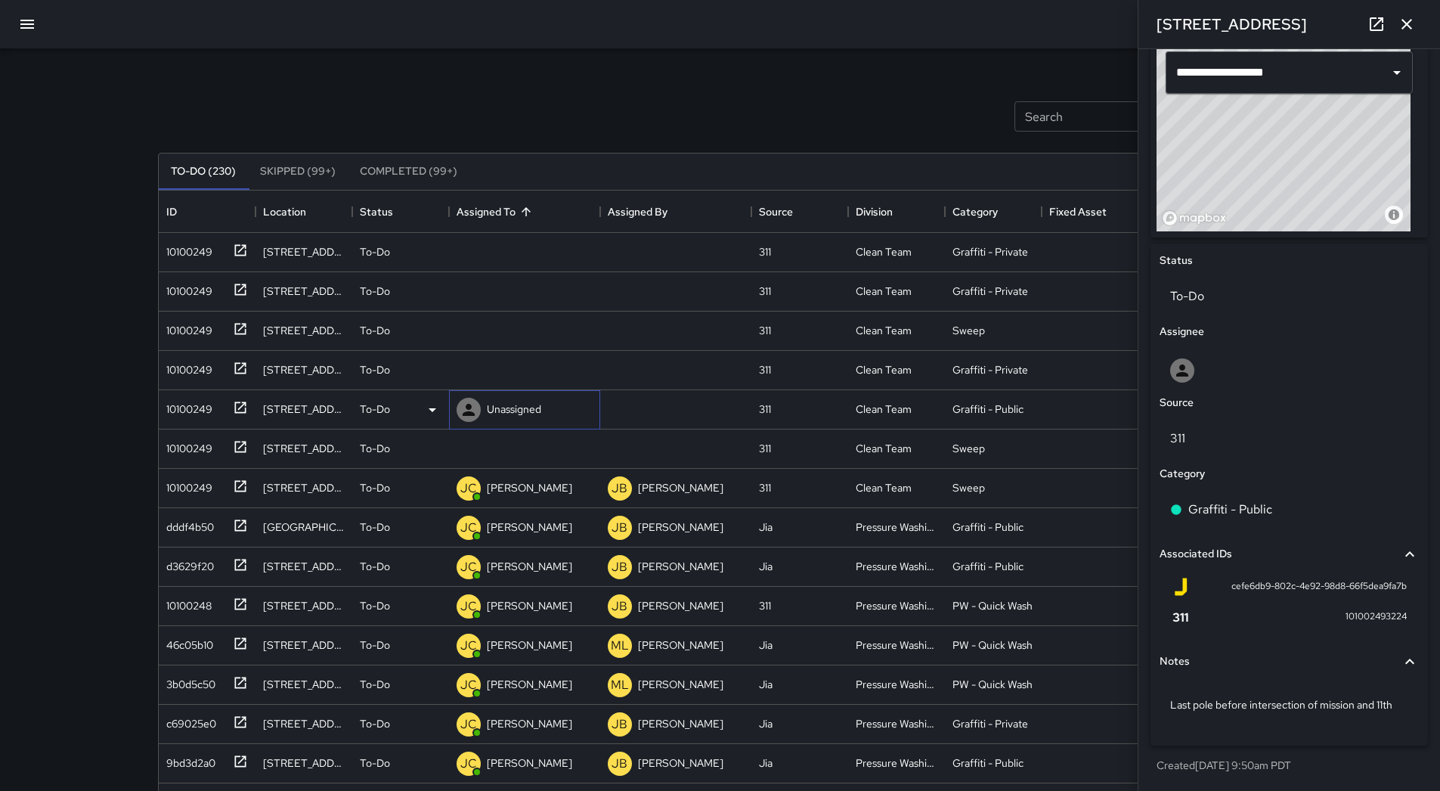
click at [532, 406] on p "Unassigned" at bounding box center [514, 408] width 54 height 15
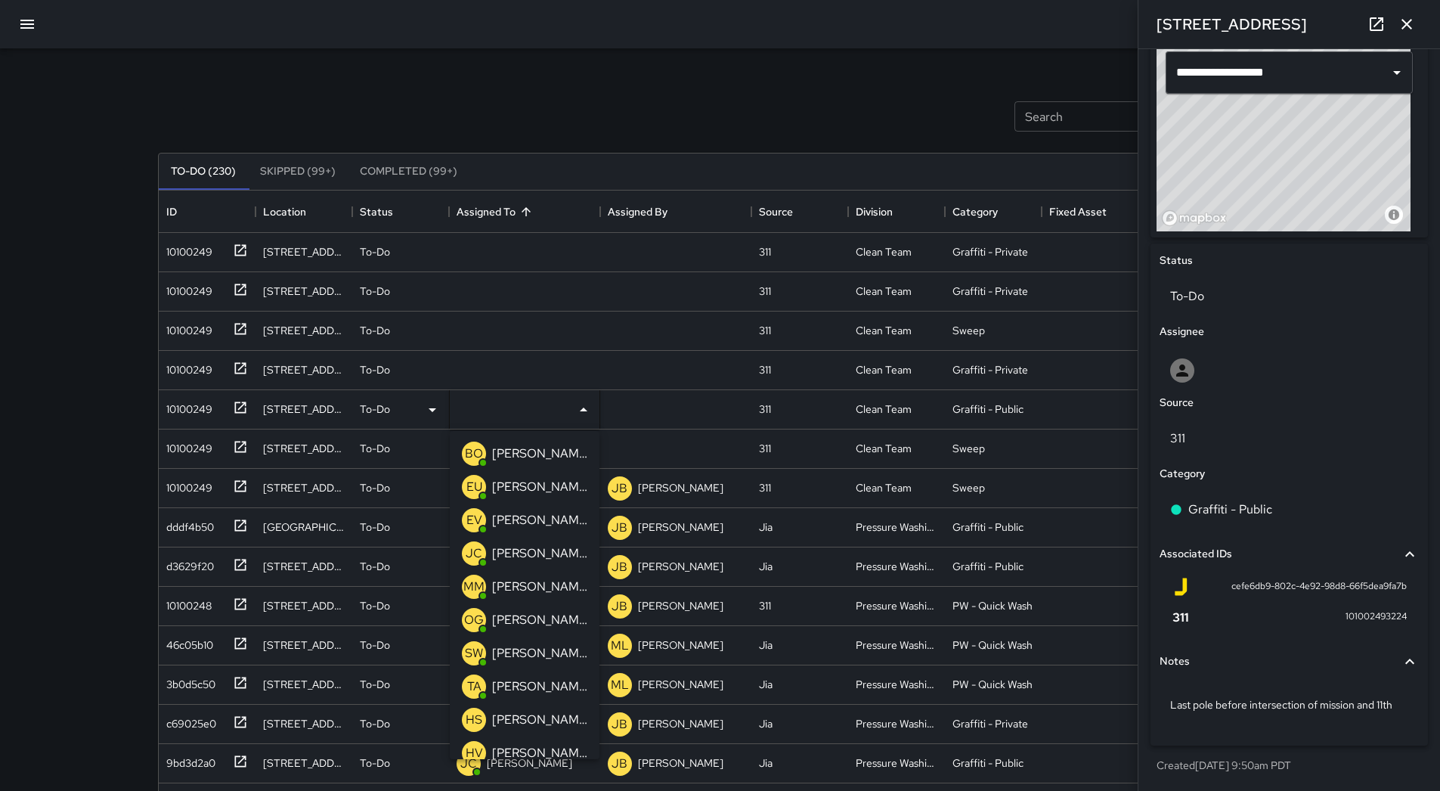
click at [522, 454] on p "[PERSON_NAME] Overall" at bounding box center [539, 454] width 95 height 18
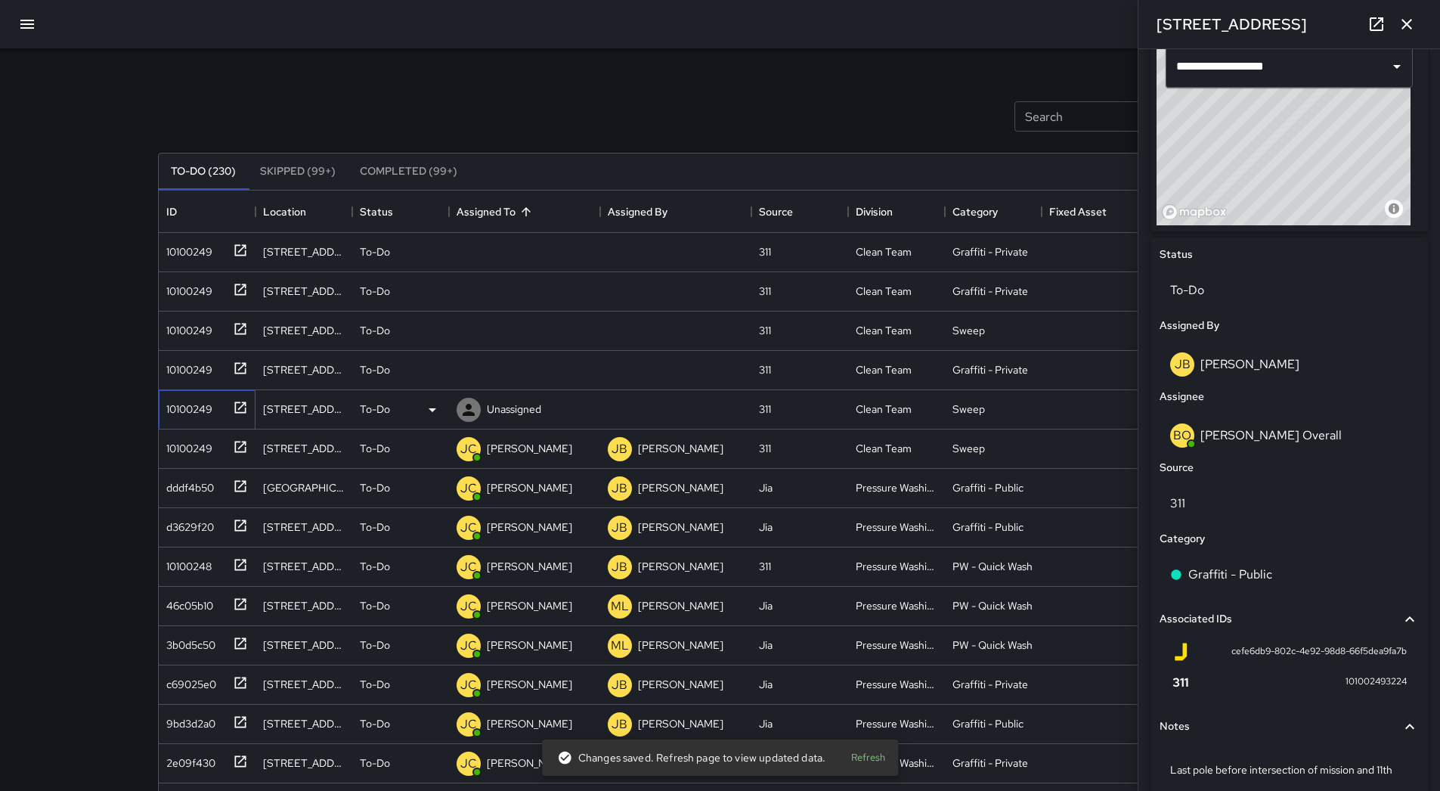
click at [171, 407] on div "10100249" at bounding box center [186, 405] width 52 height 21
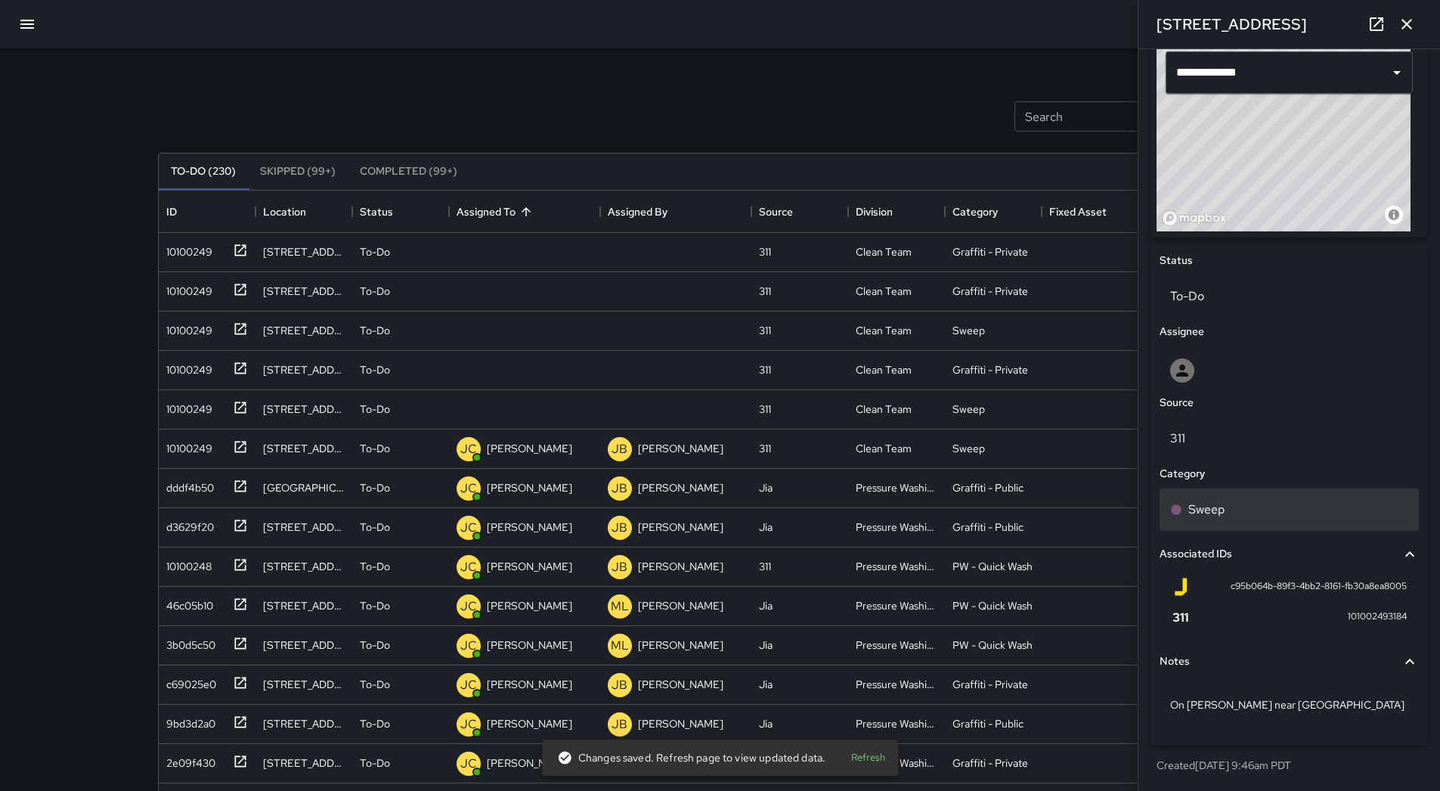
click at [1272, 502] on div "Sweep" at bounding box center [1289, 509] width 238 height 18
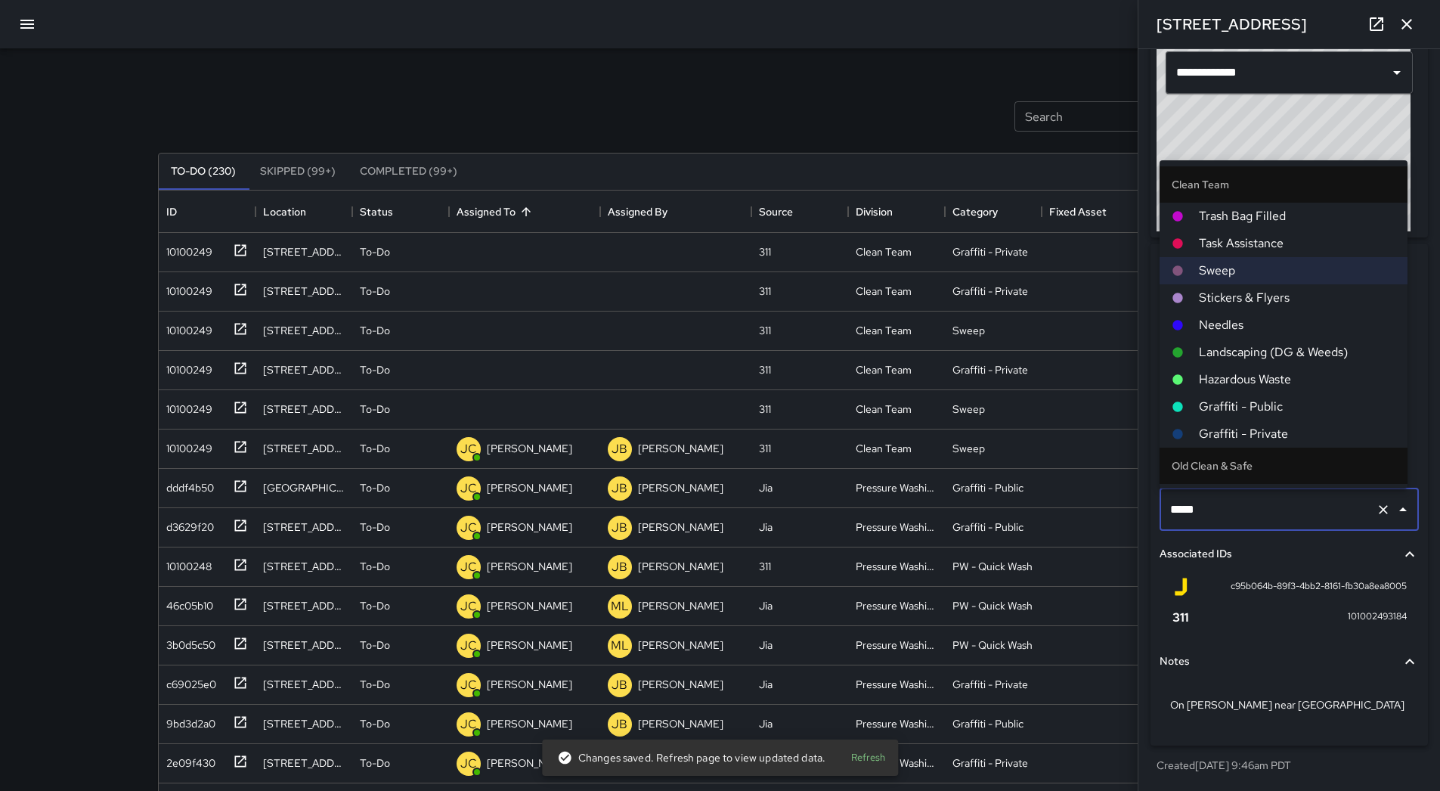
click at [1274, 375] on span "Hazardous Waste" at bounding box center [1297, 379] width 197 height 18
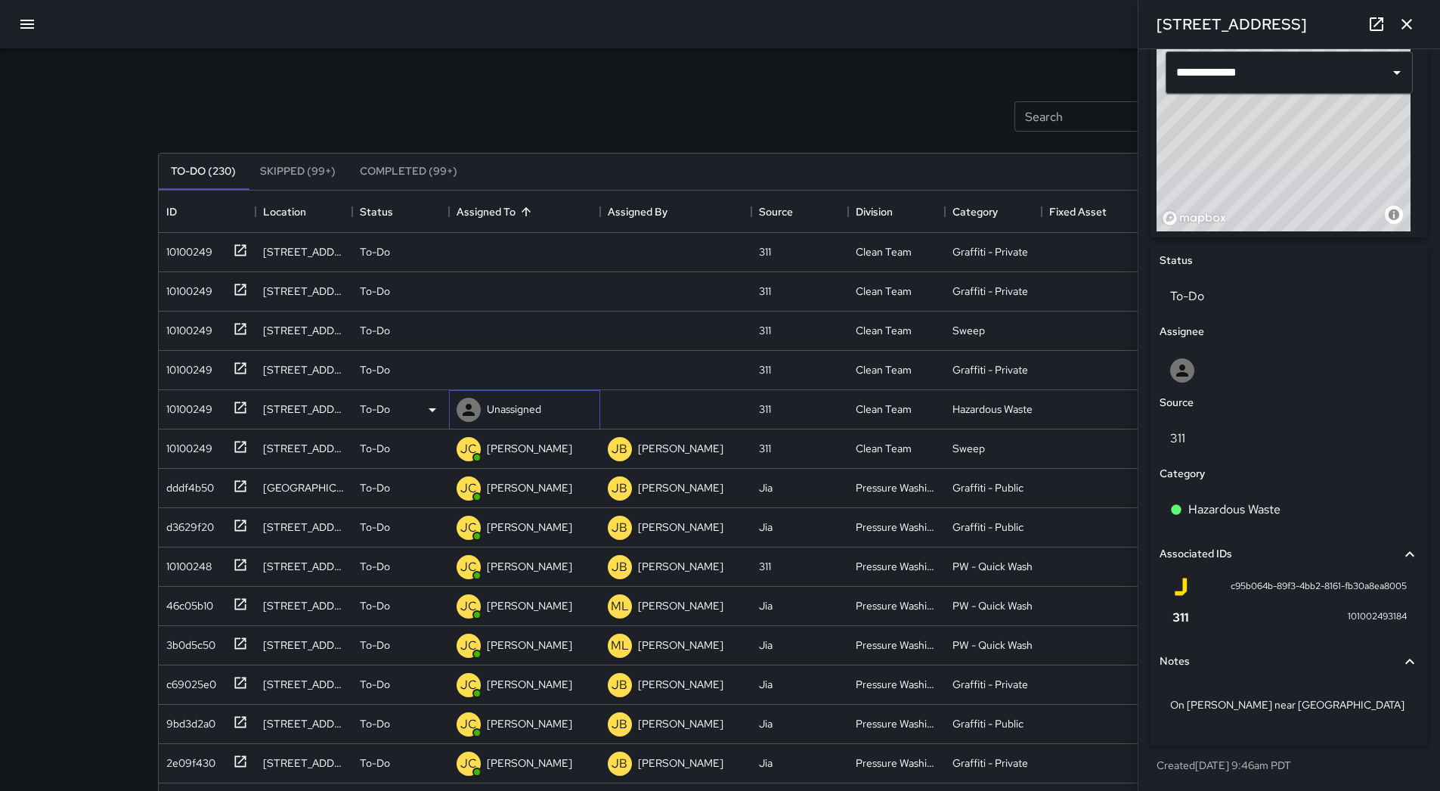
click at [510, 405] on p "Unassigned" at bounding box center [514, 408] width 54 height 15
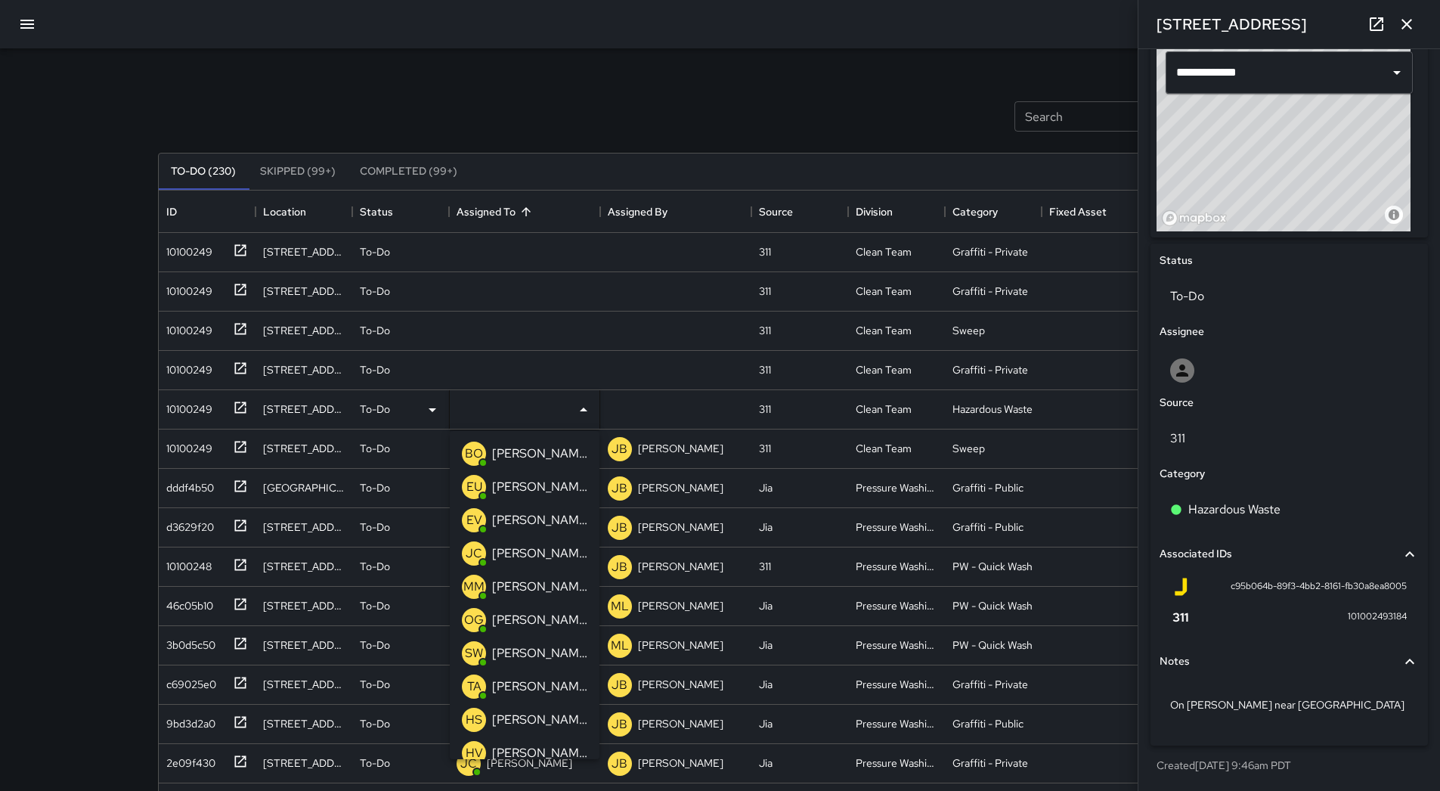
click at [531, 619] on p "[PERSON_NAME]" at bounding box center [539, 620] width 95 height 18
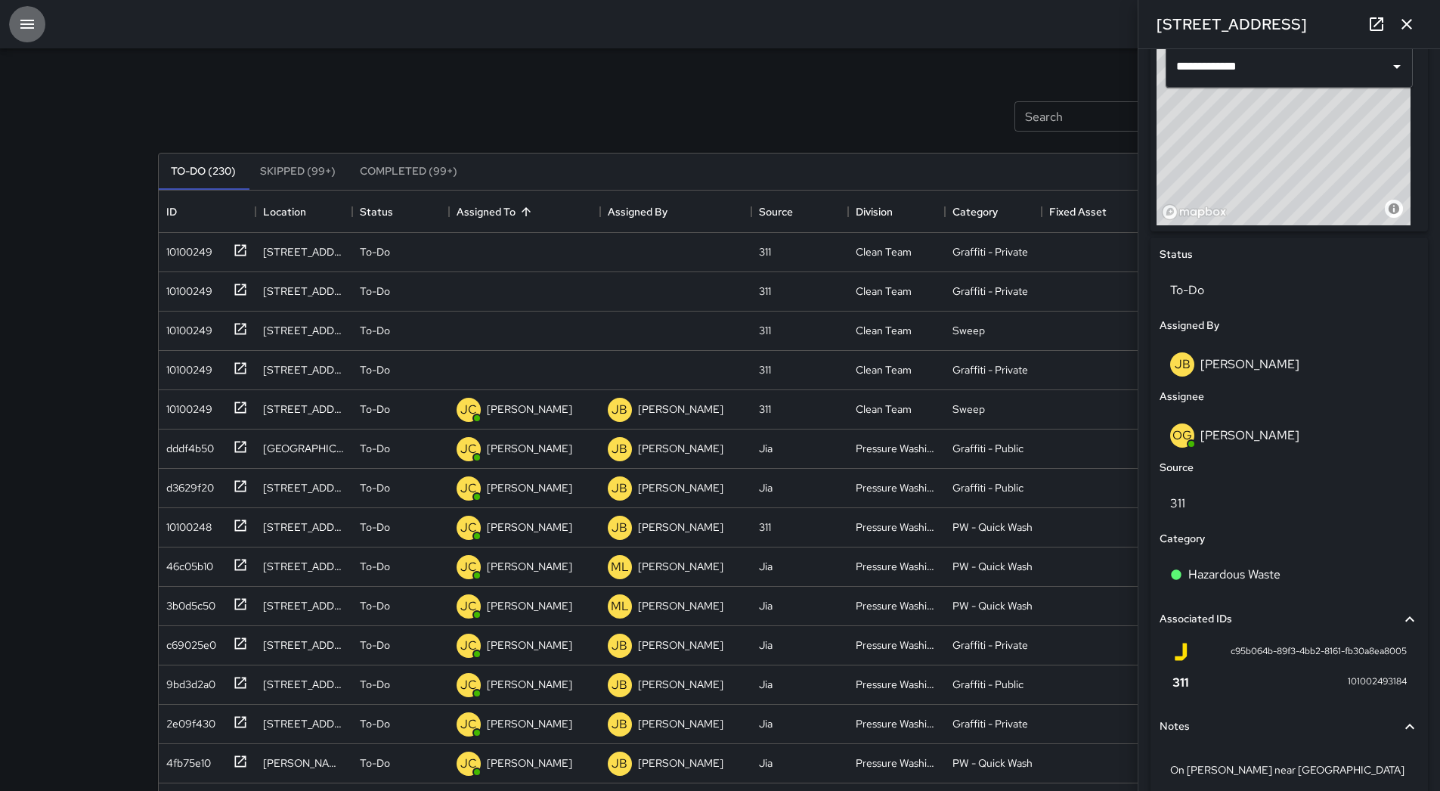
click at [39, 35] on button "button" at bounding box center [27, 24] width 36 height 36
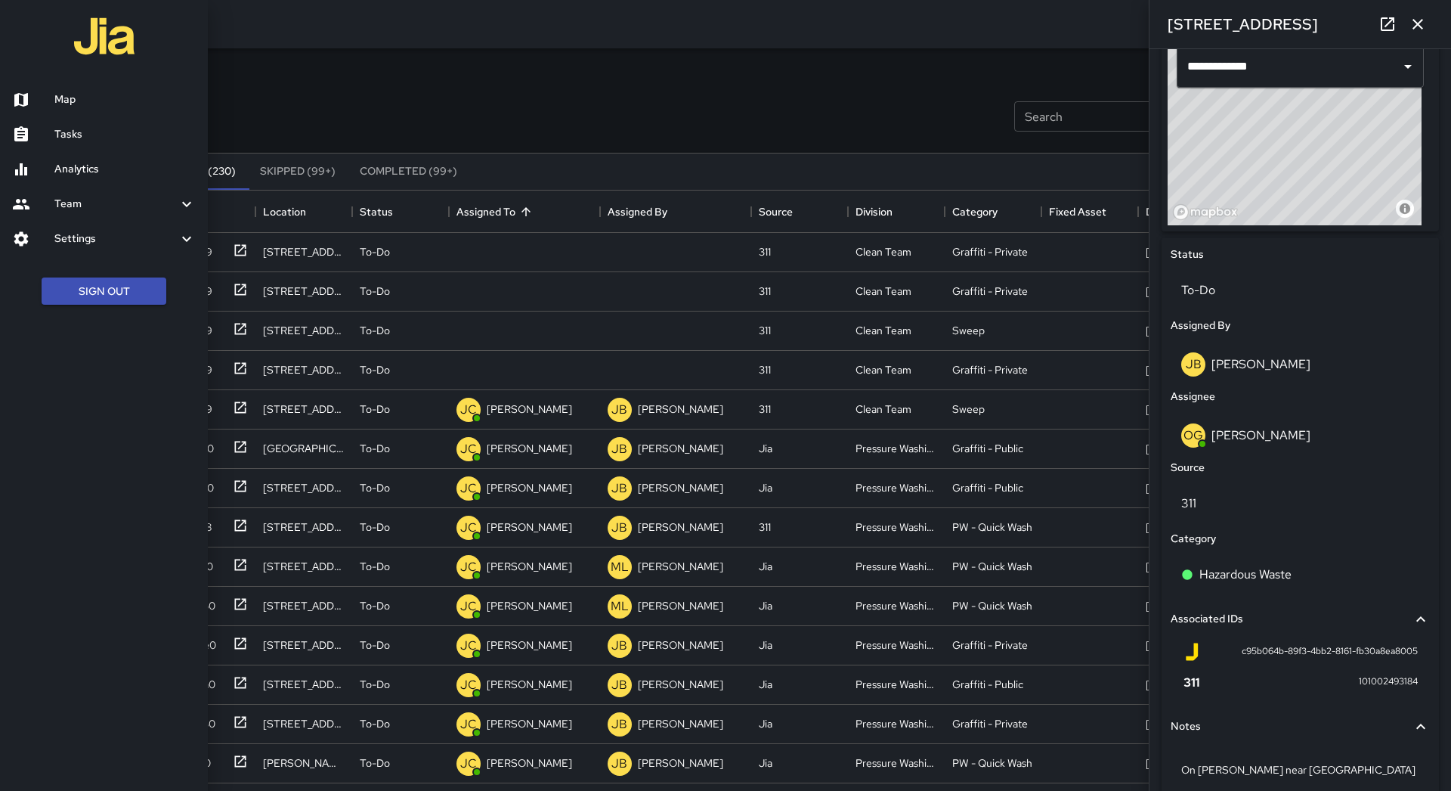
click at [60, 93] on h6 "Map" at bounding box center [124, 99] width 141 height 17
